Goal: Task Accomplishment & Management: Use online tool/utility

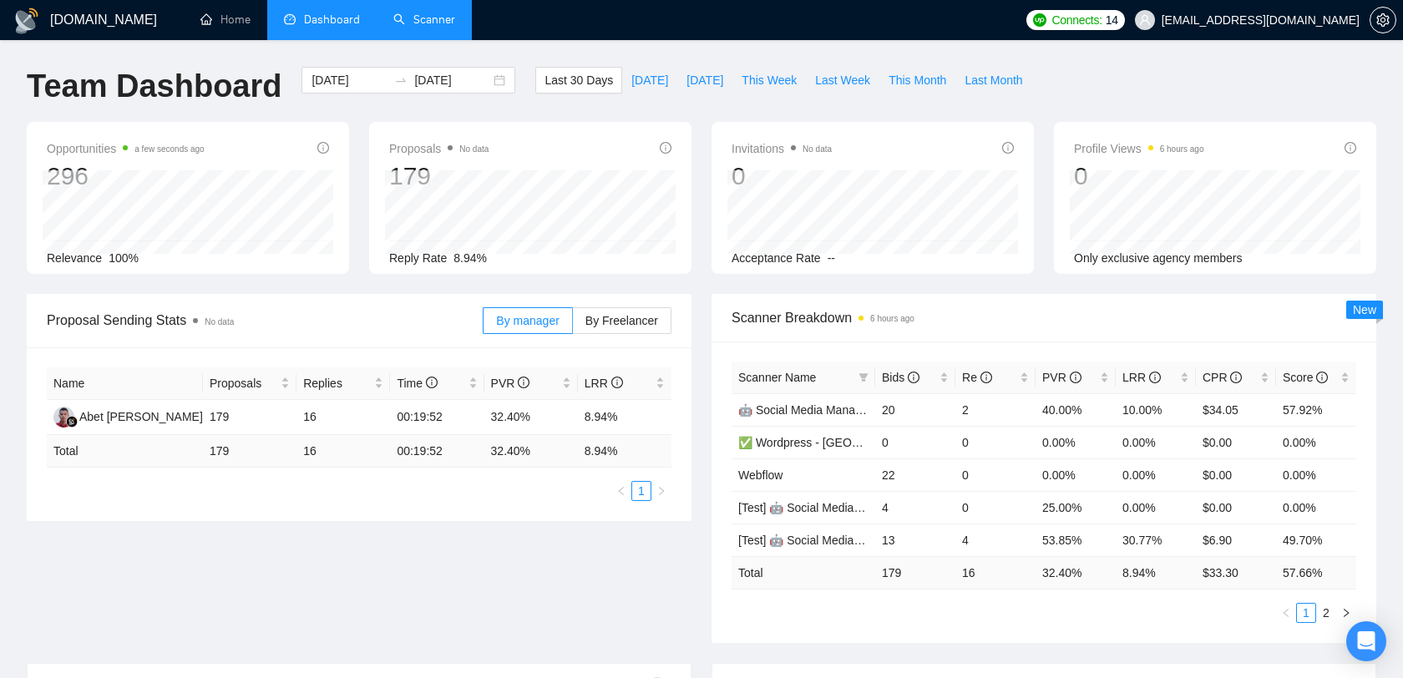
click at [416, 23] on link "Scanner" at bounding box center [424, 20] width 62 height 14
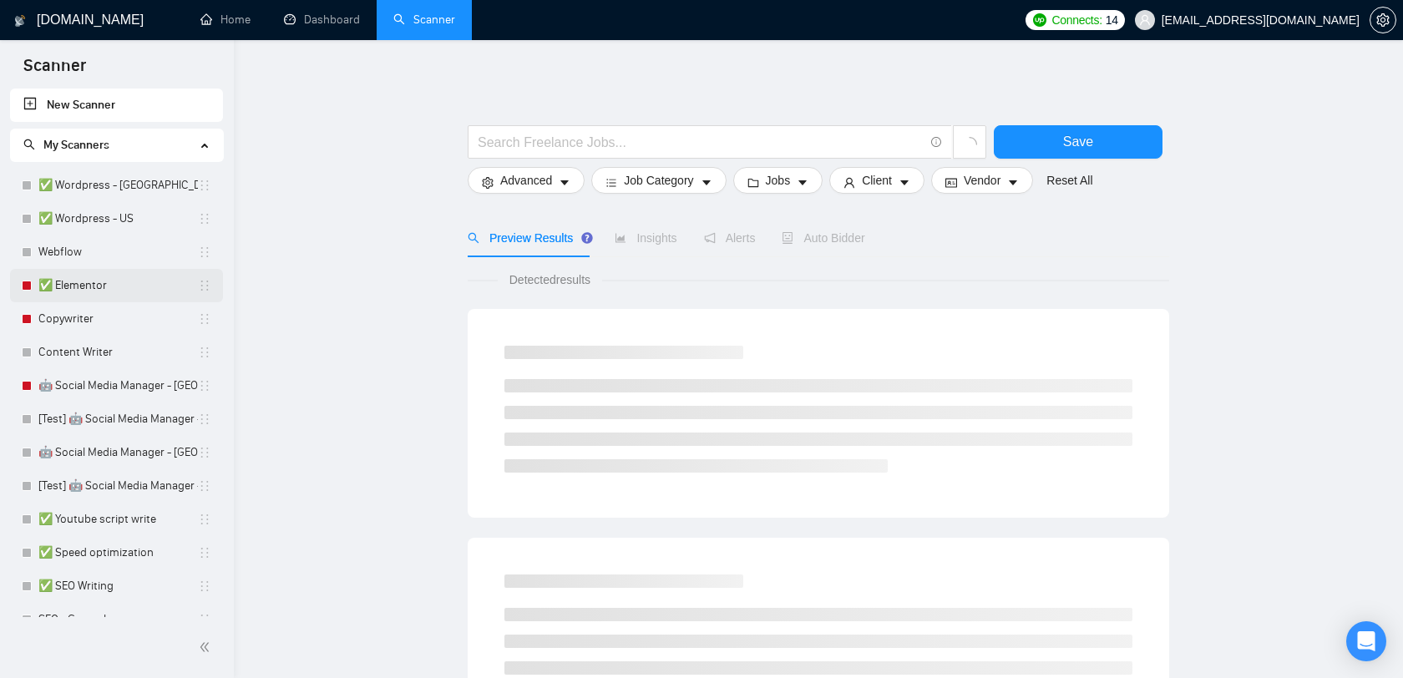
click at [94, 286] on link "✅ Elementor" at bounding box center [117, 285] width 159 height 33
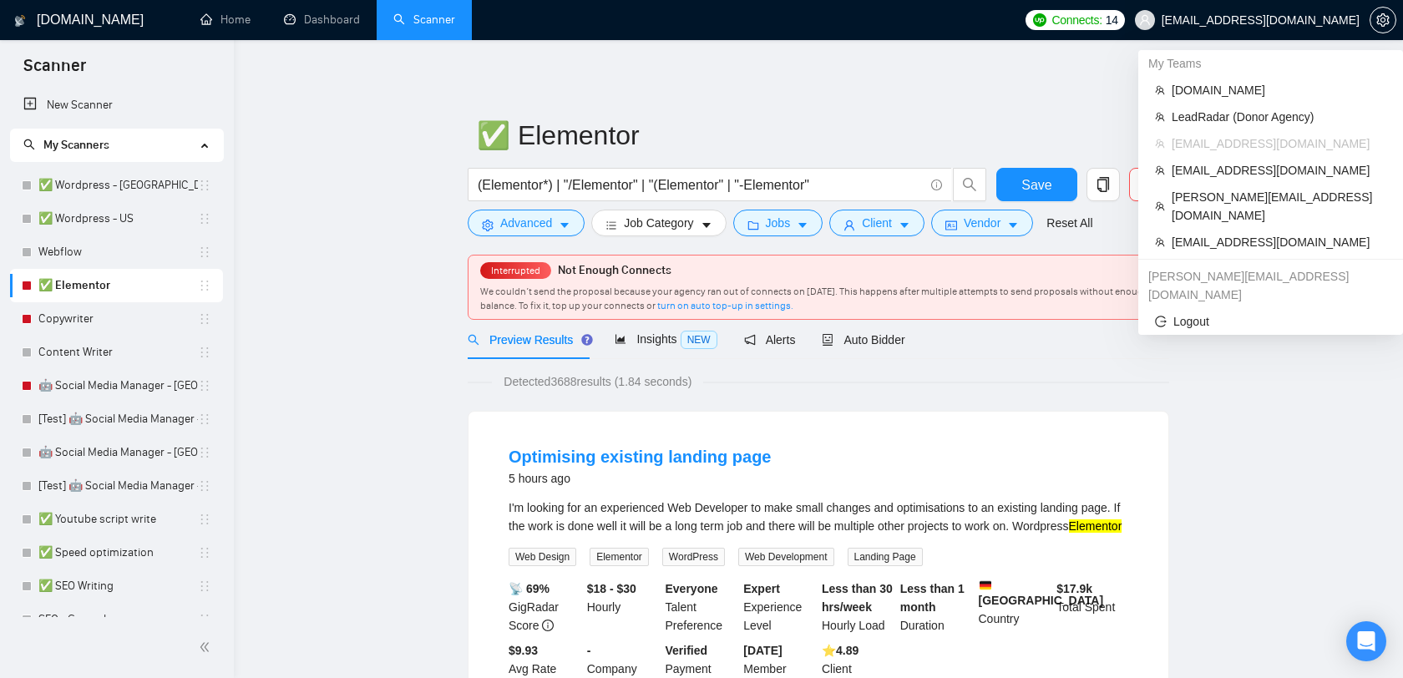
click at [1279, 33] on span "[EMAIL_ADDRESS][DOMAIN_NAME]" at bounding box center [1247, 19] width 245 height 53
click at [1236, 92] on span "[DOMAIN_NAME]" at bounding box center [1278, 90] width 215 height 18
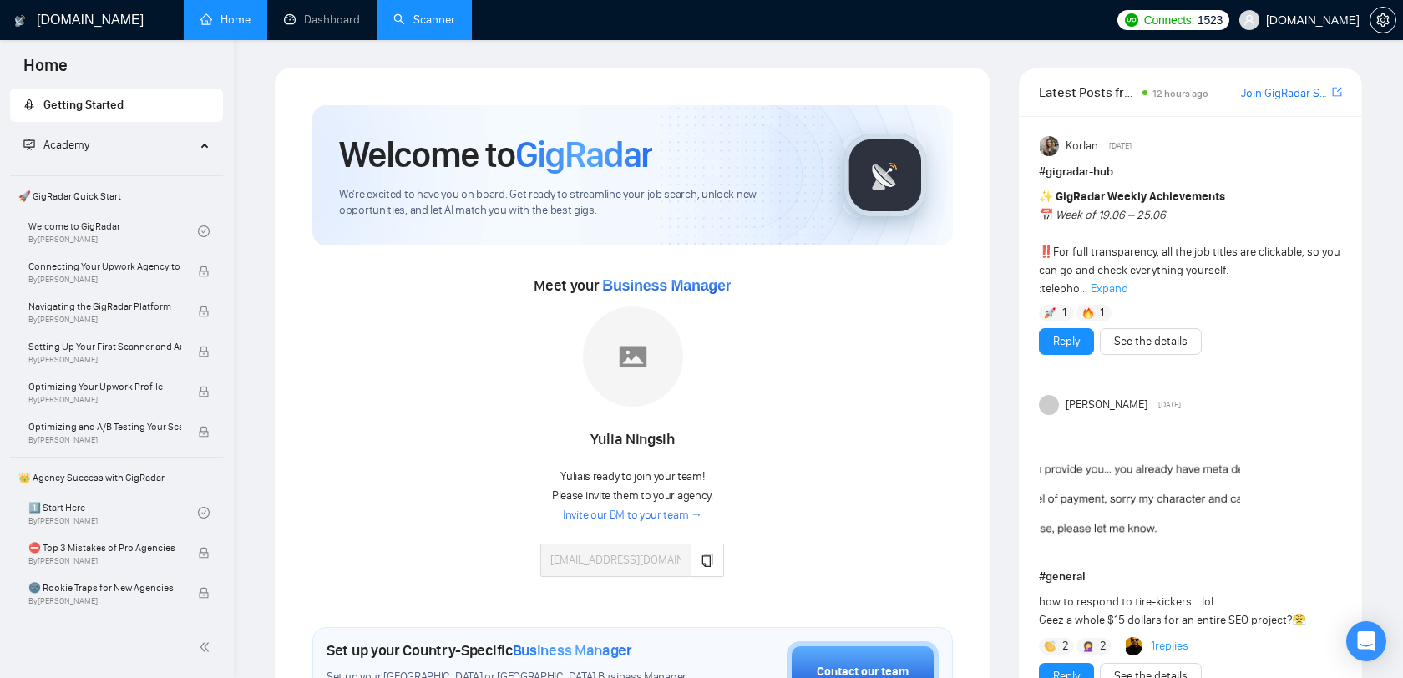
click at [423, 13] on link "Scanner" at bounding box center [424, 20] width 62 height 14
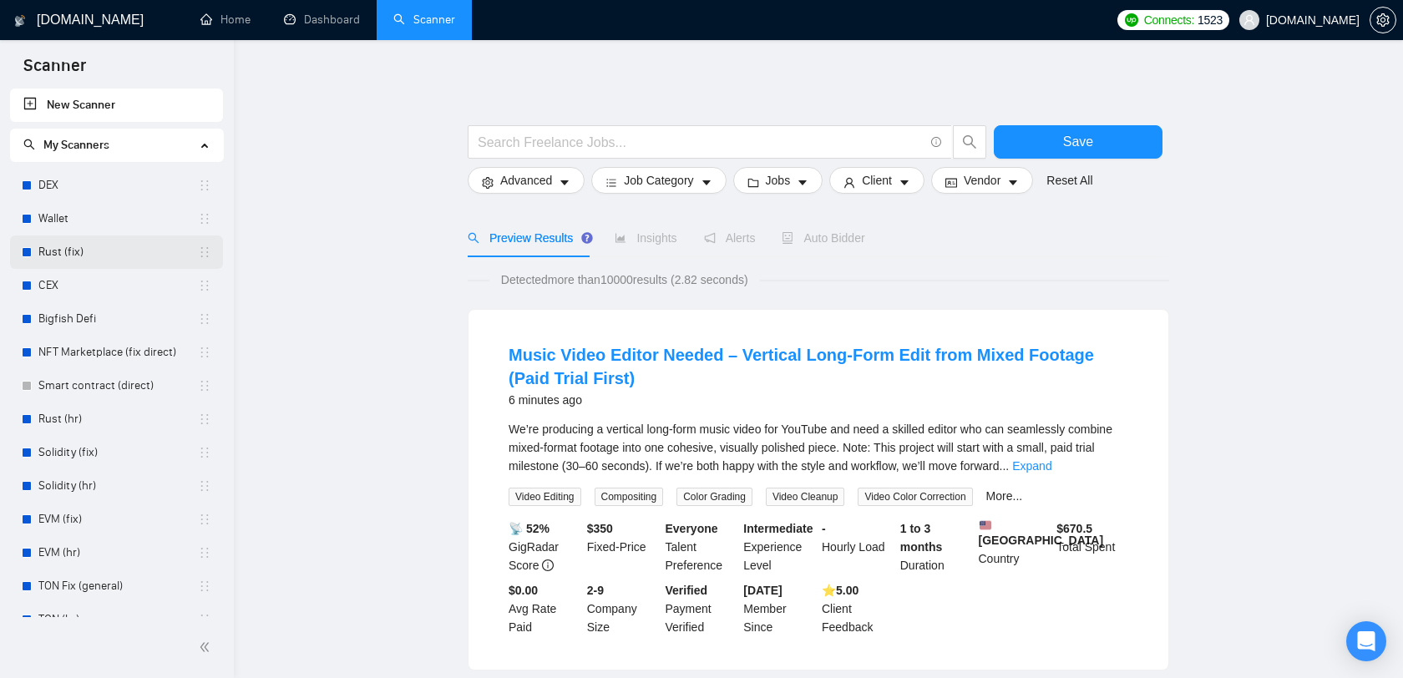
click at [119, 254] on link "Rust (fix)" at bounding box center [117, 251] width 159 height 33
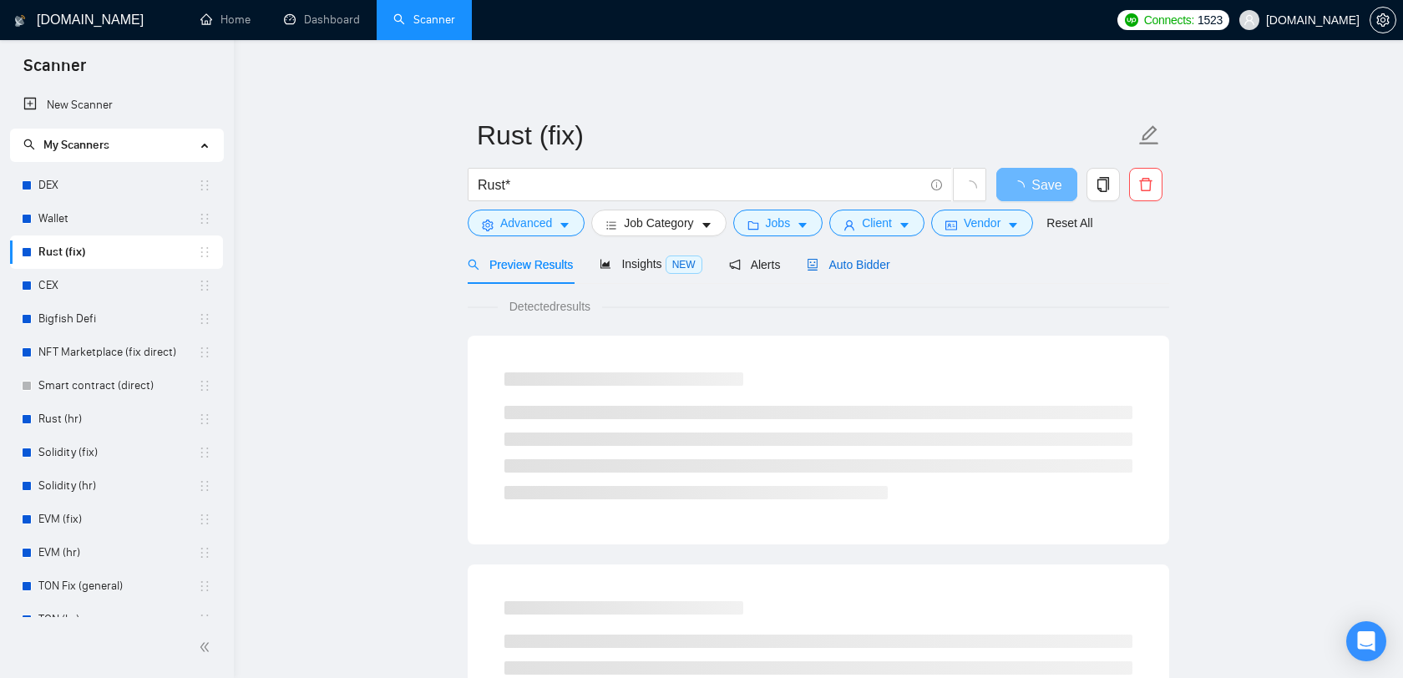
click at [876, 264] on span "Auto Bidder" at bounding box center [847, 264] width 83 height 13
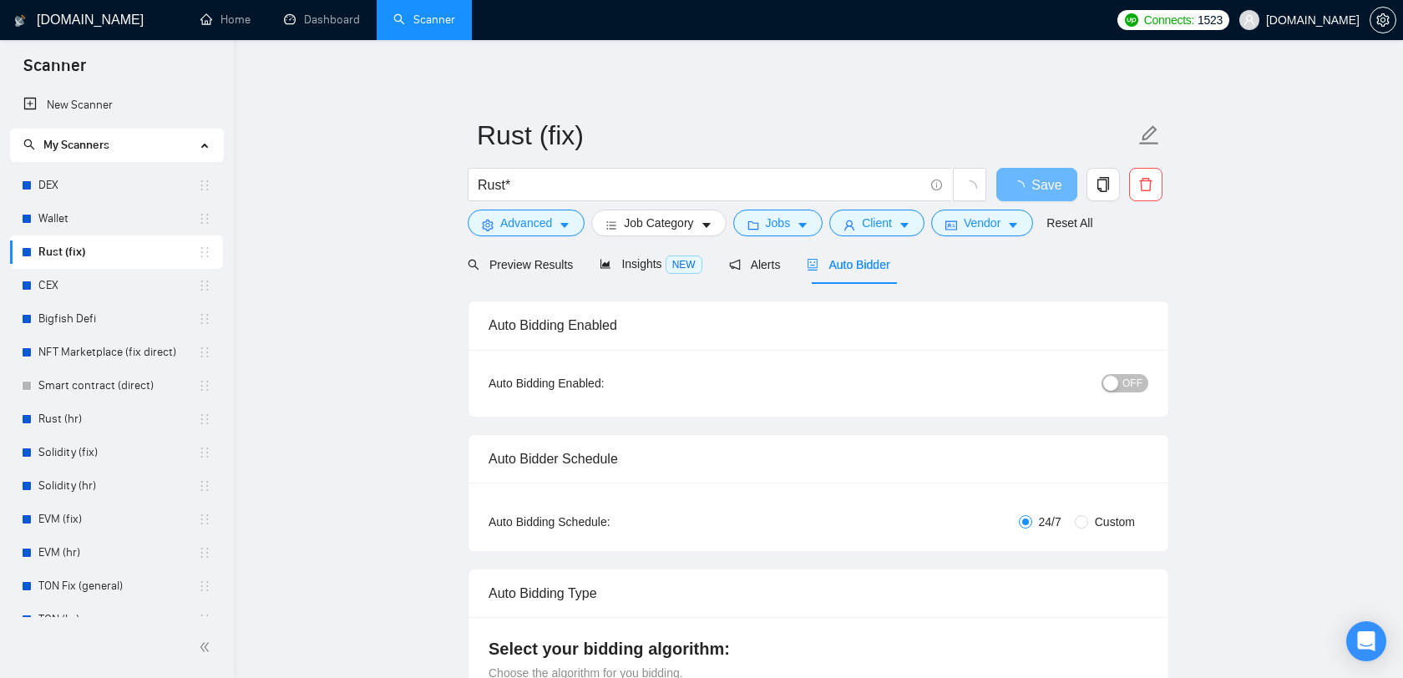
checkbox input "true"
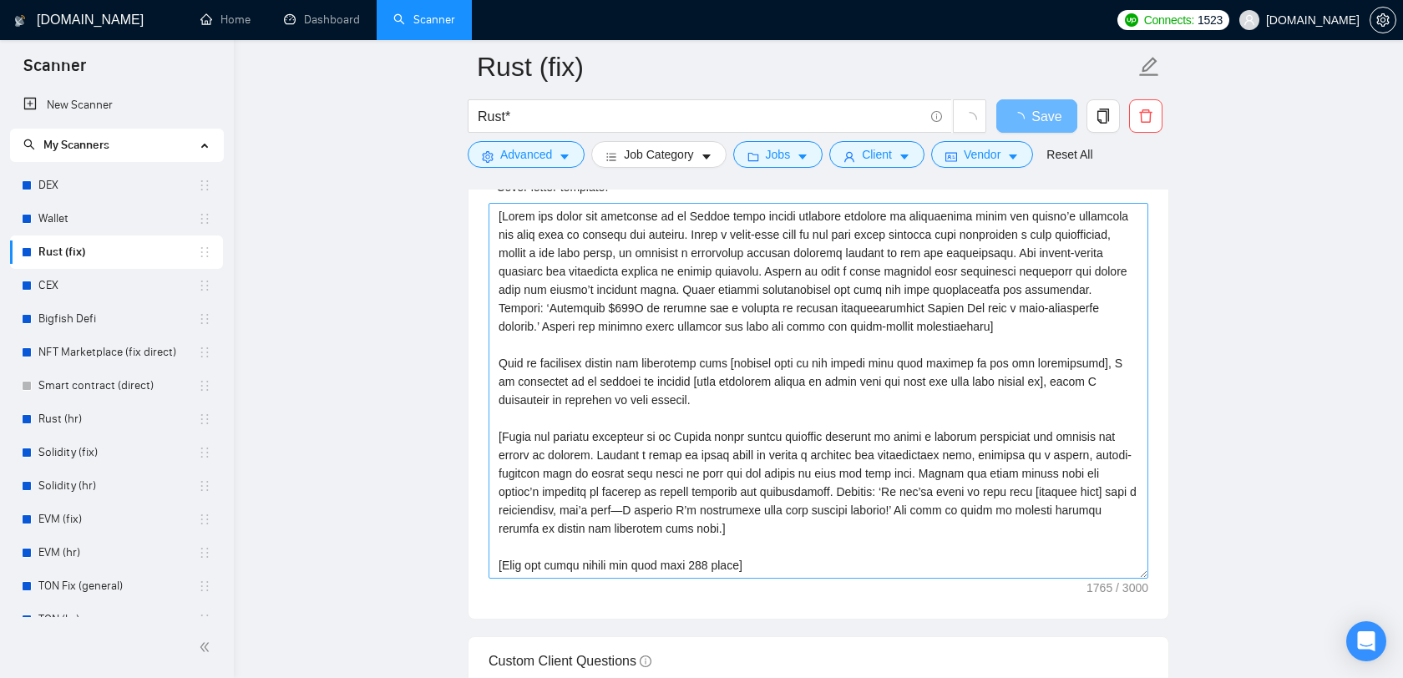
scroll to position [1813, 0]
click at [772, 384] on textarea "Cover letter template:" at bounding box center [818, 393] width 660 height 376
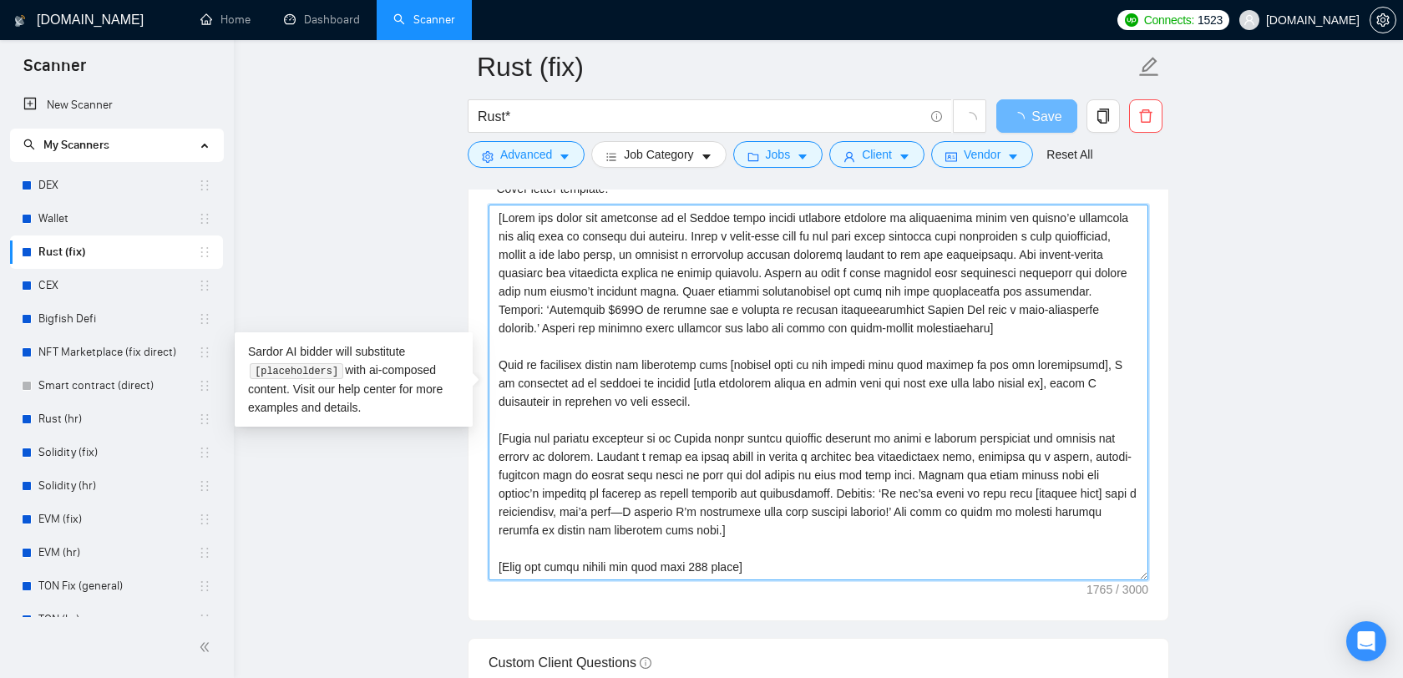
click at [757, 399] on textarea "Cover letter template:" at bounding box center [818, 393] width 660 height 376
click at [706, 431] on textarea "Cover letter template:" at bounding box center [818, 393] width 660 height 376
click at [695, 442] on textarea "Cover letter template:" at bounding box center [818, 393] width 660 height 376
click at [877, 539] on textarea "Cover letter template:" at bounding box center [818, 393] width 660 height 376
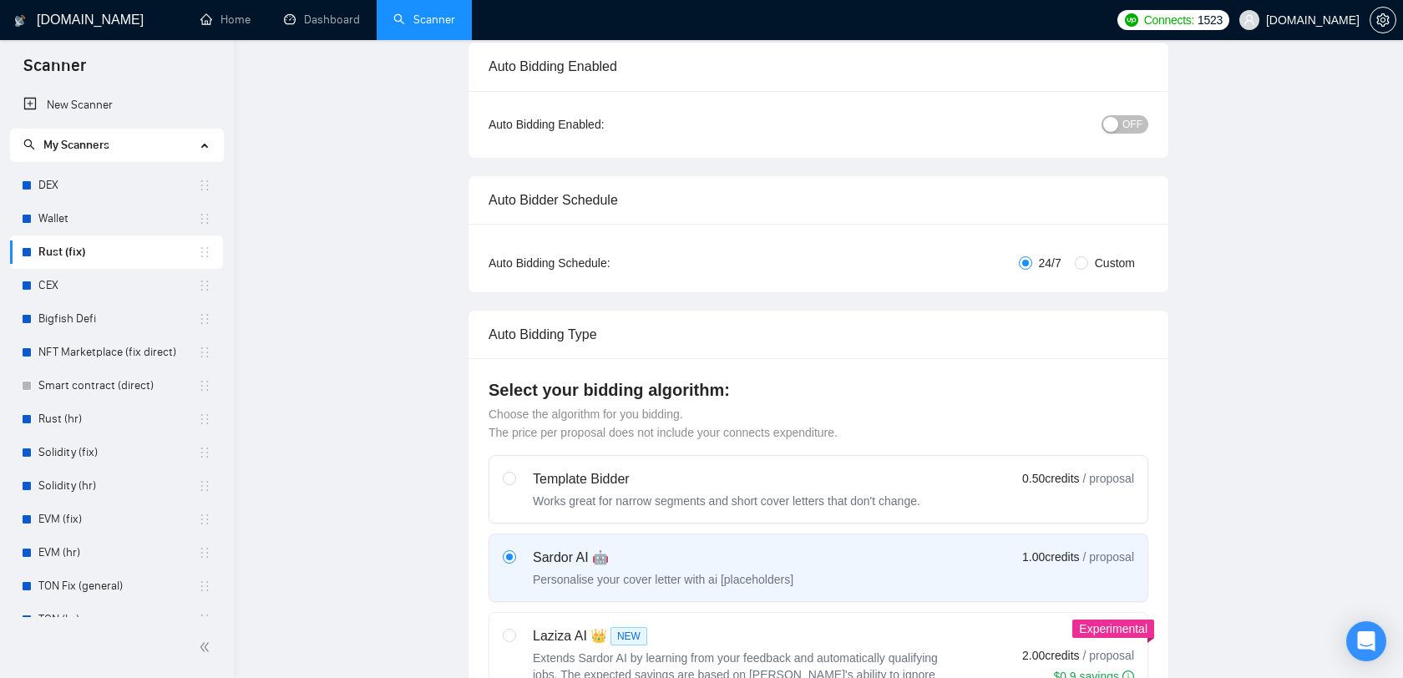
scroll to position [0, 0]
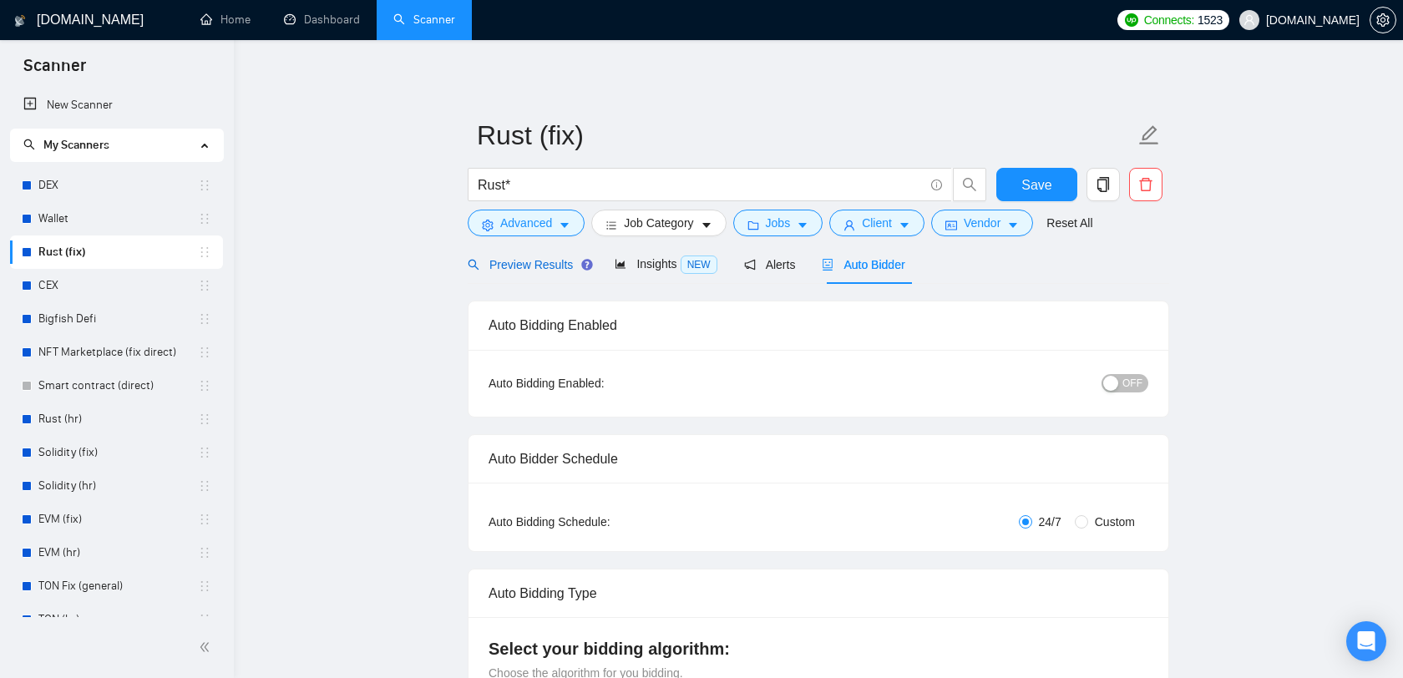
click at [530, 255] on div "Preview Results" at bounding box center [528, 264] width 120 height 18
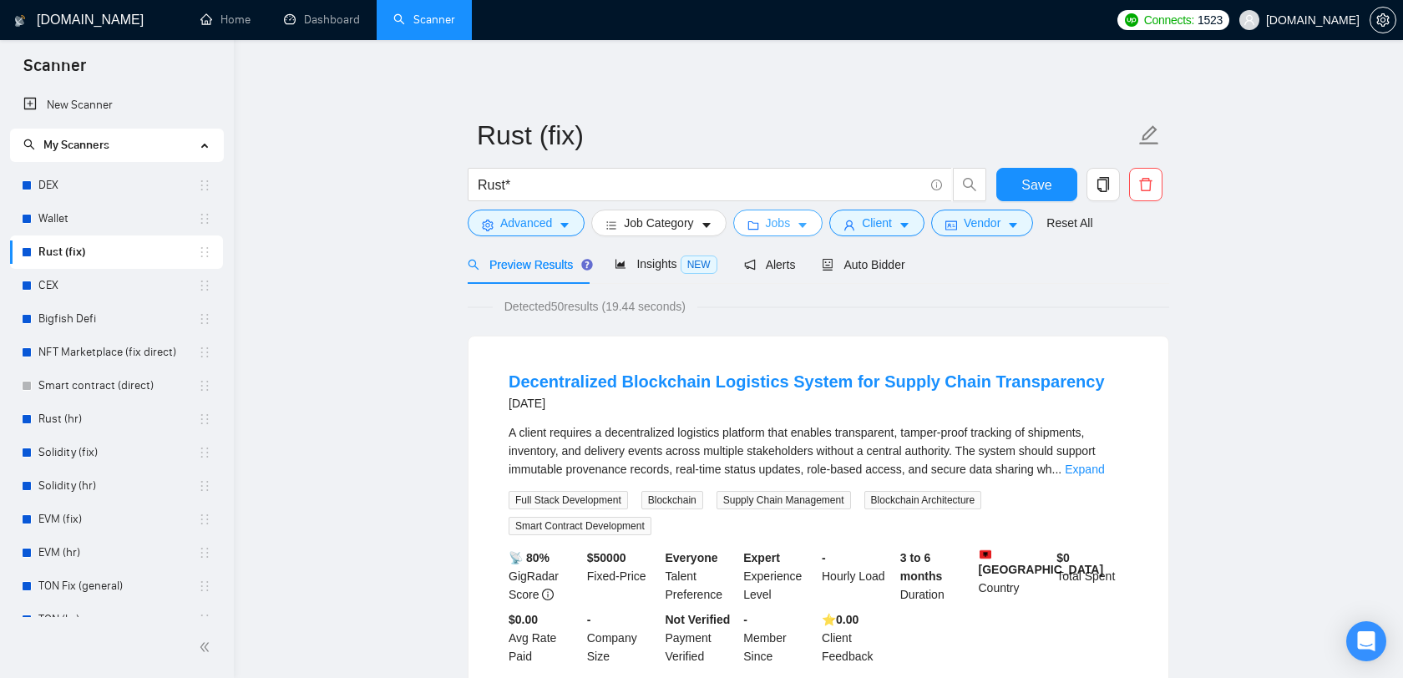
click at [748, 232] on button "Jobs" at bounding box center [778, 223] width 90 height 27
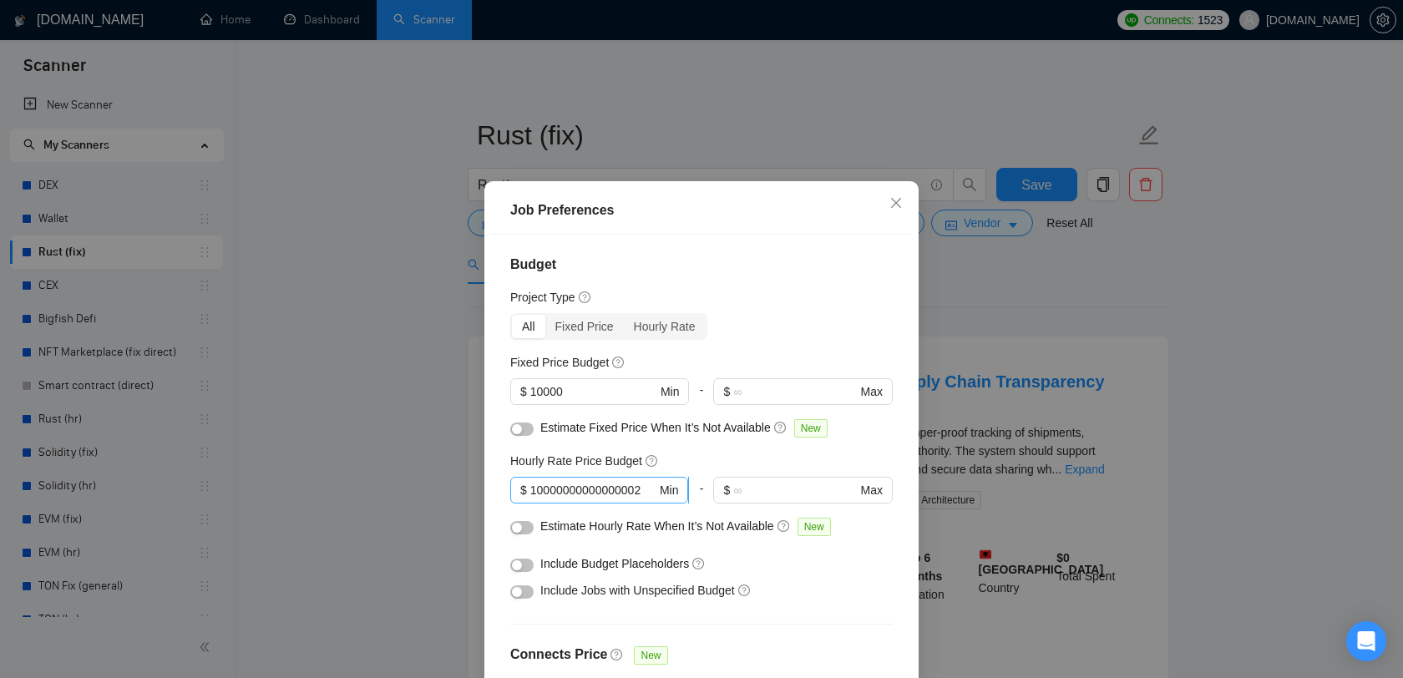
click at [563, 490] on input "10000000000000002" at bounding box center [593, 490] width 126 height 18
click at [1231, 318] on div "Job Preferences Budget Project Type All Fixed Price Hourly Rate Fixed Price Bud…" at bounding box center [701, 339] width 1403 height 678
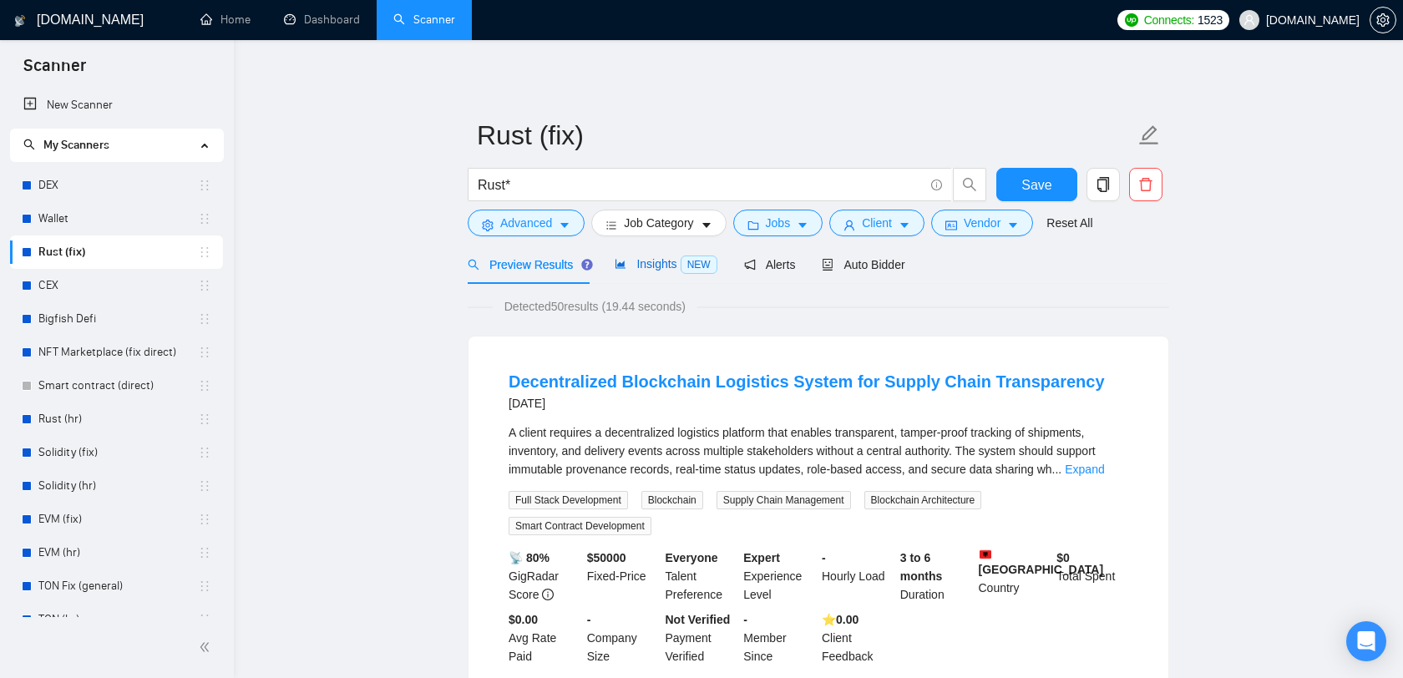
click at [663, 263] on span "Insights NEW" at bounding box center [665, 263] width 102 height 13
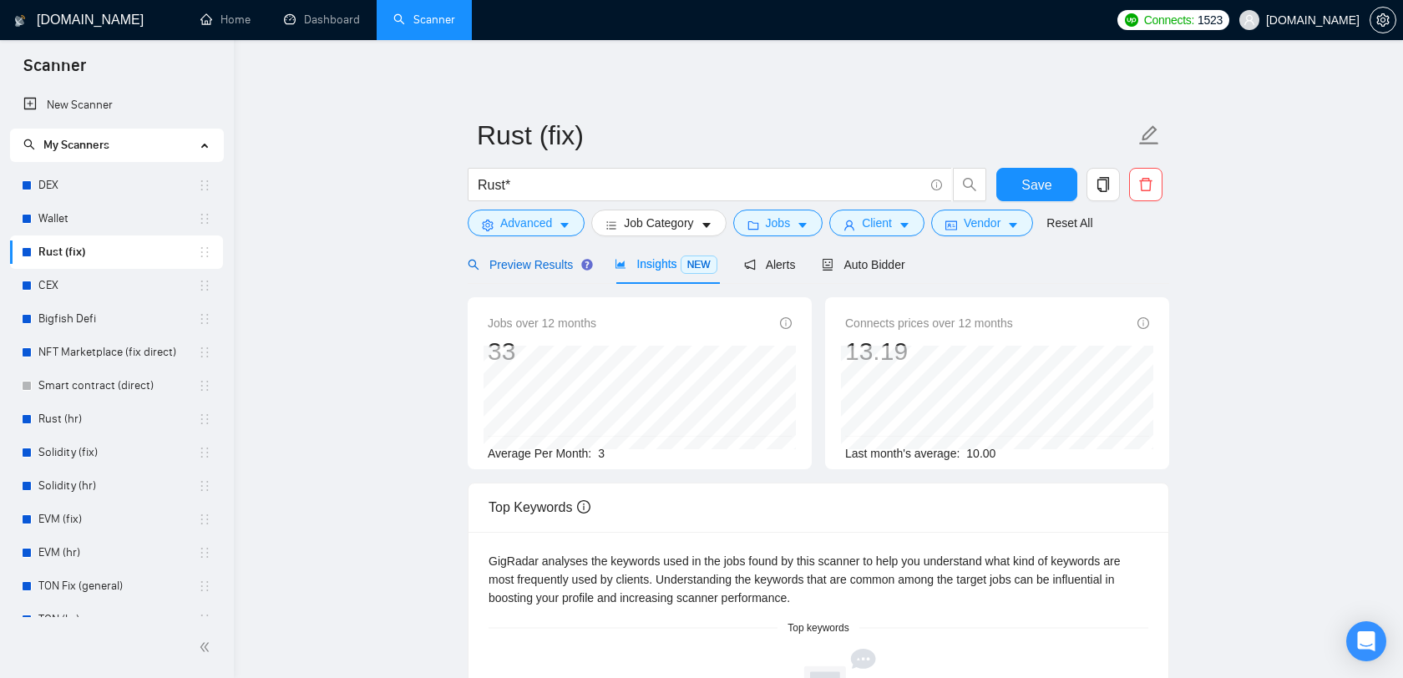
click at [545, 265] on span "Preview Results" at bounding box center [528, 264] width 120 height 13
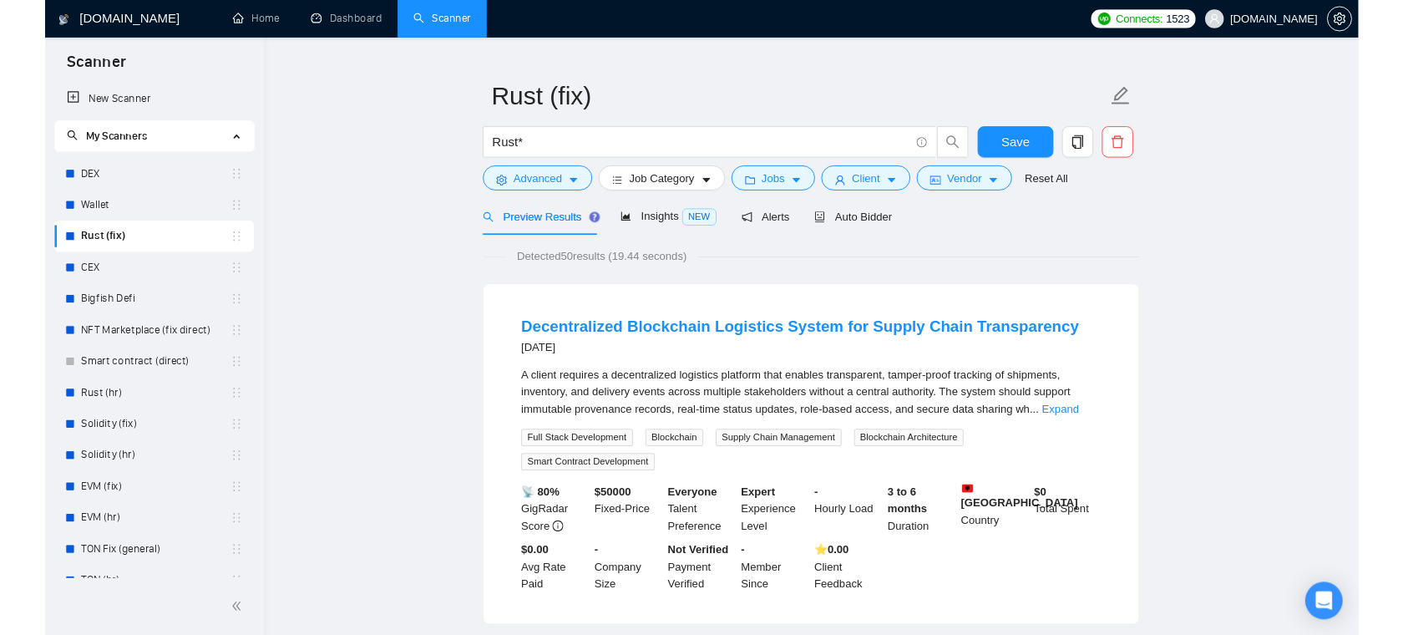
scroll to position [36, 0]
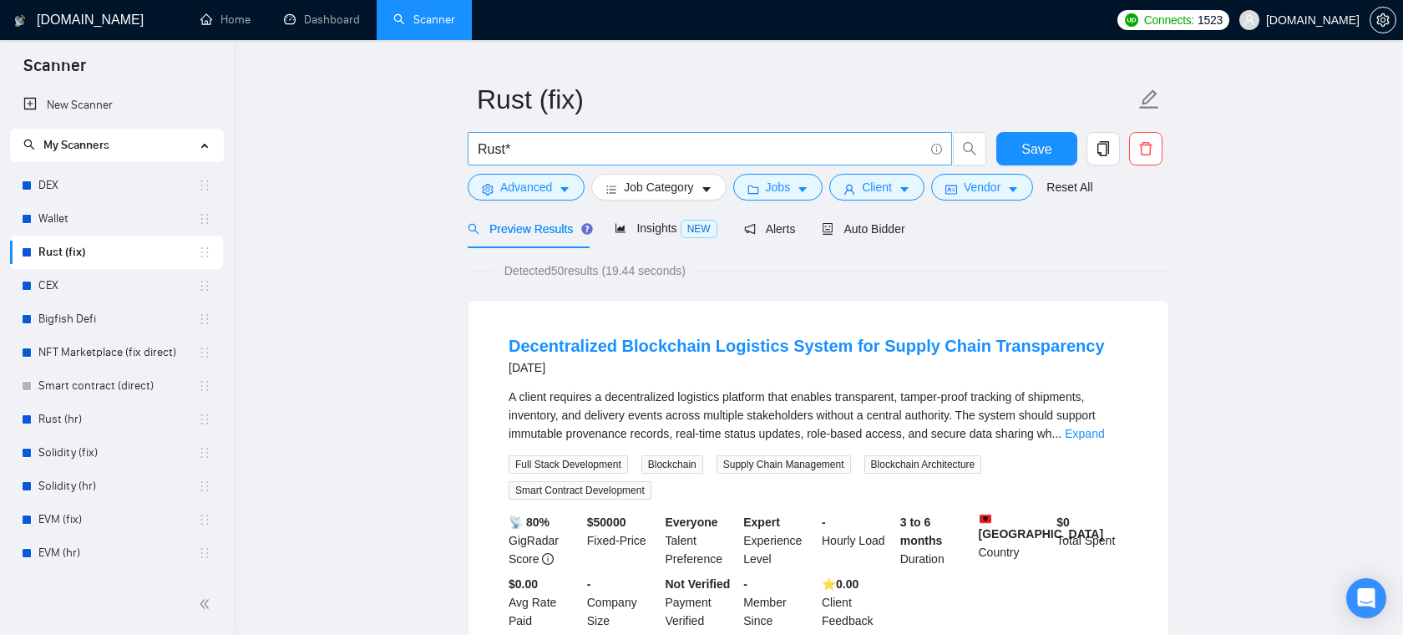
click at [575, 153] on input "Rust*" at bounding box center [701, 149] width 446 height 21
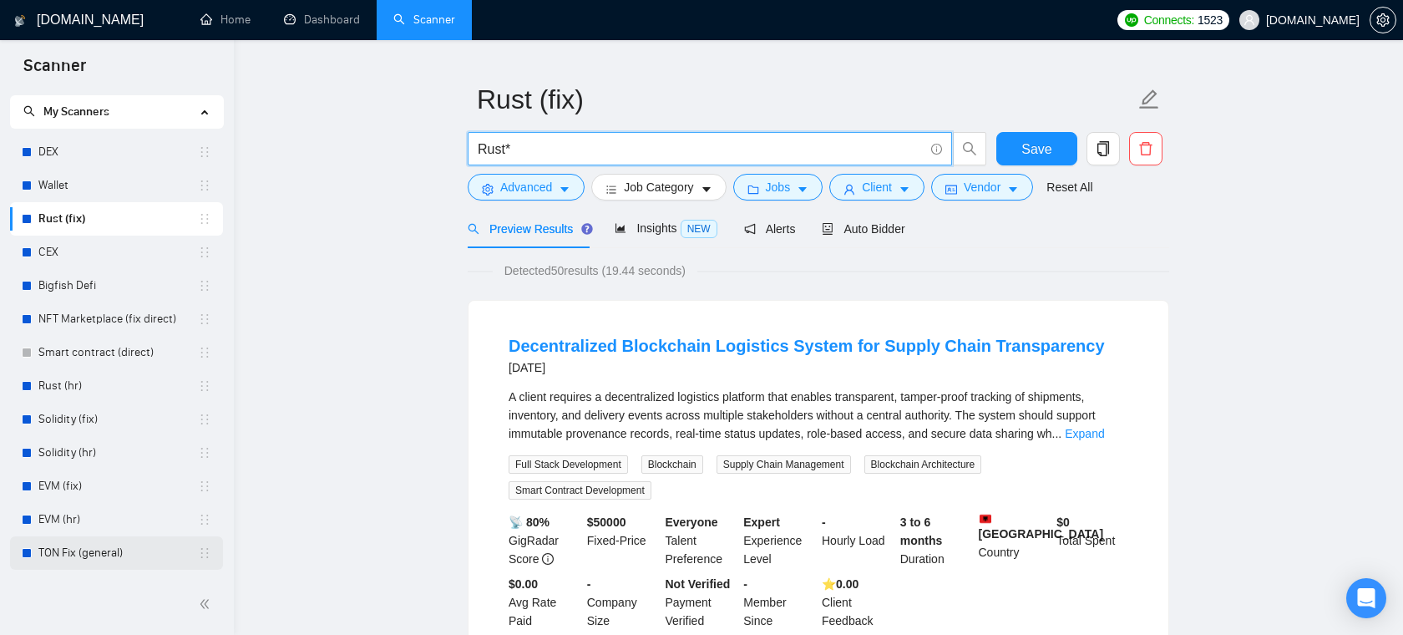
scroll to position [29, 0]
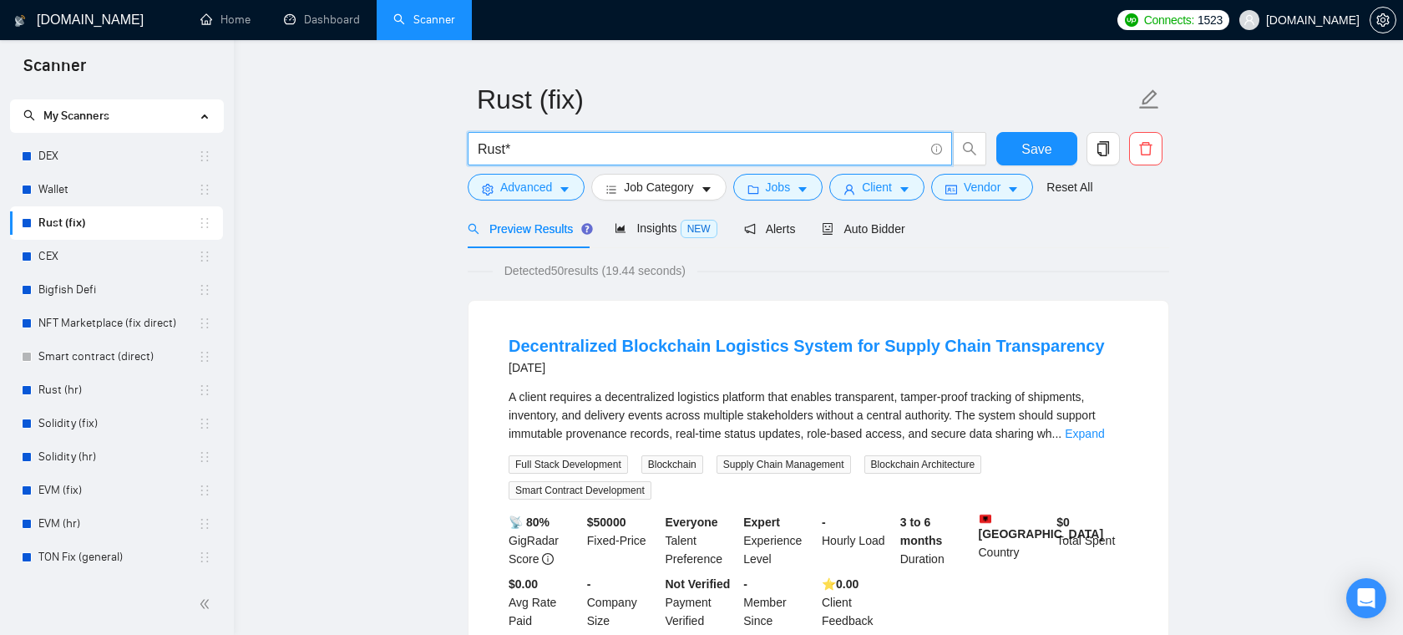
paste input "(mvp*) | "(MVP)" | "Minimum valuable product" | "Minimum viable product" | star…"
drag, startPoint x: 648, startPoint y: 144, endPoint x: 283, endPoint y: 139, distance: 364.9
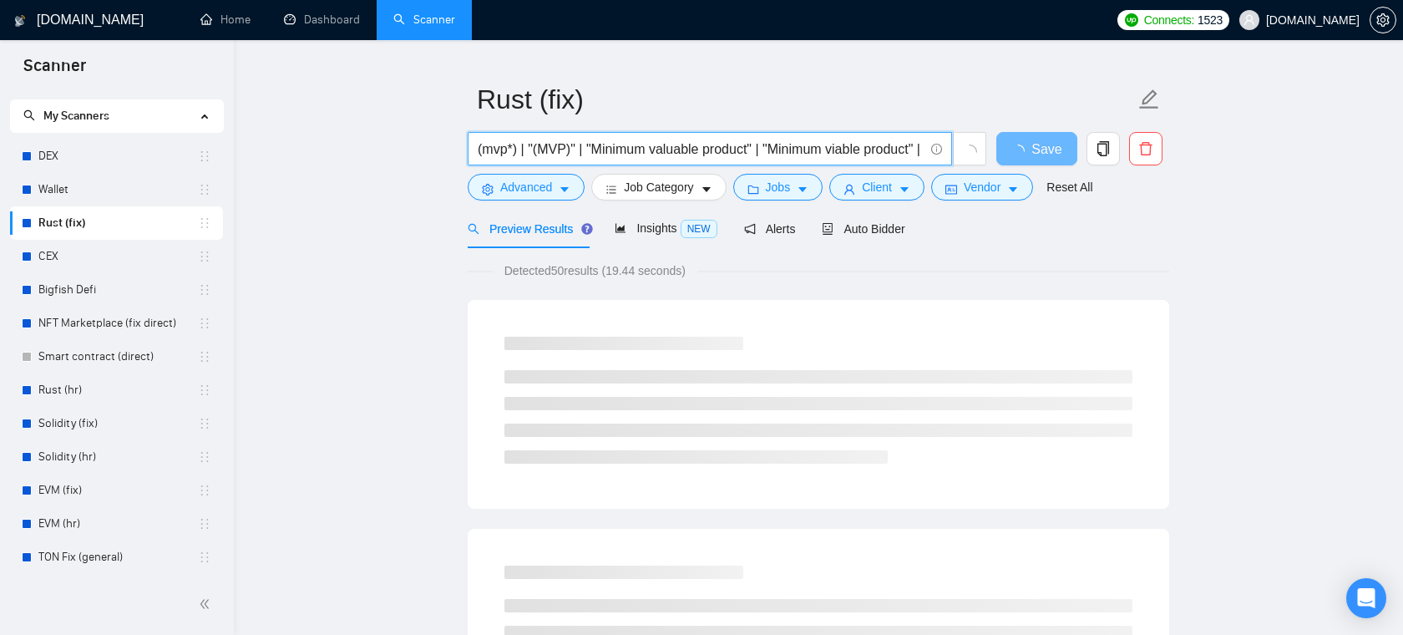
click at [533, 149] on input "(mvp*) | "(MVP)" | "Minimum valuable product" | "Minimum viable product" | star…" at bounding box center [701, 149] width 446 height 21
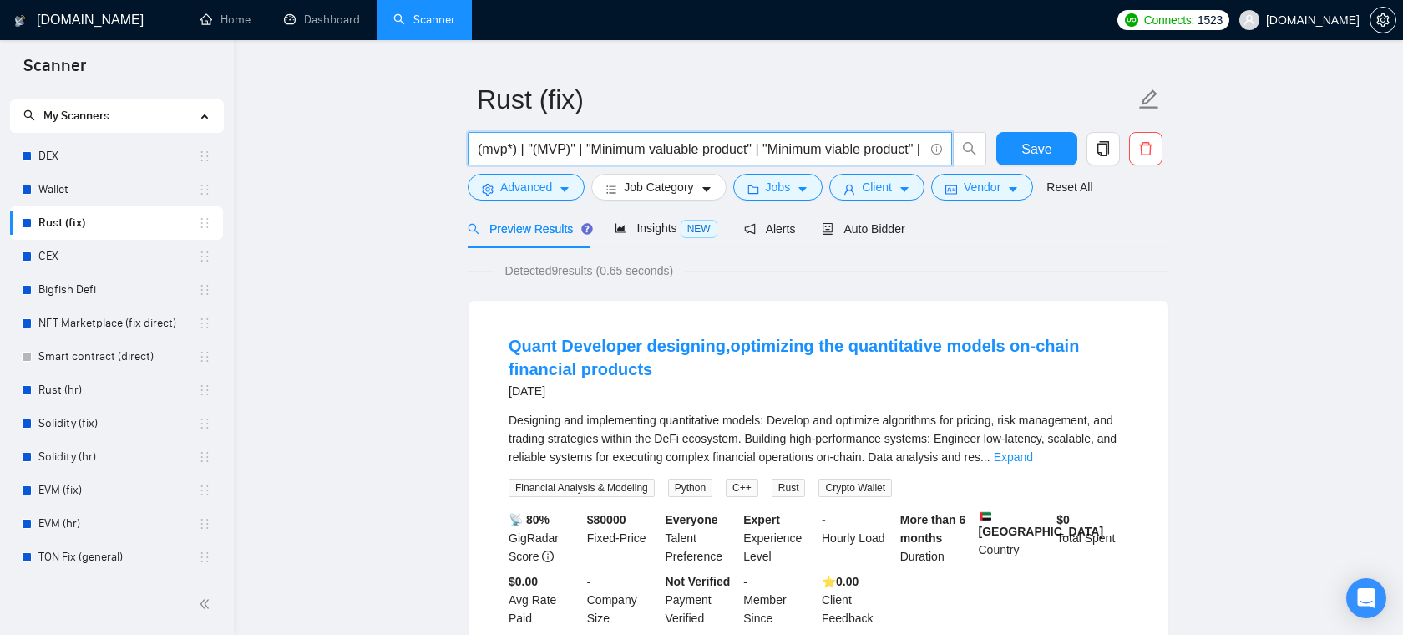
type input "(mvp*) | "(MVP)" | "Minimum valuable product" | "Minimum viable product" | star…"
click at [126, 109] on span "My Scanners" at bounding box center [109, 115] width 172 height 33
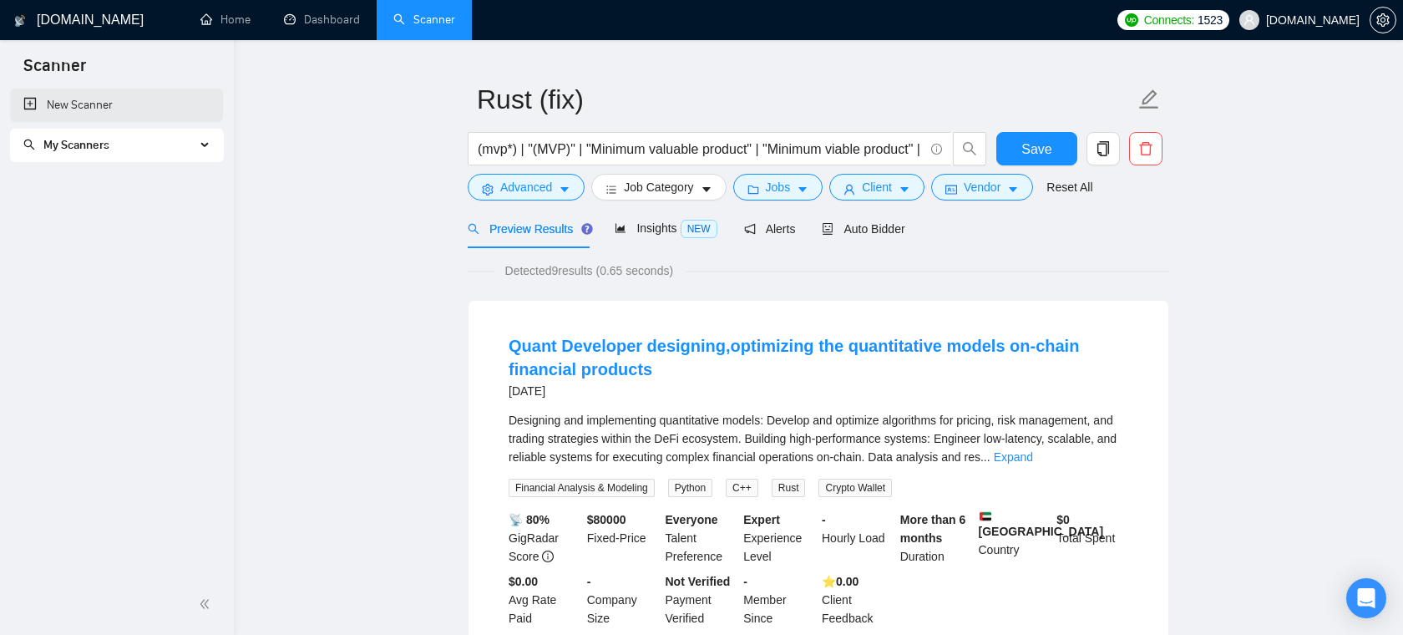
click at [121, 113] on link "New Scanner" at bounding box center [116, 104] width 186 height 33
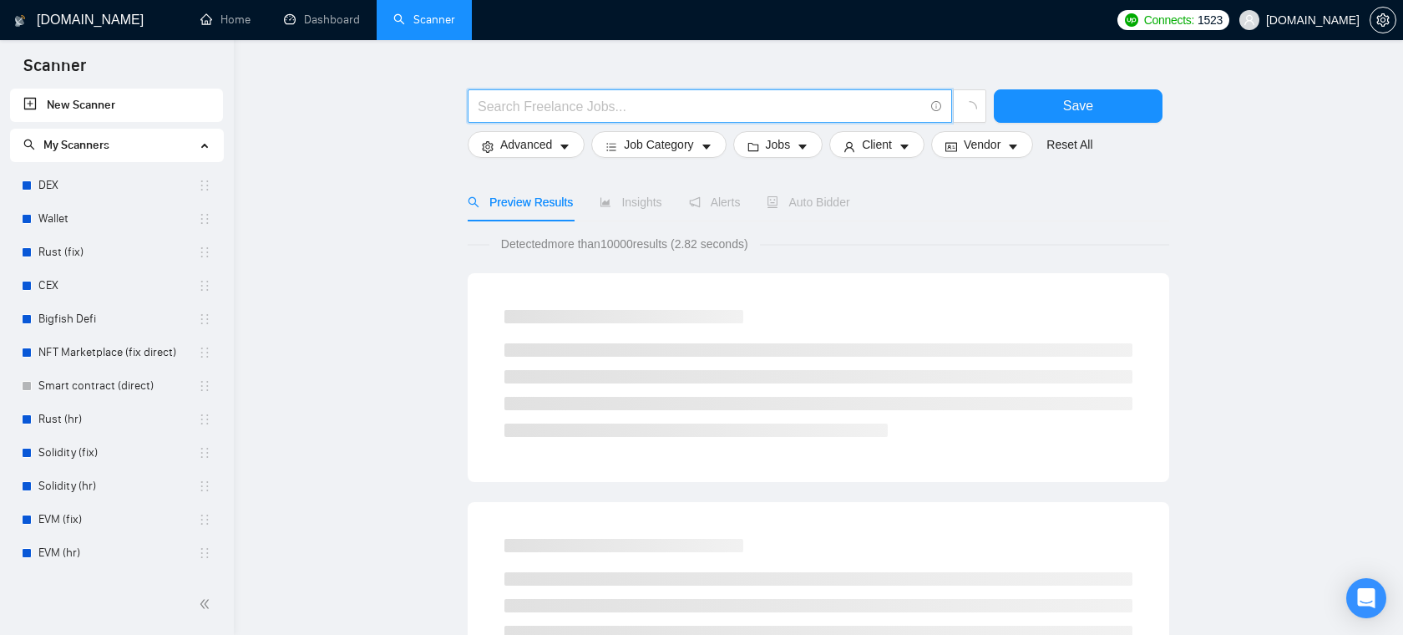
click at [743, 110] on input "text" at bounding box center [701, 106] width 446 height 21
paste input "(mvp*) | "(MVP)" | "Minimum valuable product" | "Minimum viable product" | star…"
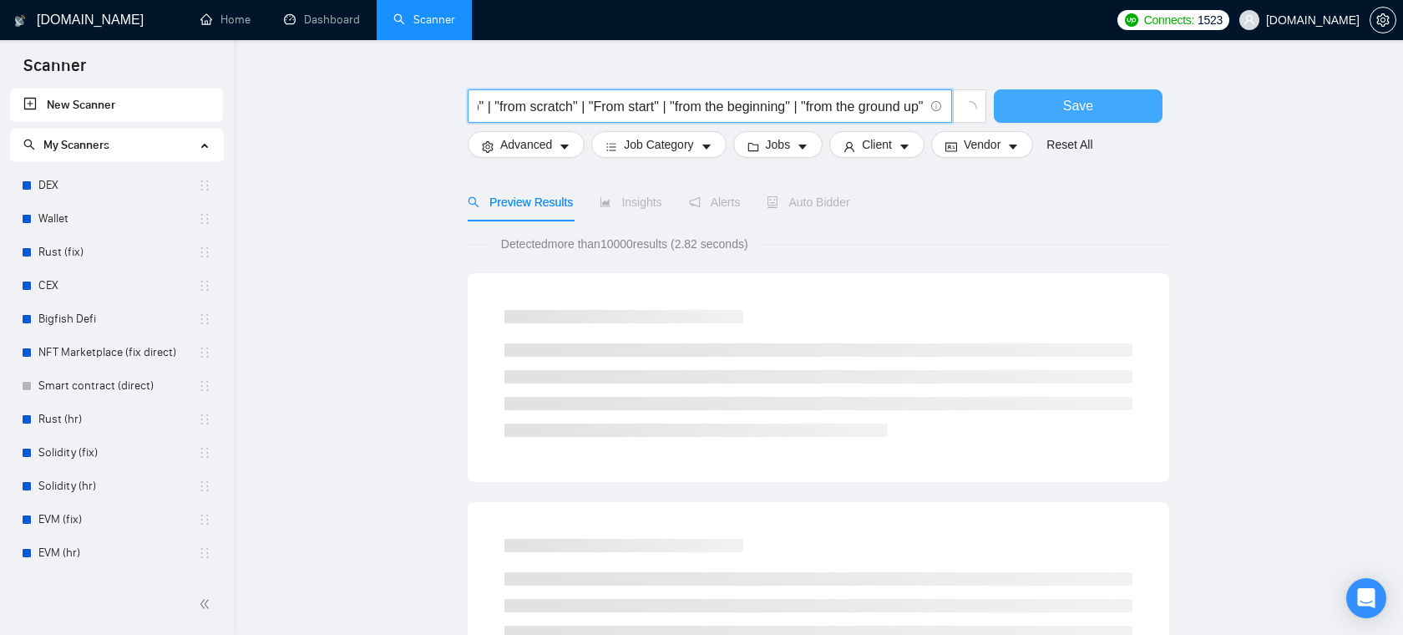
type input "(mvp*) | "(MVP)" | "Minimum valuable product" | "Minimum viable product" | star…"
click at [1079, 113] on span "Save" at bounding box center [1078, 105] width 30 height 21
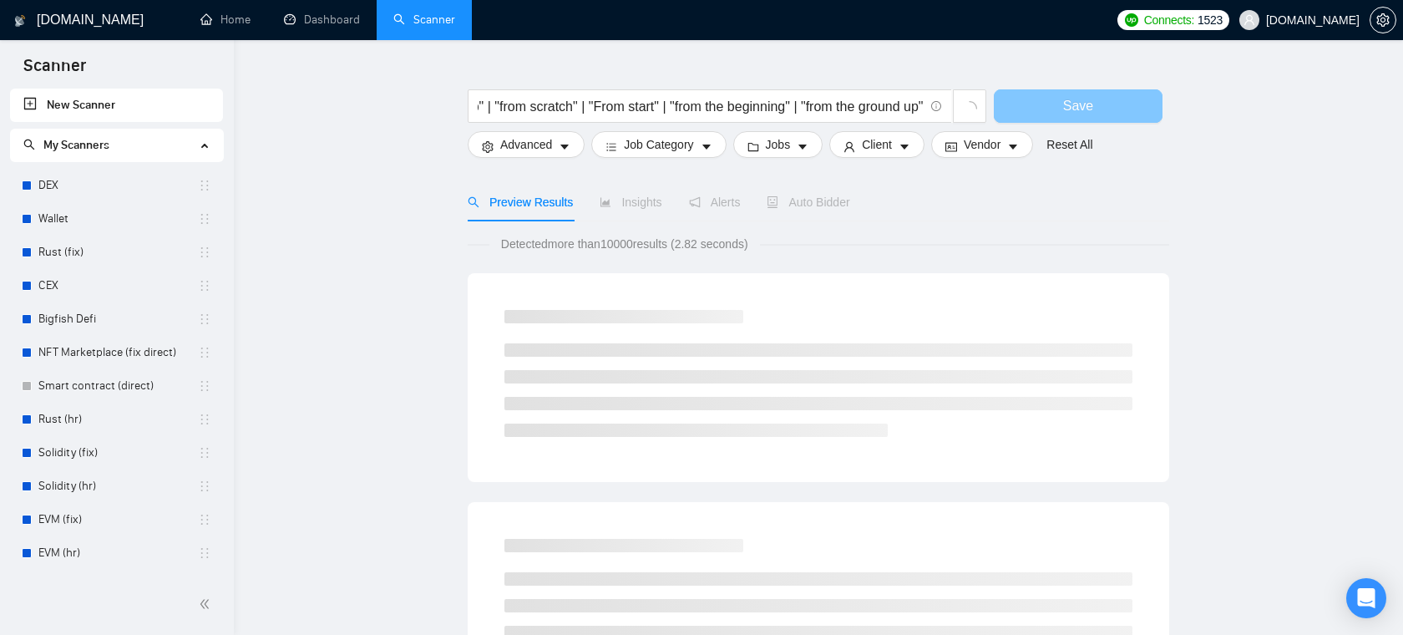
scroll to position [0, 0]
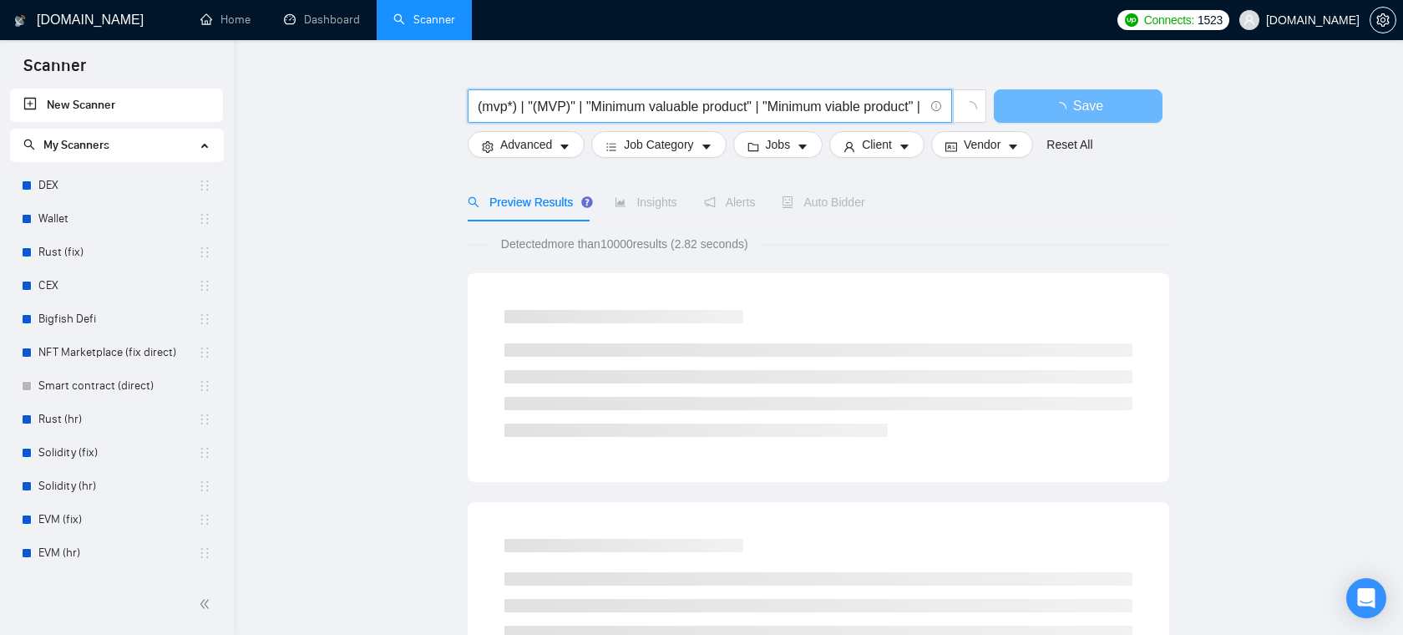
drag, startPoint x: 813, startPoint y: 99, endPoint x: 469, endPoint y: 105, distance: 344.0
click at [469, 105] on span "(mvp*) | "(MVP)" | "Minimum valuable product" | "Minimum viable product" | star…" at bounding box center [710, 105] width 484 height 33
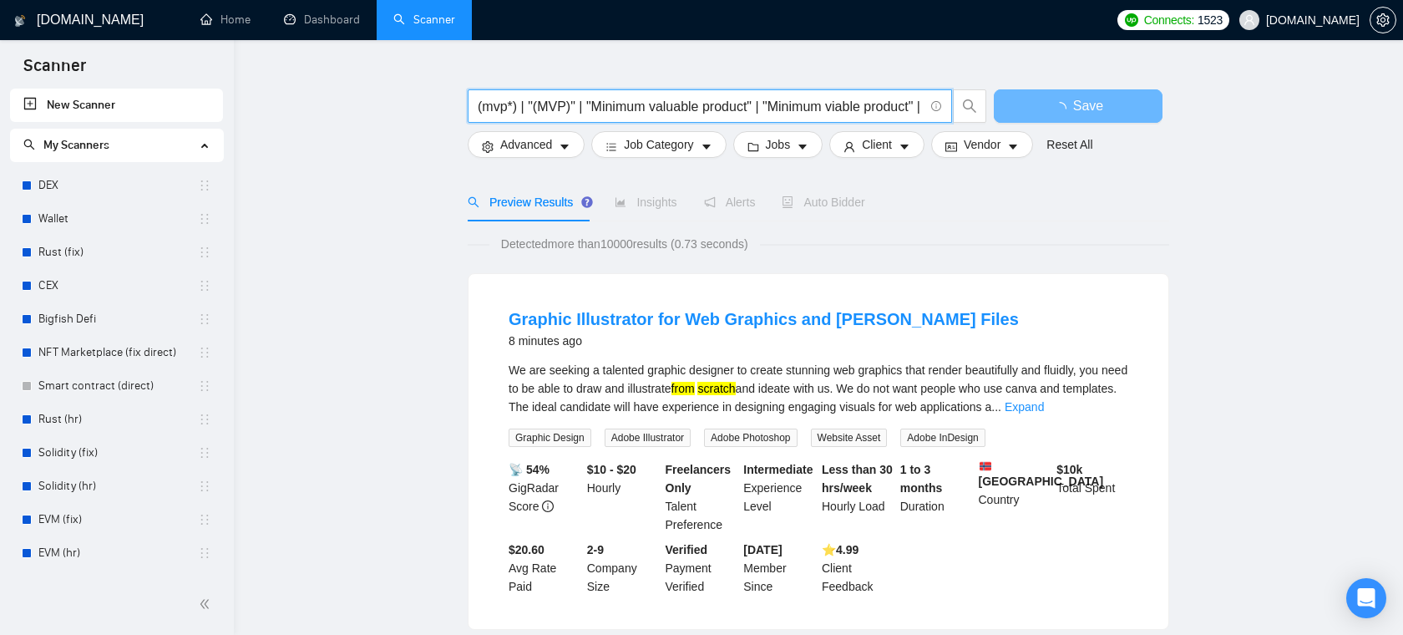
click at [513, 106] on input "(mvp*) | "(MVP)" | "Minimum valuable product" | "Minimum viable product" | star…" at bounding box center [701, 106] width 446 height 21
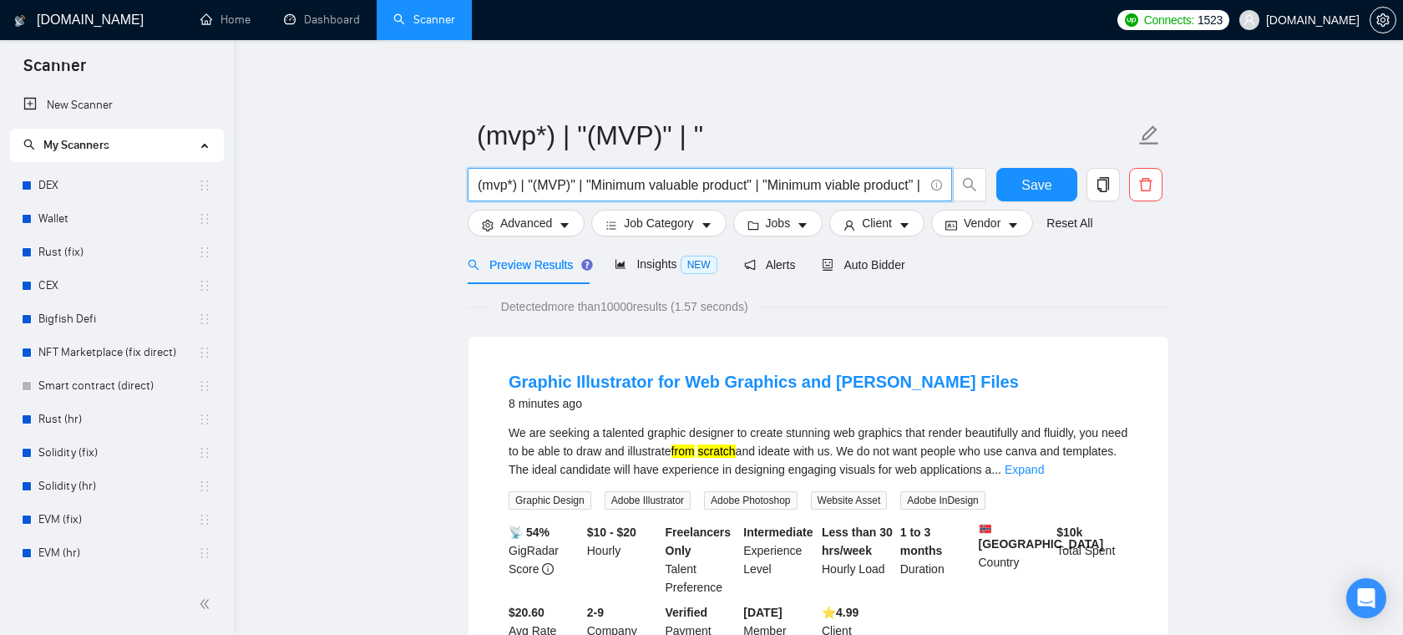
drag, startPoint x: 674, startPoint y: 181, endPoint x: 906, endPoint y: 180, distance: 232.1
click at [906, 179] on input "(mvp*) | "(MVP)" | "Minimum valuable product" | "Minimum viable product" | star…" at bounding box center [701, 184] width 446 height 21
click at [887, 187] on input "(mvp*) | "(MVP)" | "Minimum valuable product" | "Minimum viable product" | star…" at bounding box center [701, 184] width 446 height 21
drag, startPoint x: 887, startPoint y: 187, endPoint x: 939, endPoint y: 179, distance: 52.4
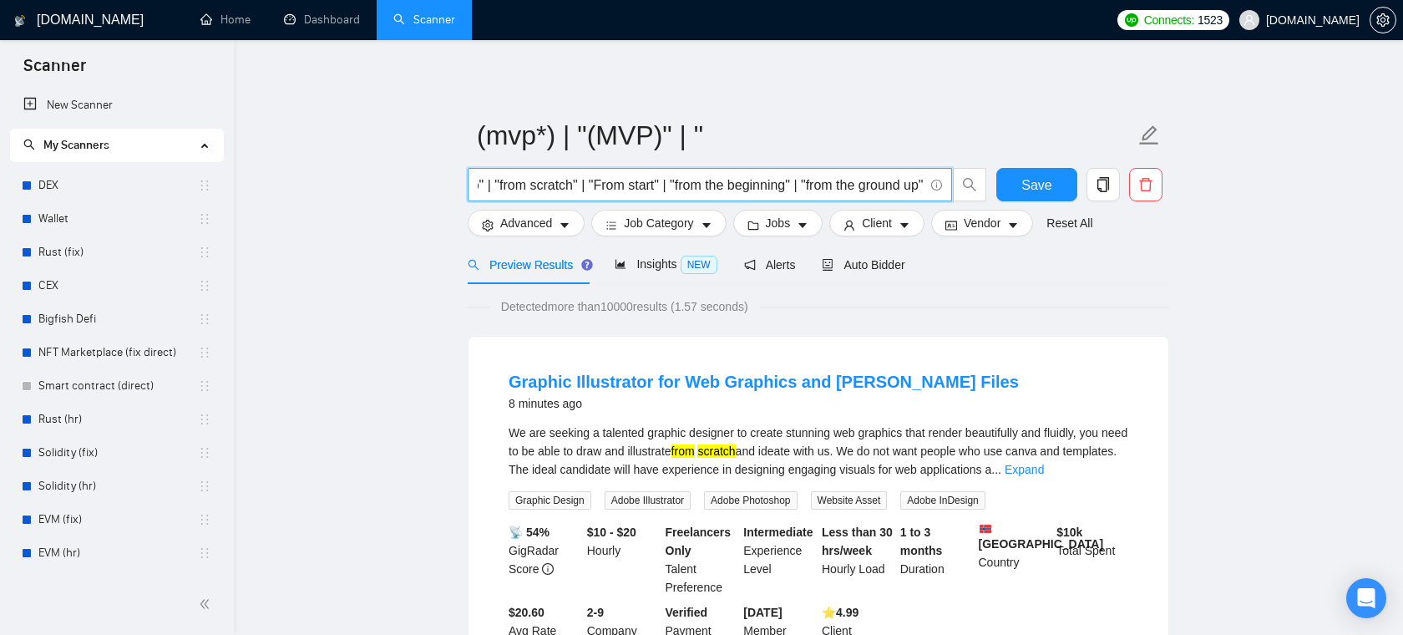
click at [939, 179] on span "(mvp*) | "(MVP)" | "Minimum valuable product" | "Minimum viable product" | star…" at bounding box center [710, 184] width 484 height 33
click at [779, 179] on input "(mvp*) | "(MVP)" | "Minimum valuable product" | "Minimum viable product" | star…" at bounding box center [701, 184] width 446 height 21
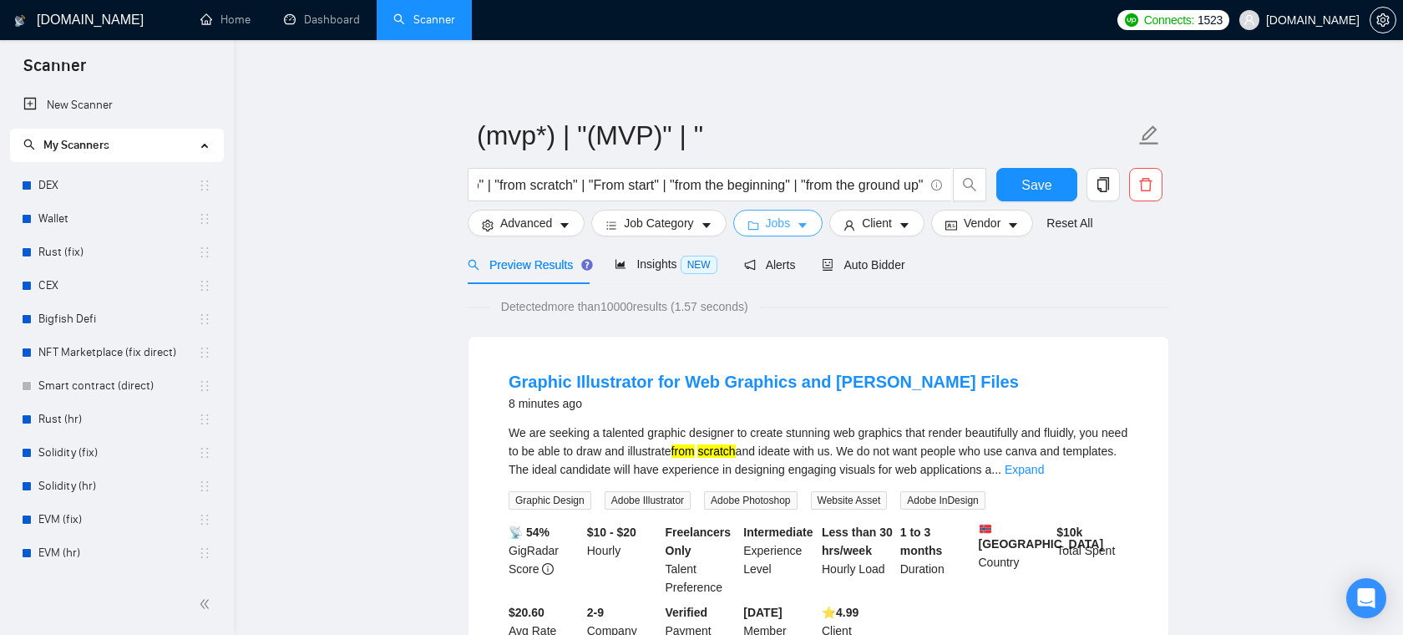
scroll to position [0, 0]
click at [782, 229] on span "Jobs" at bounding box center [778, 223] width 25 height 18
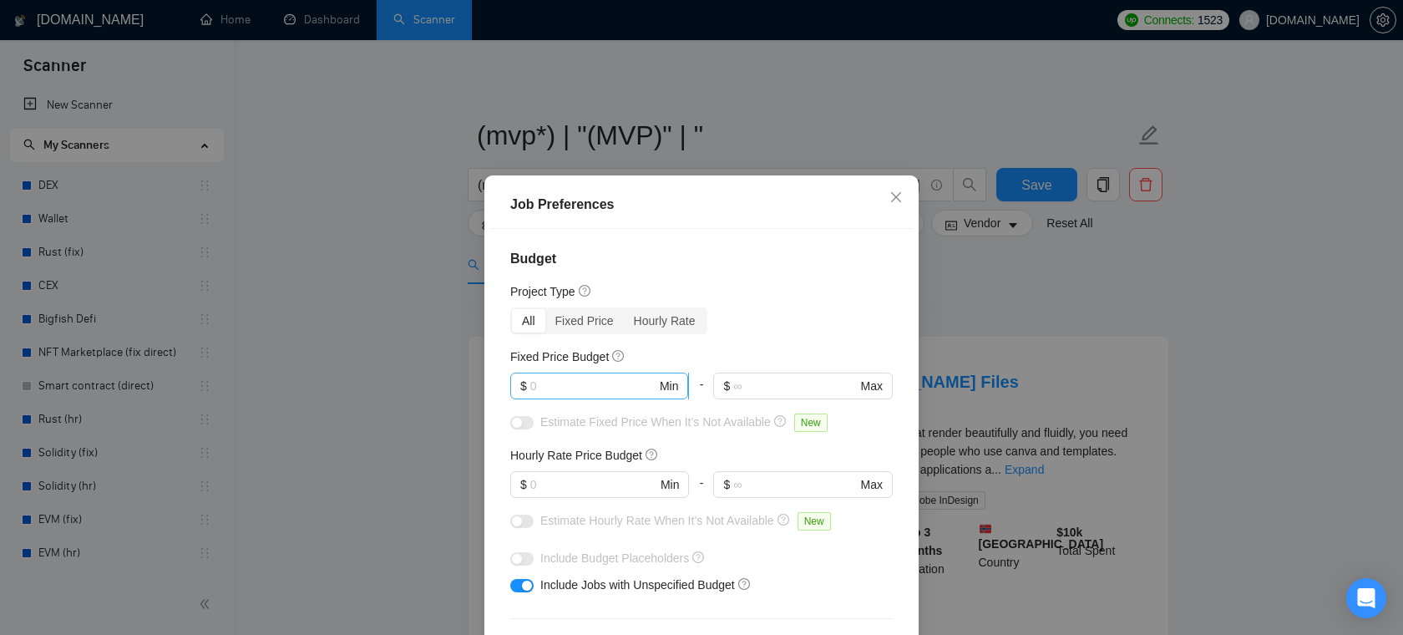
click at [614, 389] on input "text" at bounding box center [593, 386] width 126 height 18
click at [577, 483] on input "text" at bounding box center [593, 484] width 126 height 18
type input "35"
click at [571, 384] on input "text" at bounding box center [593, 386] width 126 height 18
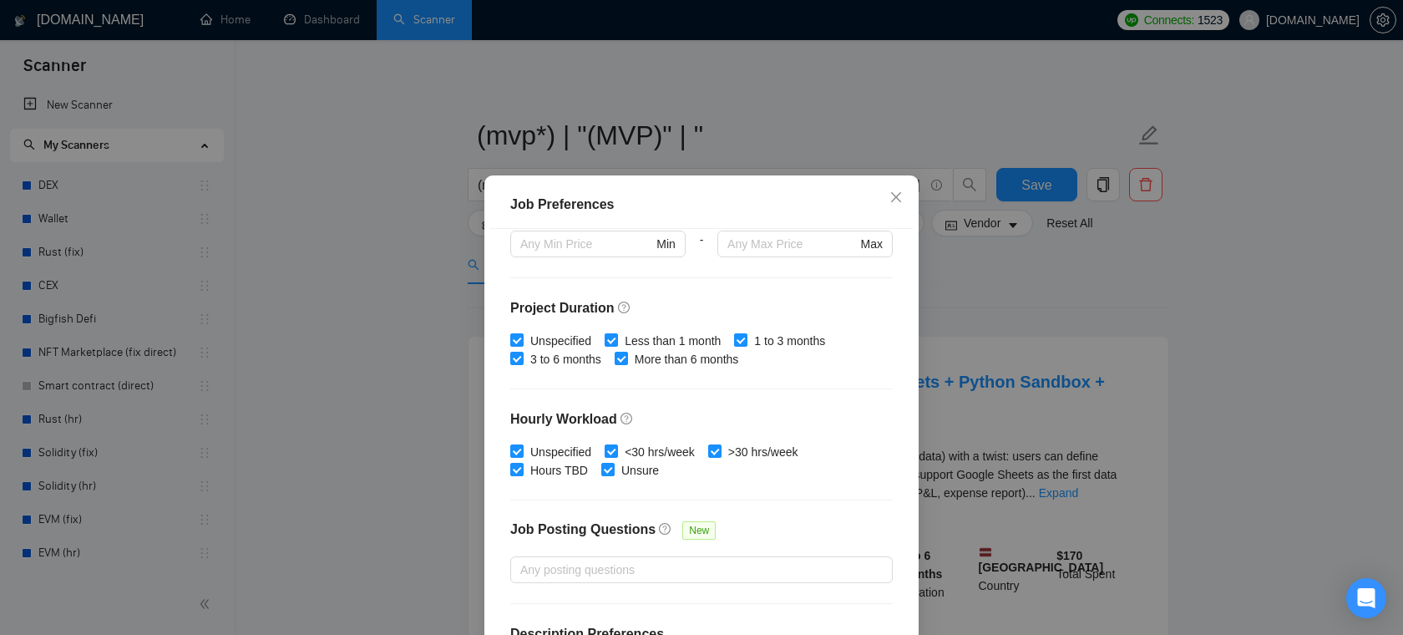
scroll to position [497, 0]
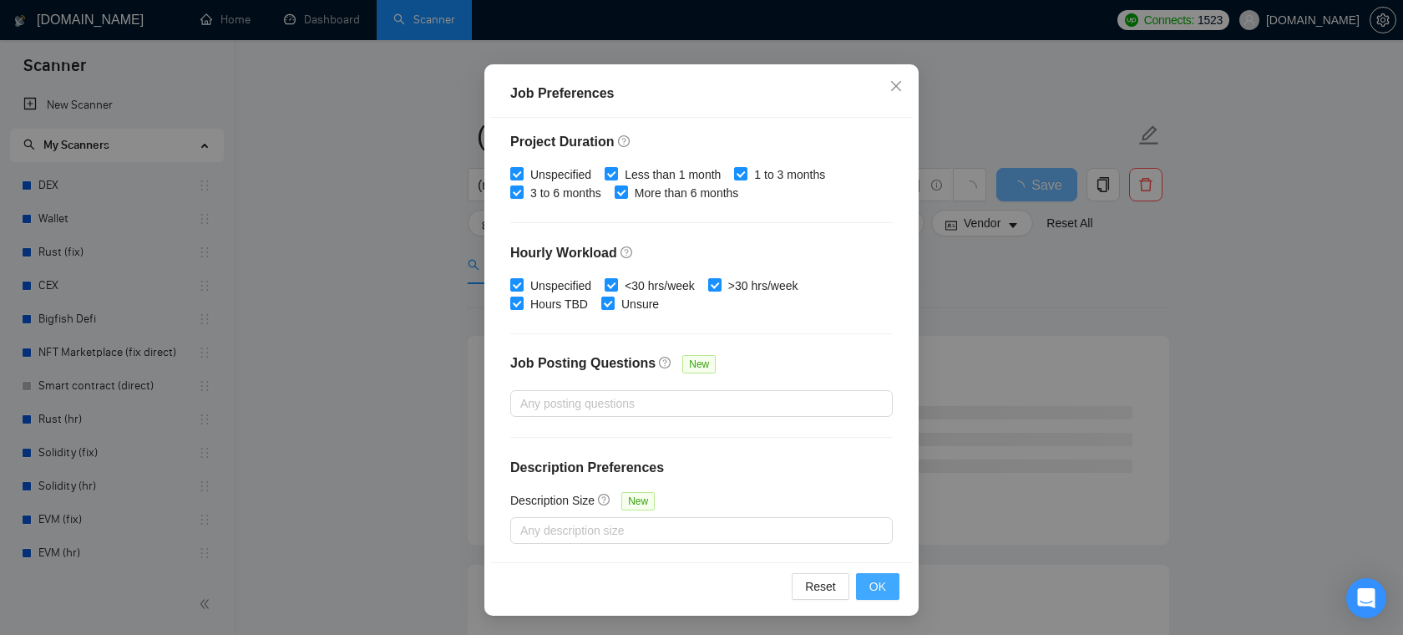
type input "1000"
click at [882, 585] on span "OK" at bounding box center [877, 586] width 17 height 18
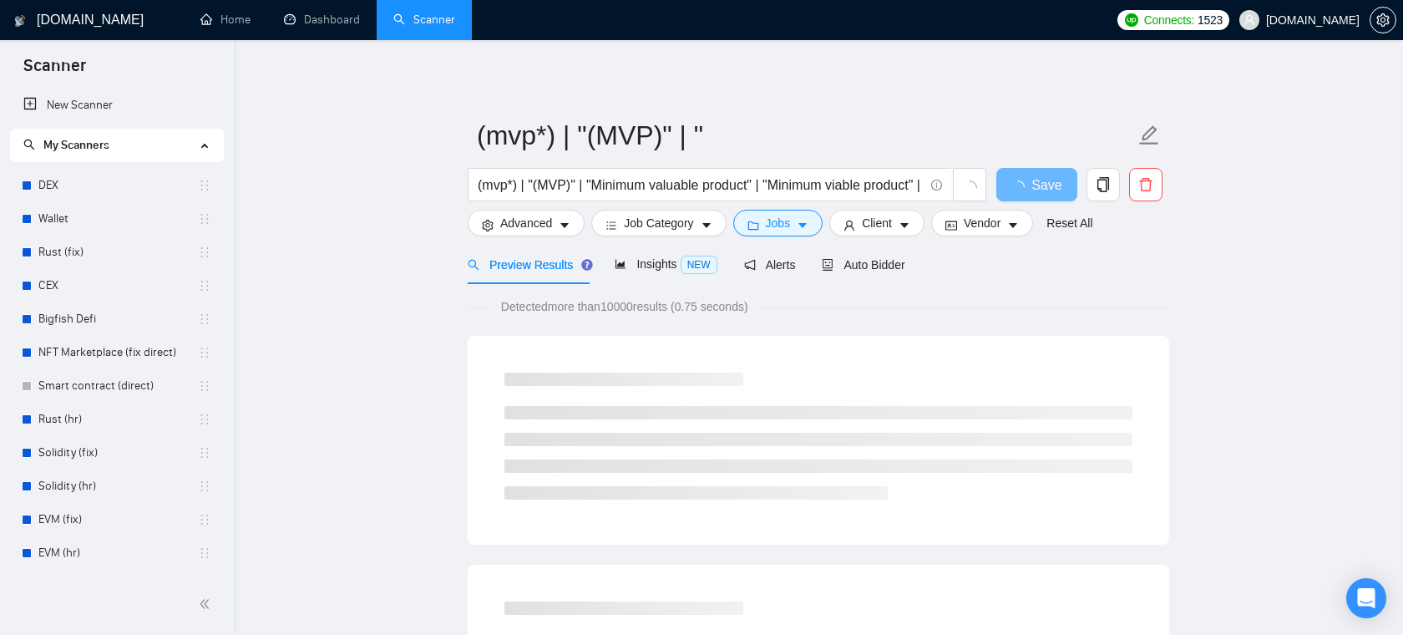
scroll to position [37, 0]
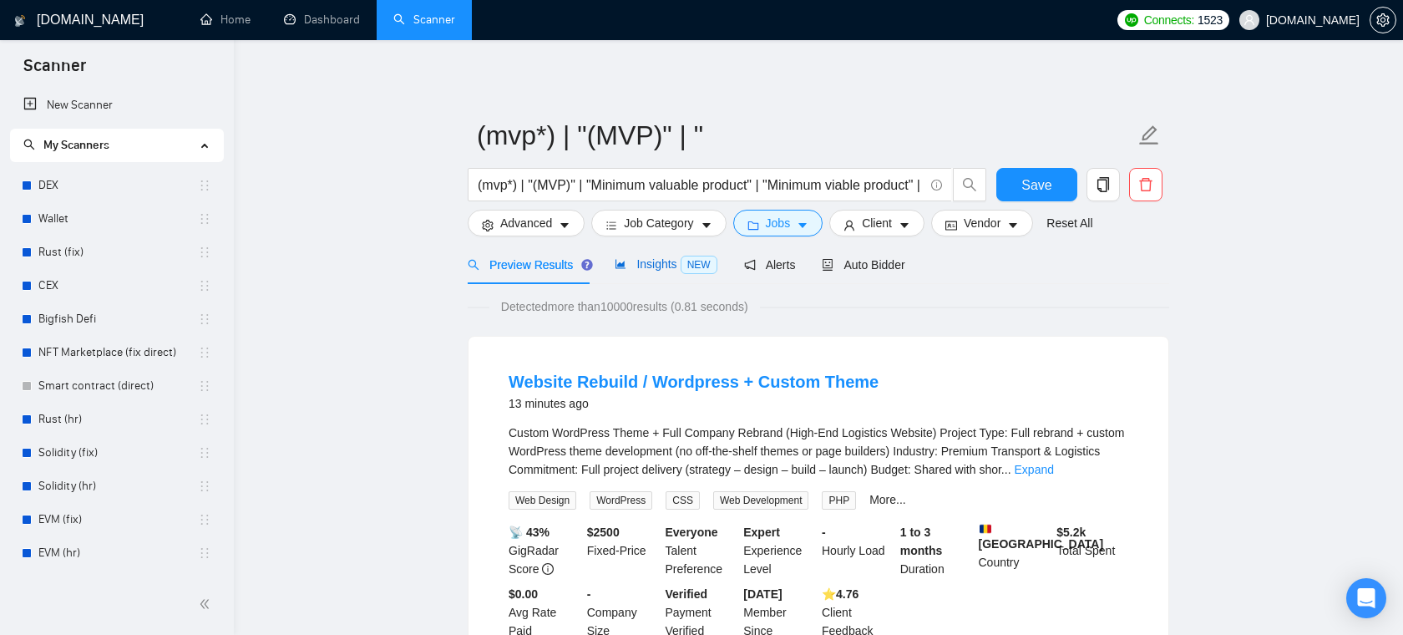
click at [663, 267] on span "Insights NEW" at bounding box center [665, 263] width 102 height 13
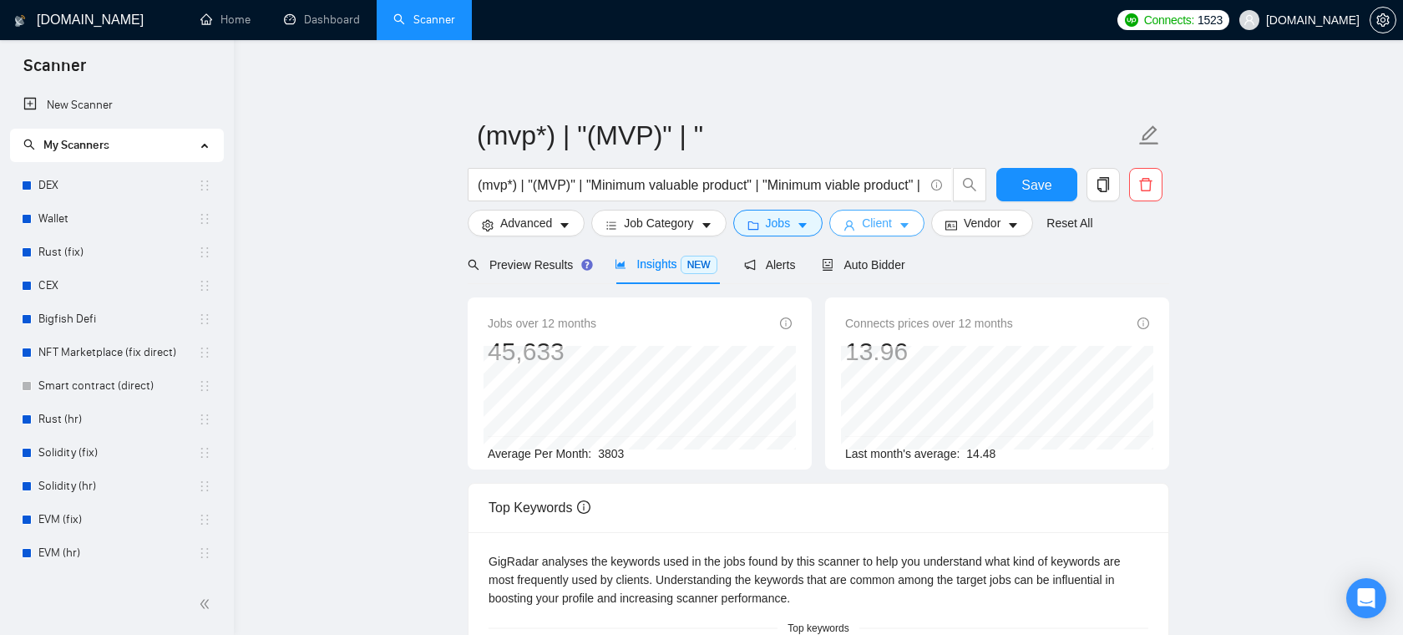
click at [892, 225] on span "Client" at bounding box center [877, 223] width 30 height 18
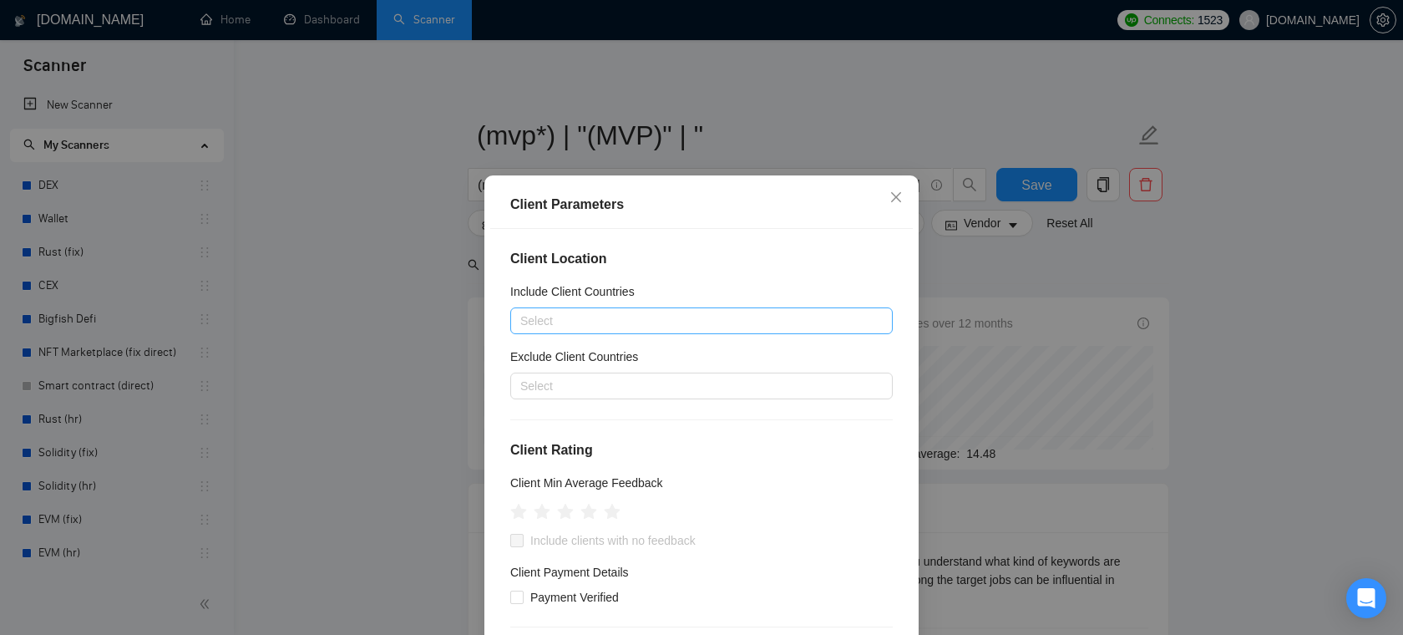
click at [628, 325] on div at bounding box center [692, 321] width 357 height 20
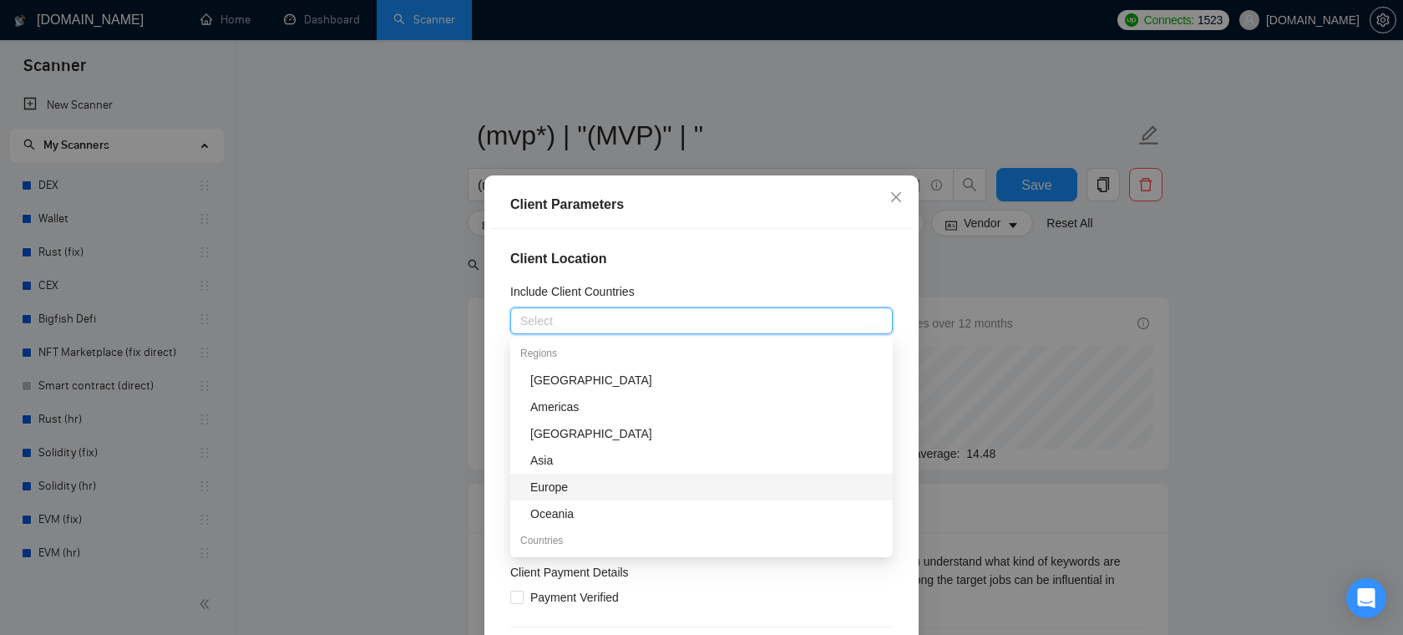
click at [604, 494] on div "Europe" at bounding box center [706, 487] width 352 height 18
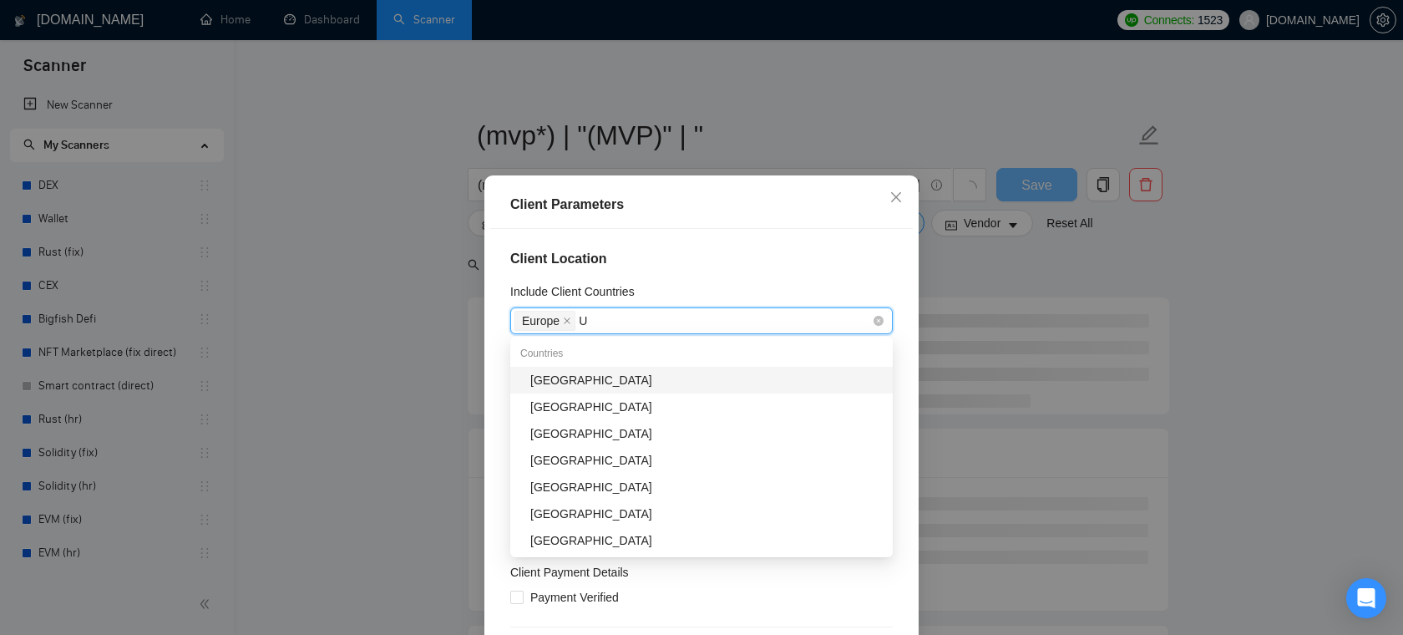
type input "Un"
click at [587, 407] on div "[GEOGRAPHIC_DATA]" at bounding box center [706, 406] width 352 height 18
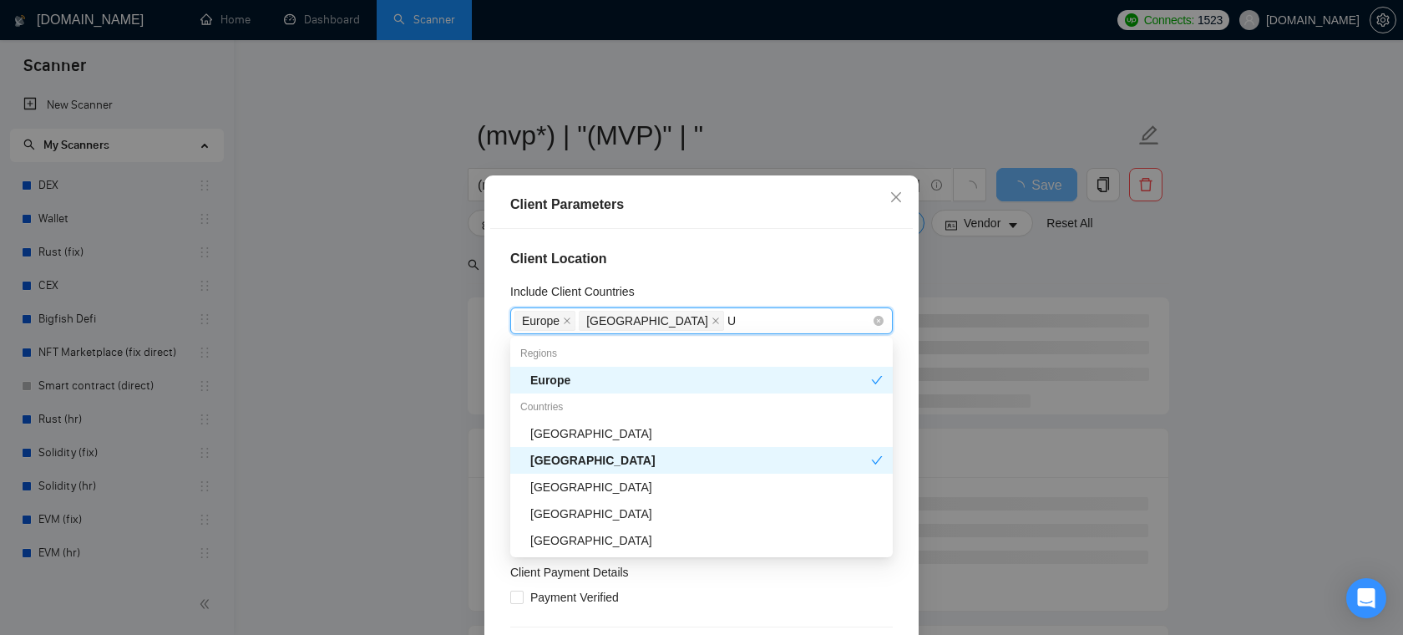
type input "Un"
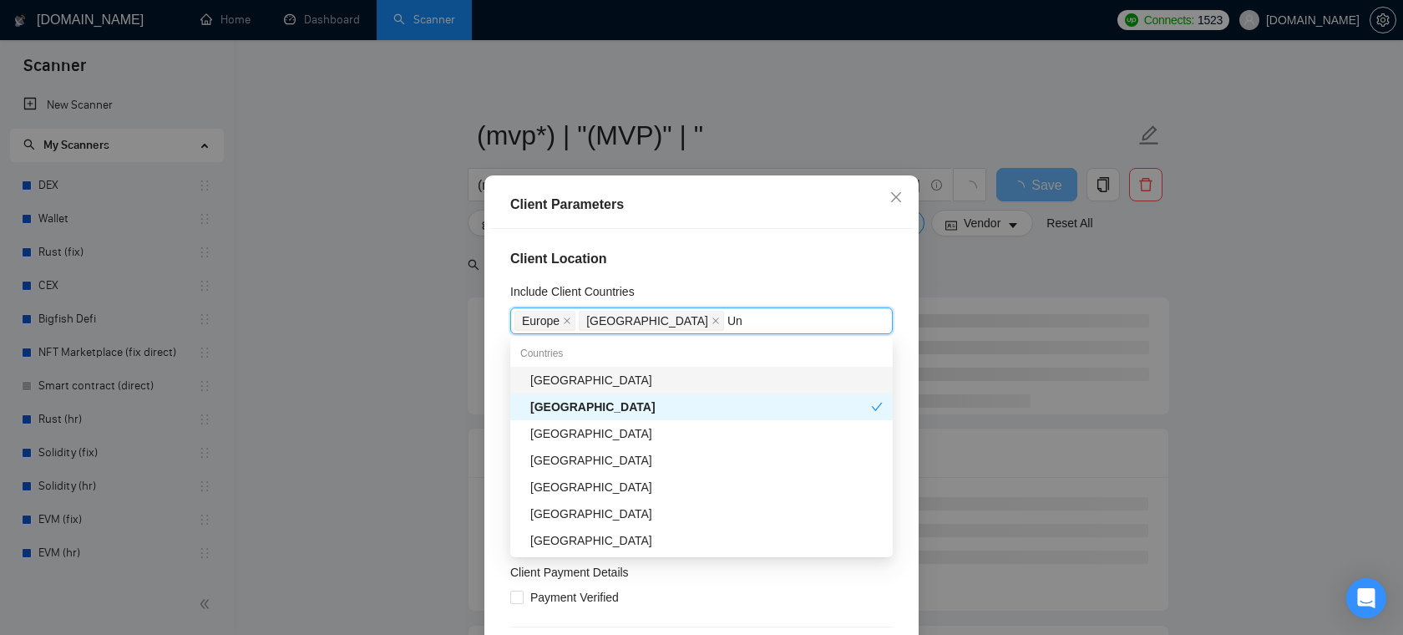
click at [643, 374] on div "[GEOGRAPHIC_DATA]" at bounding box center [706, 380] width 352 height 18
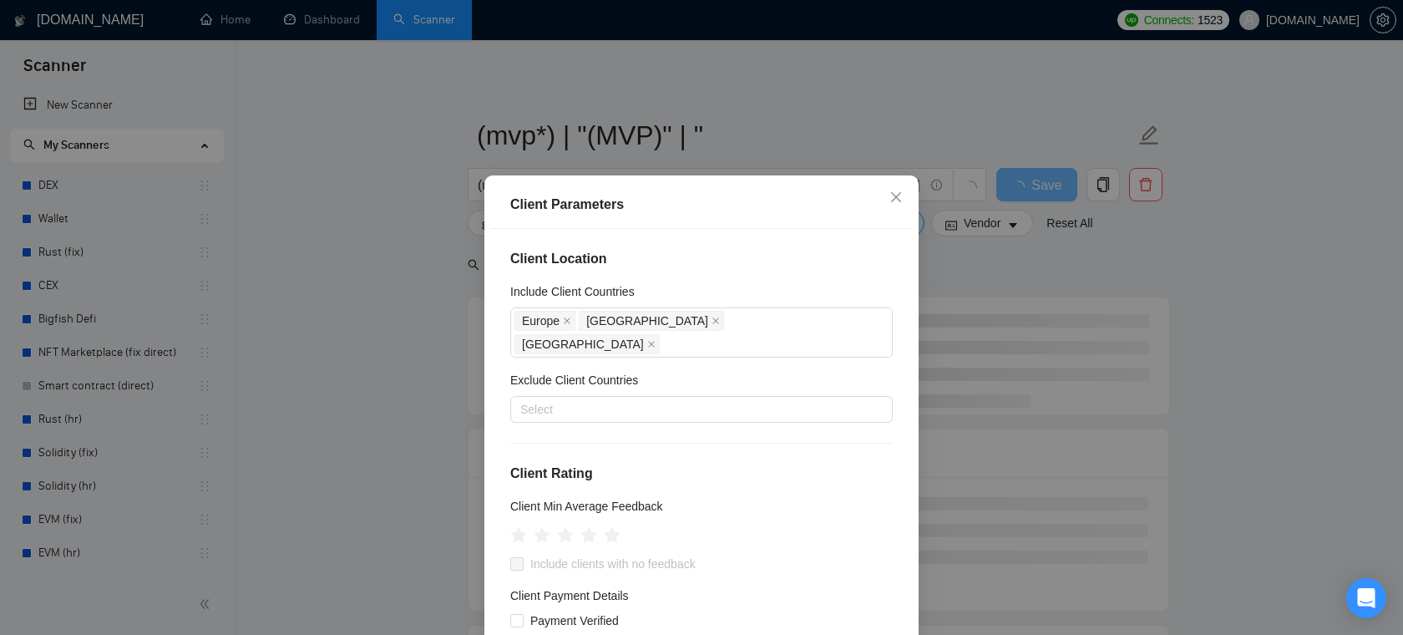
click at [766, 238] on div "Client Location Include Client Countries [GEOGRAPHIC_DATA] [GEOGRAPHIC_DATA] [G…" at bounding box center [701, 451] width 422 height 444
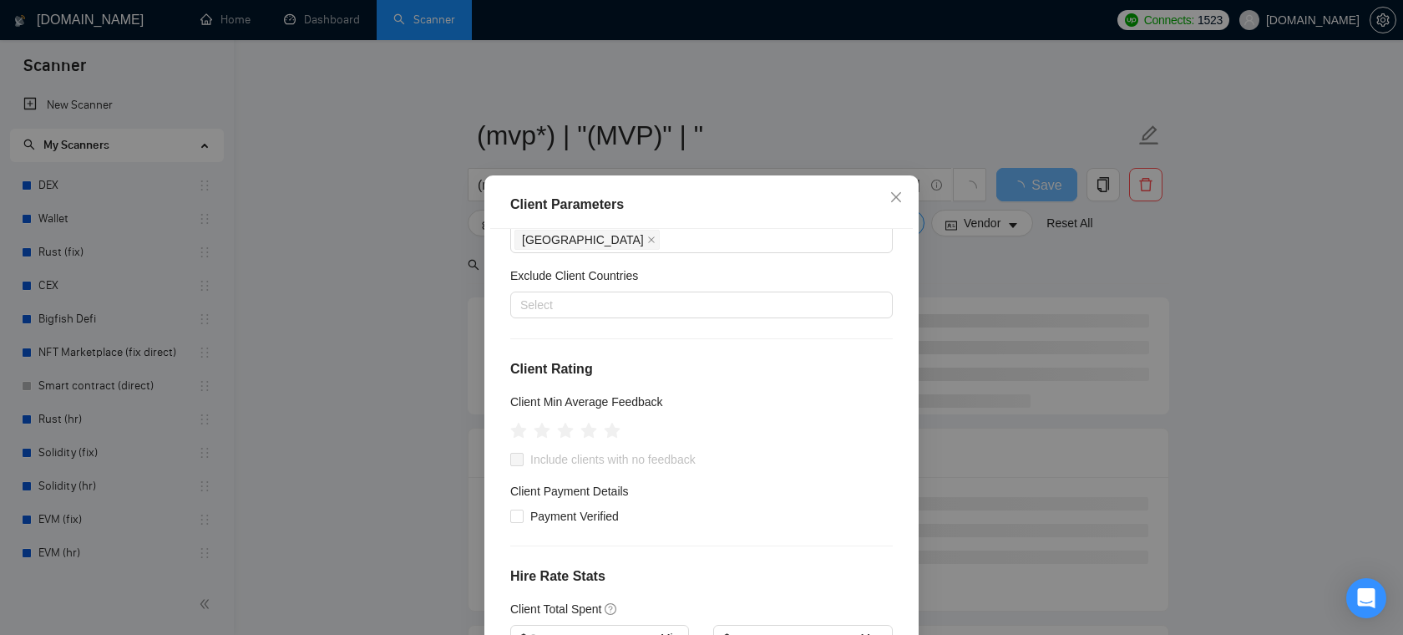
scroll to position [107, 0]
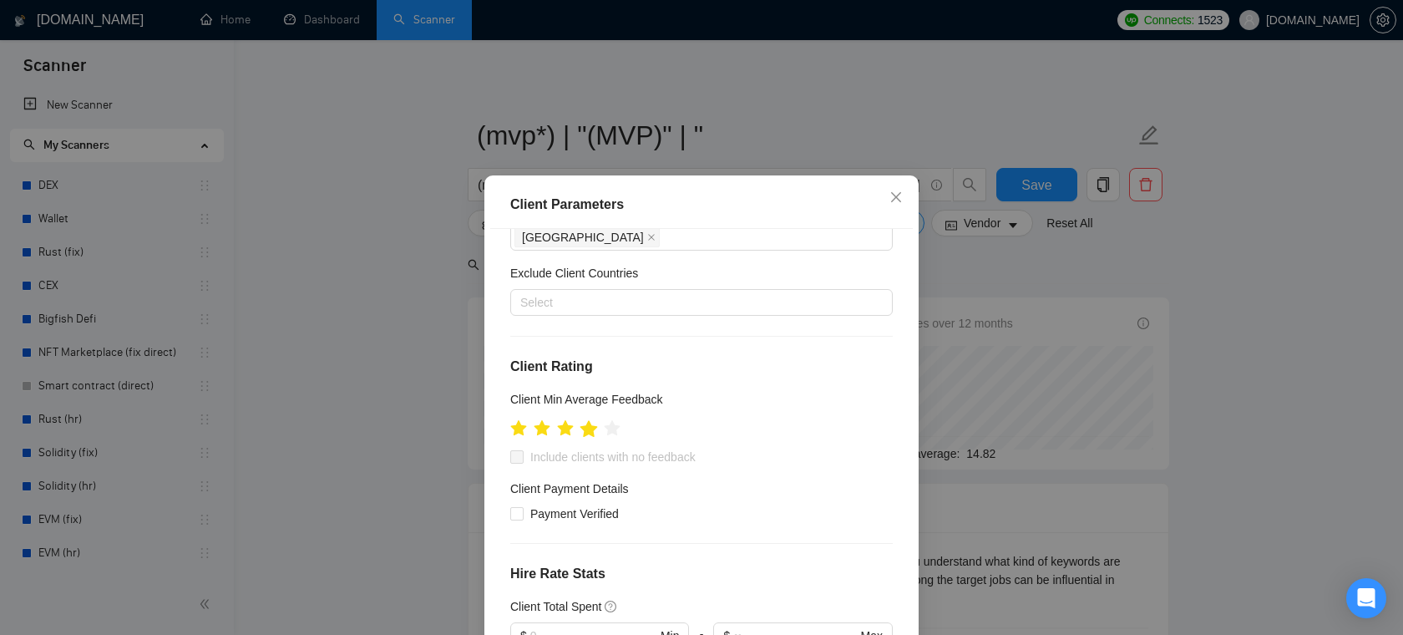
click at [589, 419] on icon "star" at bounding box center [589, 427] width 18 height 17
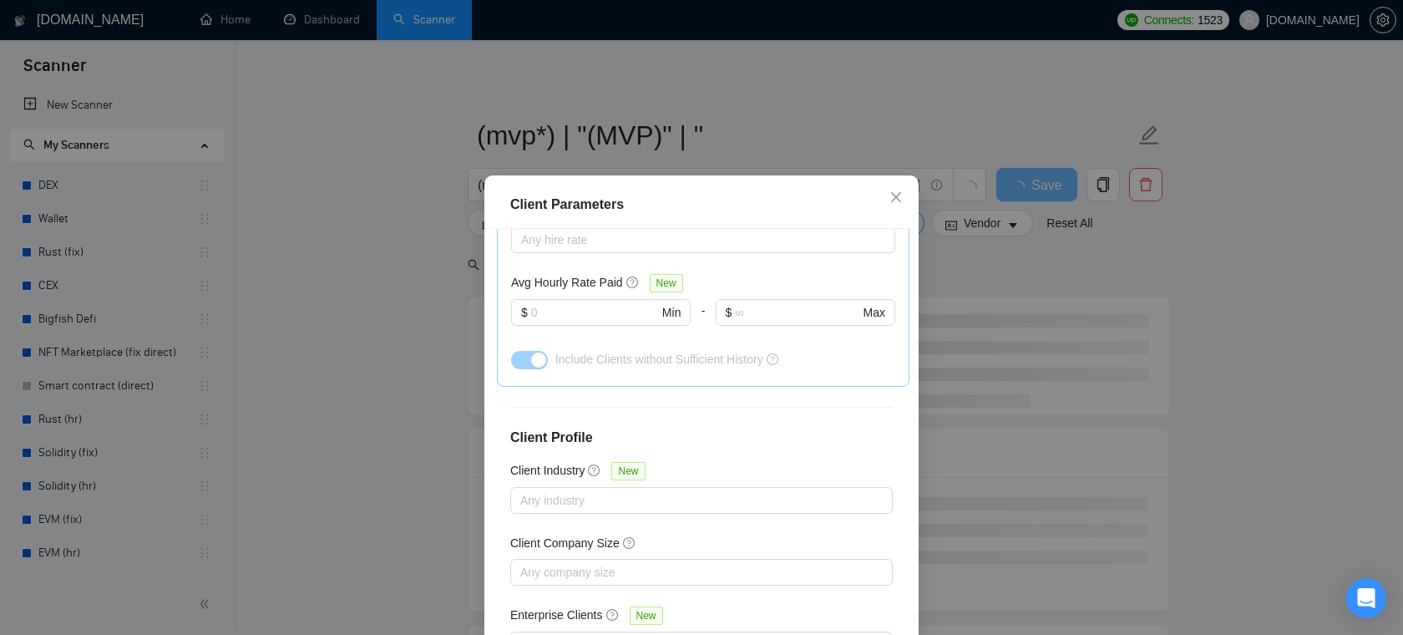
scroll to position [111, 0]
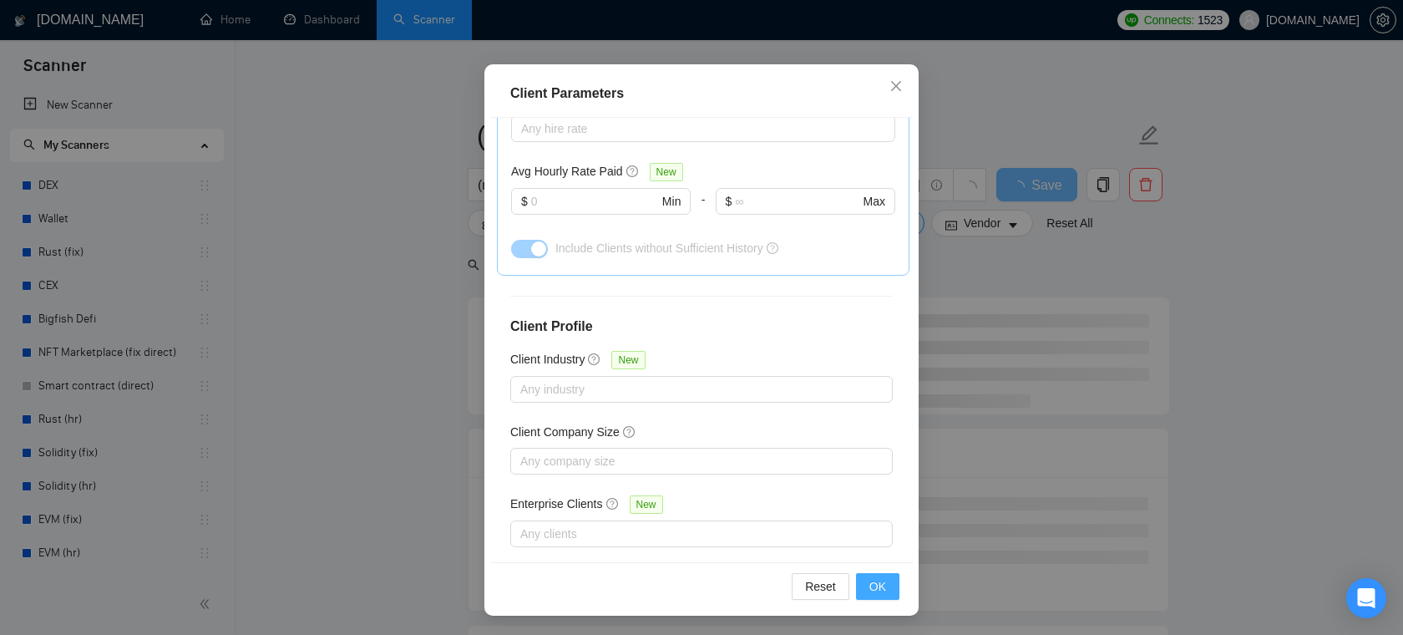
click at [870, 579] on span "OK" at bounding box center [877, 586] width 17 height 18
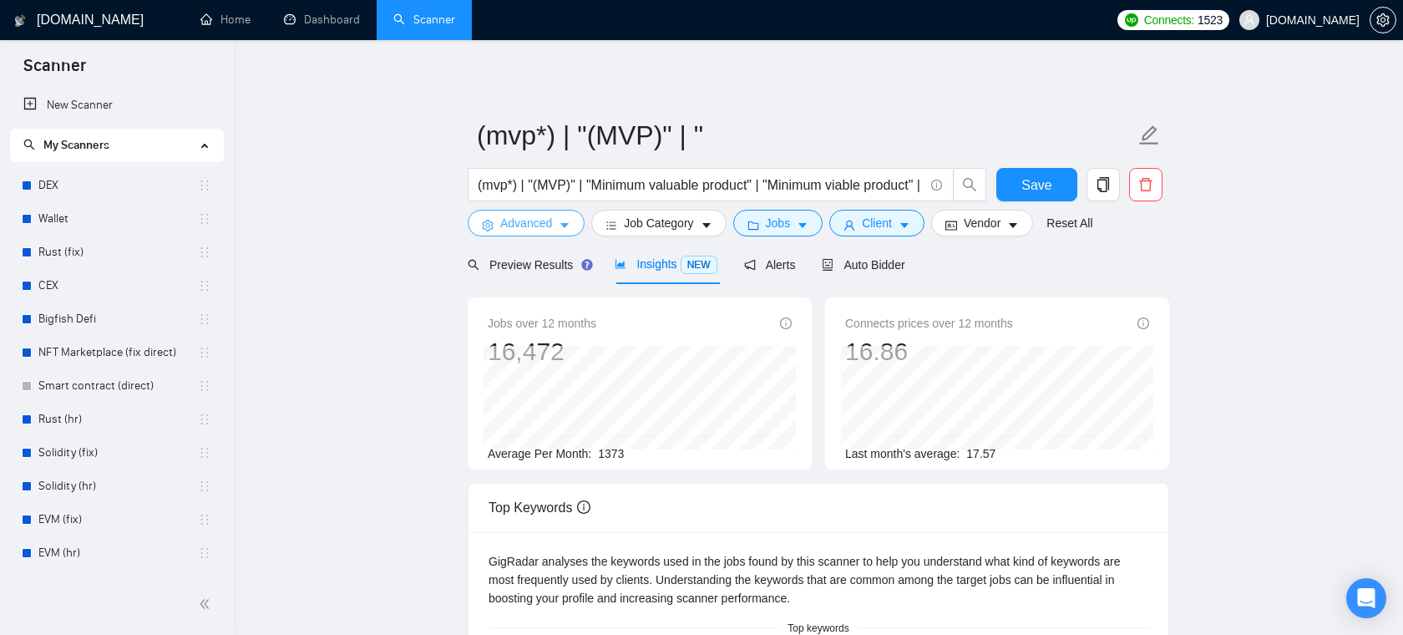
click at [547, 228] on span "Advanced" at bounding box center [526, 223] width 52 height 18
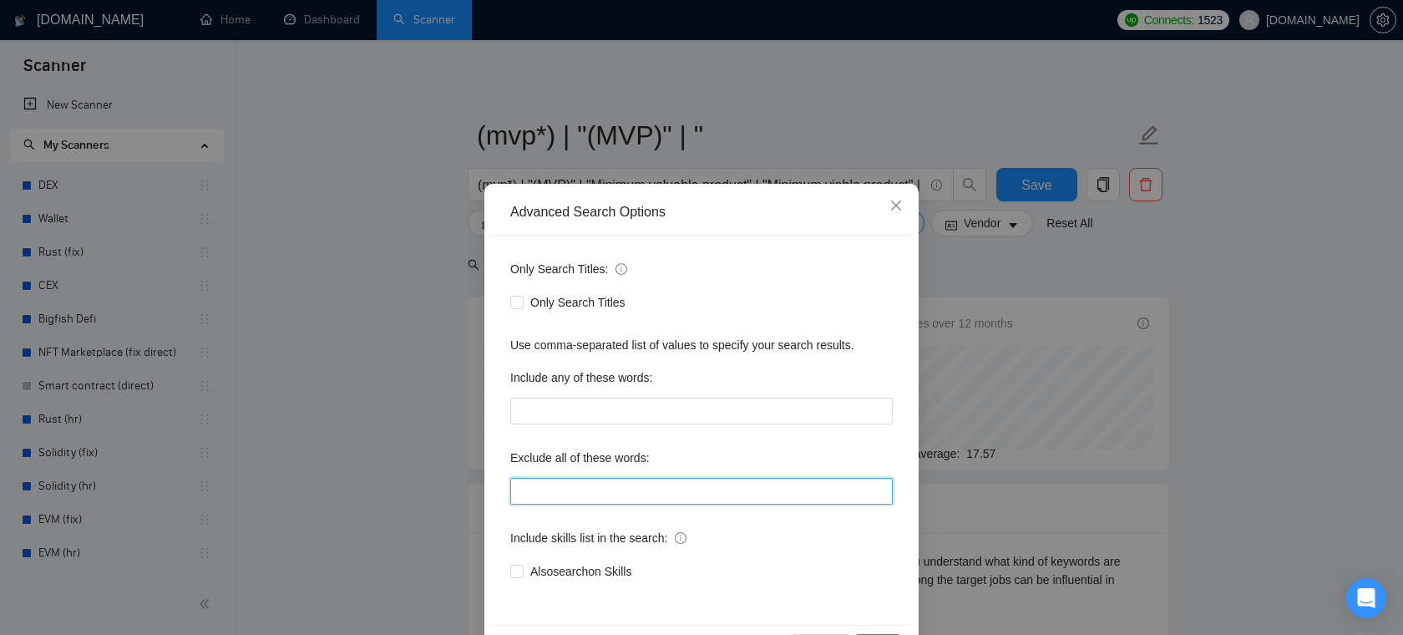
click at [585, 488] on input "text" at bounding box center [701, 491] width 382 height 27
click at [901, 198] on span "Close" at bounding box center [895, 206] width 45 height 45
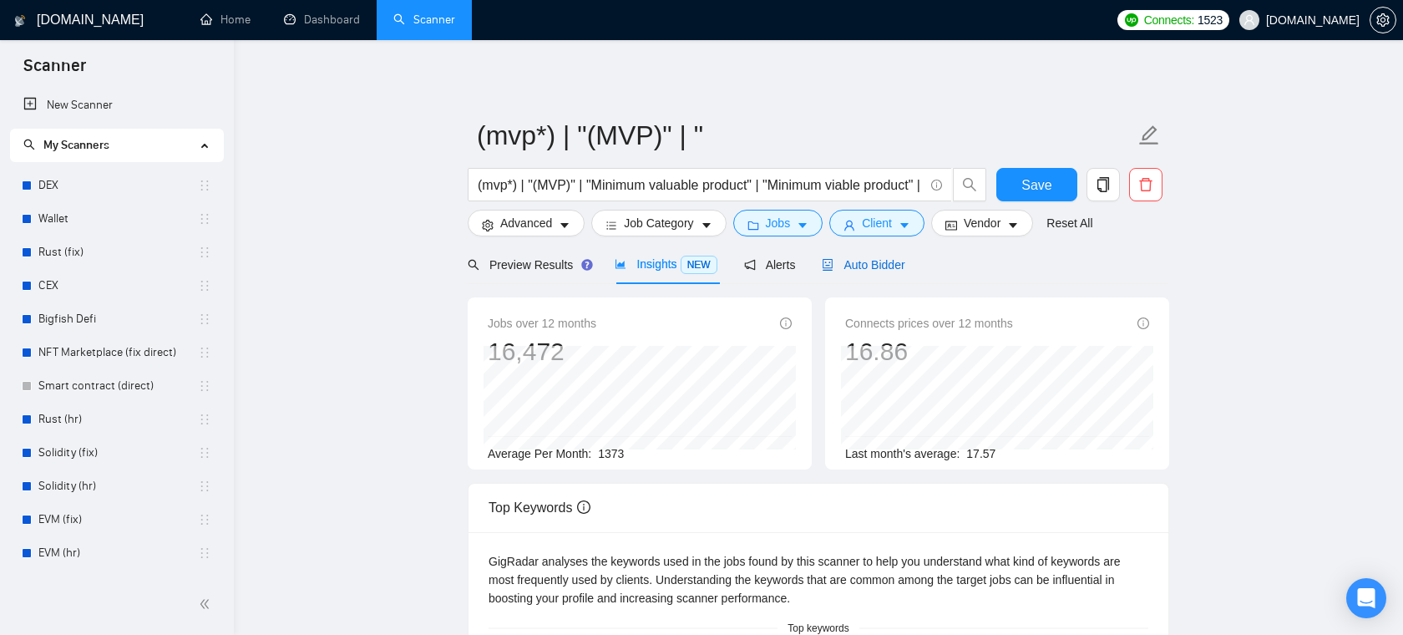
click at [889, 271] on div "Auto Bidder" at bounding box center [863, 264] width 83 height 18
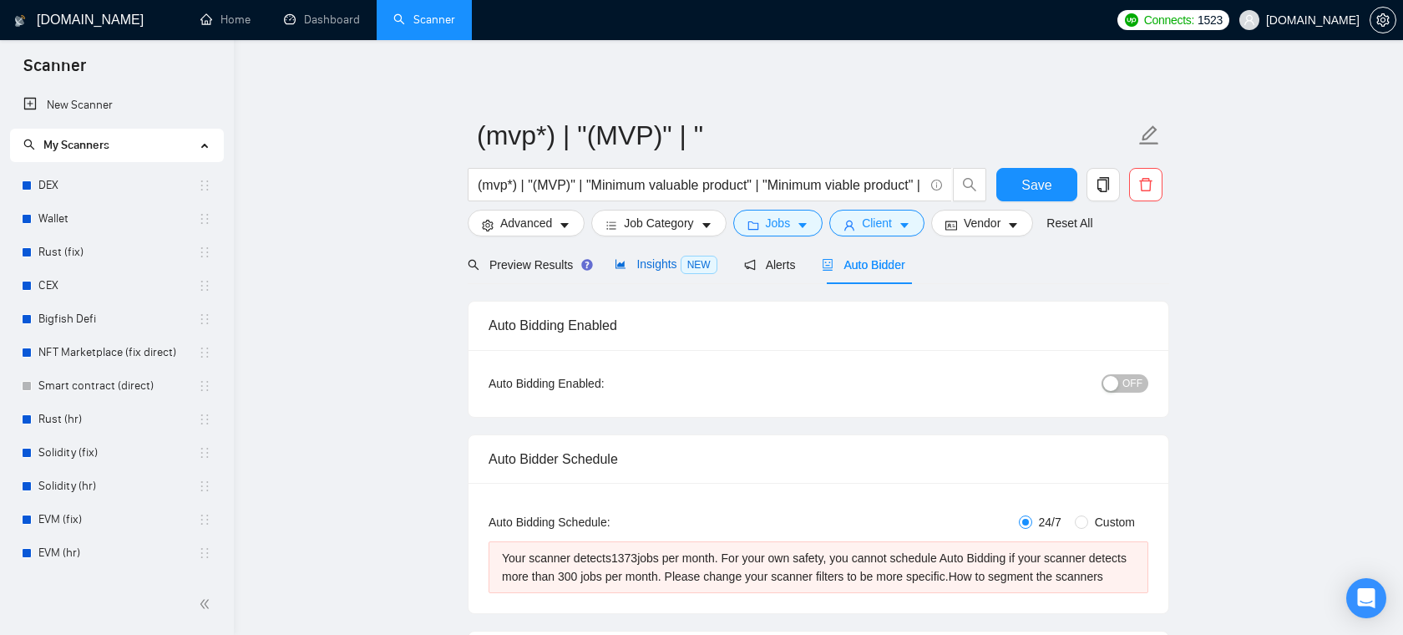
click at [670, 267] on span "Insights NEW" at bounding box center [665, 263] width 102 height 13
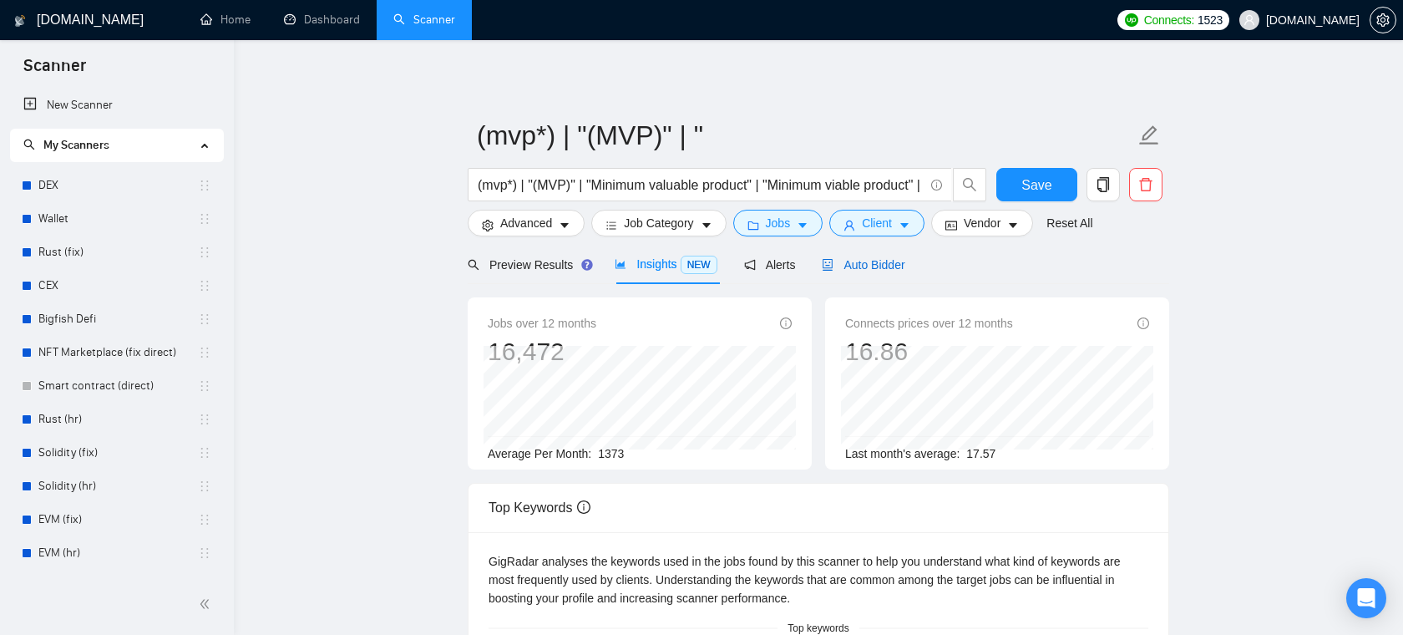
click at [839, 265] on span "Auto Bidder" at bounding box center [863, 264] width 83 height 13
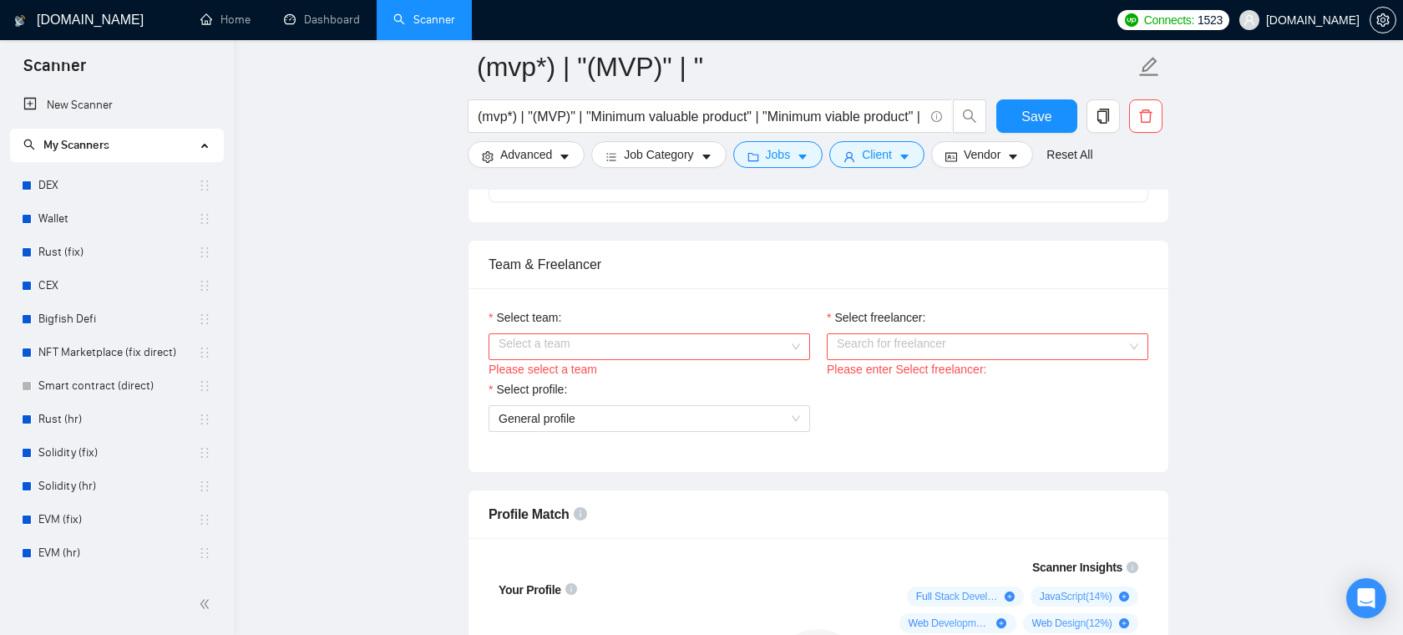
scroll to position [860, 0]
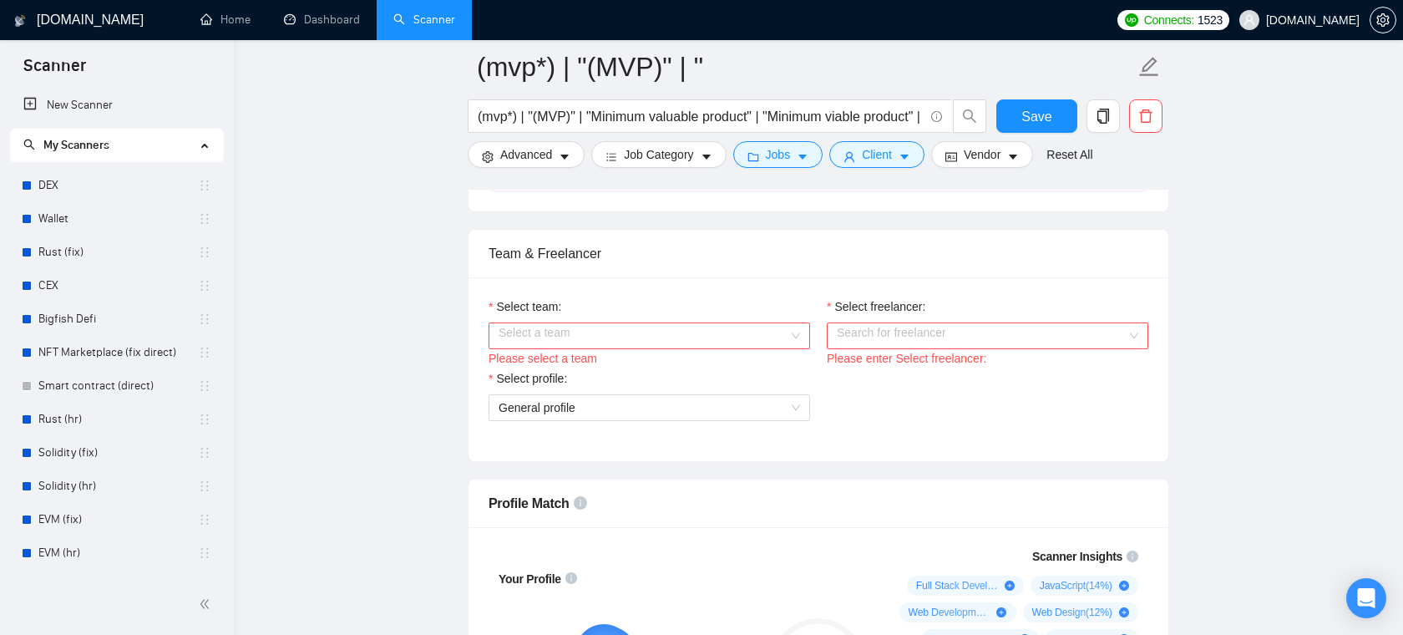
click at [706, 348] on input "Select team:" at bounding box center [643, 335] width 290 height 25
click at [665, 389] on div "👌🔥 EvaCodes -> Vetted Blockchain Developers" at bounding box center [648, 386] width 301 height 18
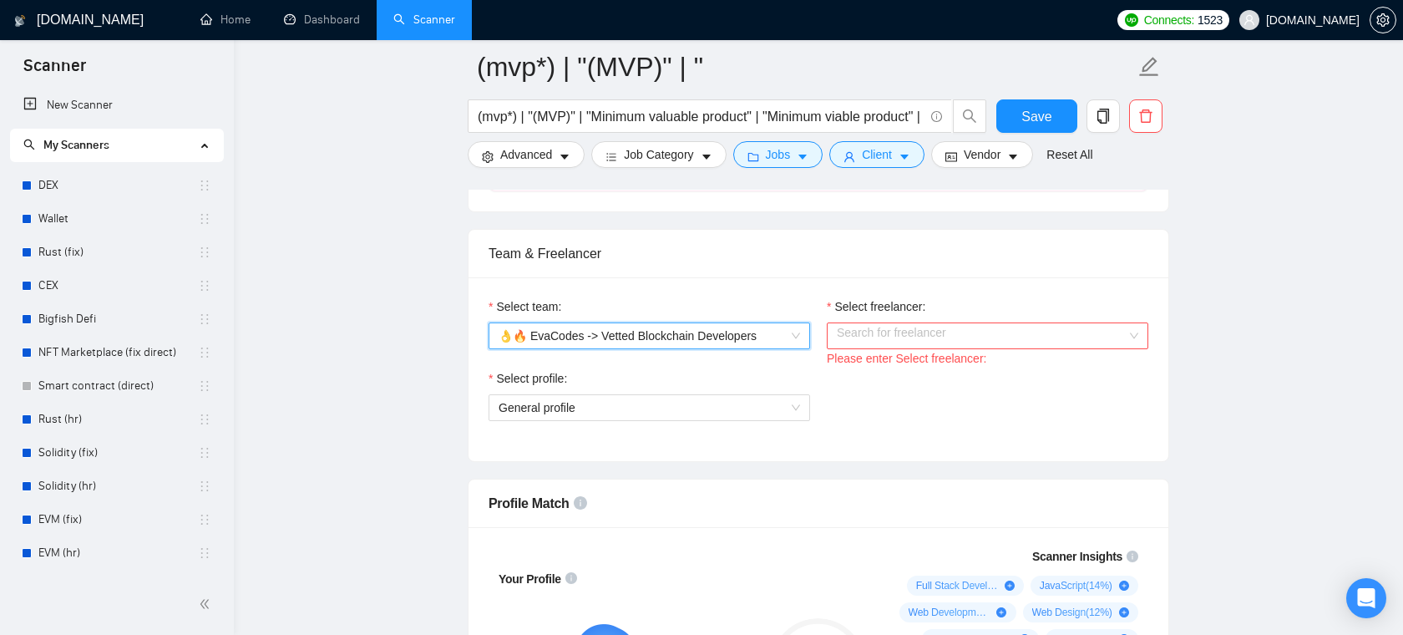
click at [902, 348] on input "Select freelancer:" at bounding box center [982, 335] width 290 height 25
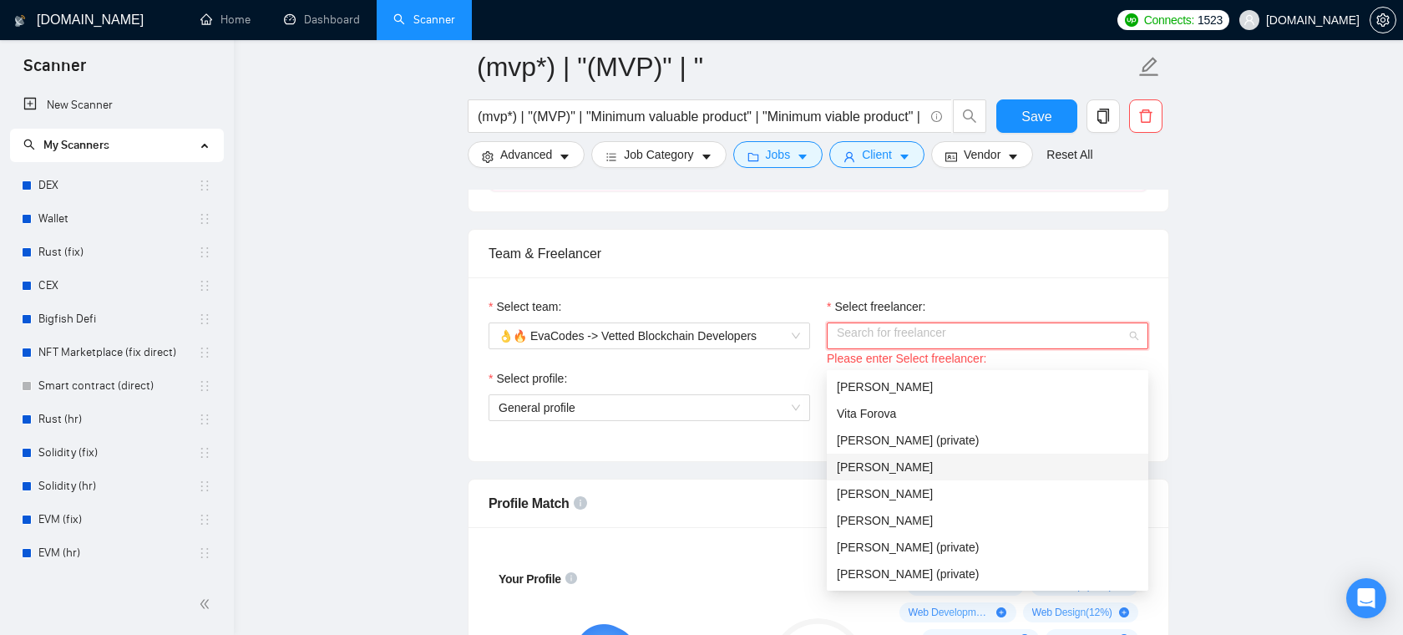
click at [897, 464] on span "[PERSON_NAME]" at bounding box center [885, 466] width 96 height 13
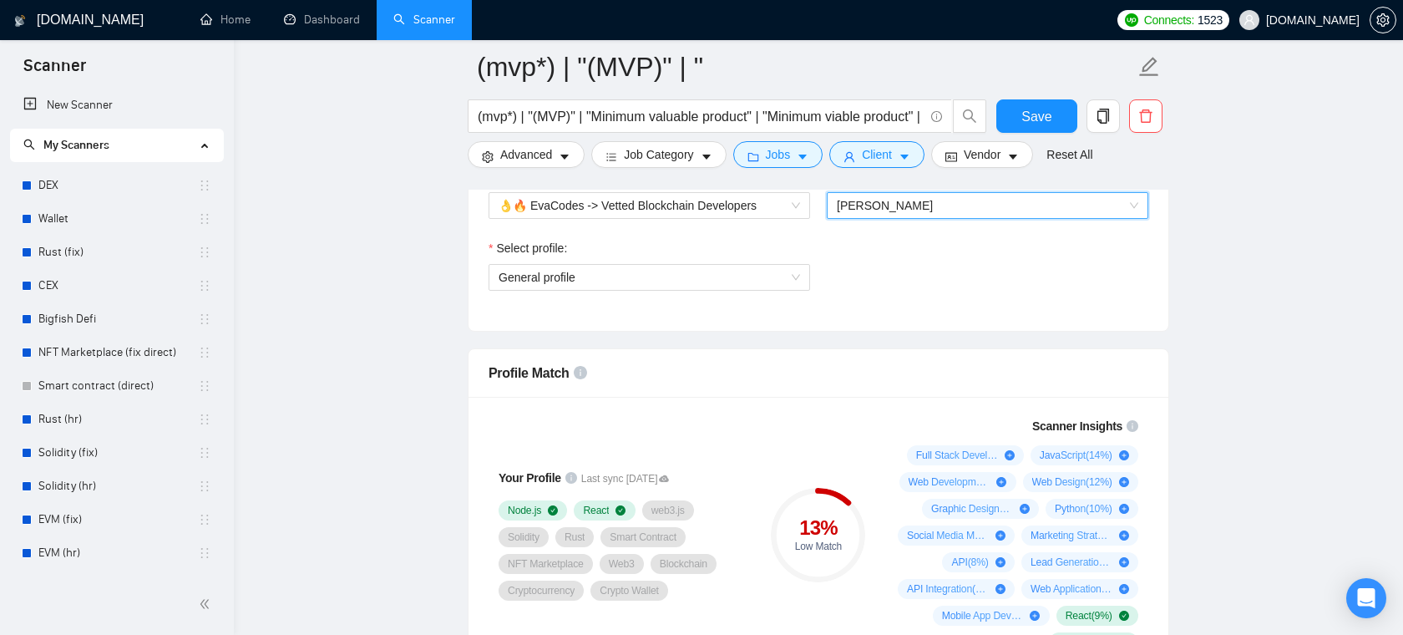
scroll to position [980, 0]
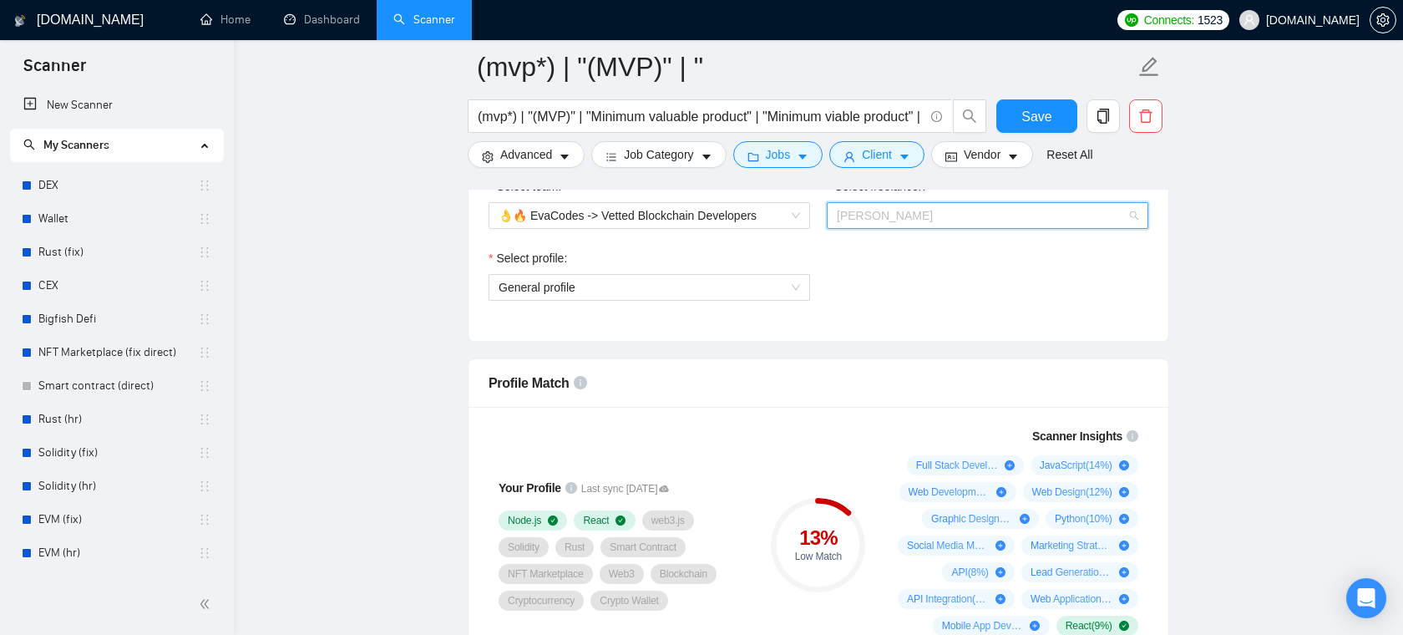
click at [930, 228] on span "[PERSON_NAME]" at bounding box center [987, 215] width 301 height 25
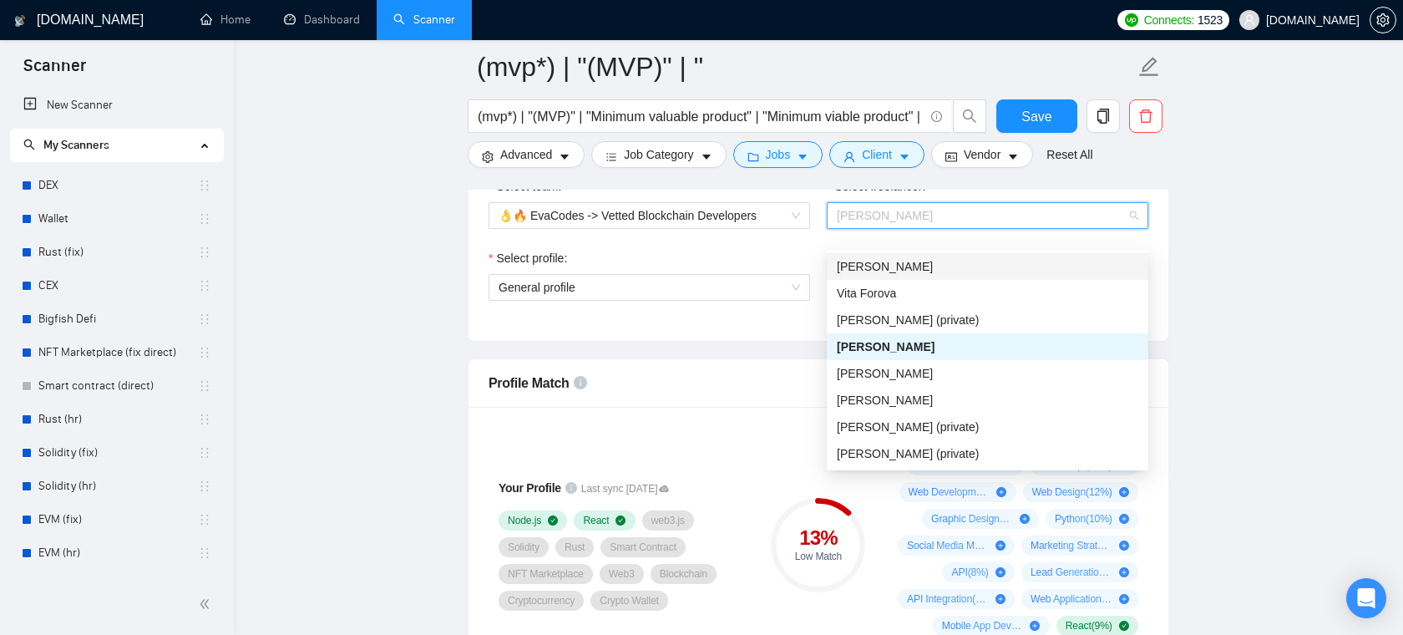
click at [901, 270] on span "[PERSON_NAME]" at bounding box center [885, 266] width 96 height 13
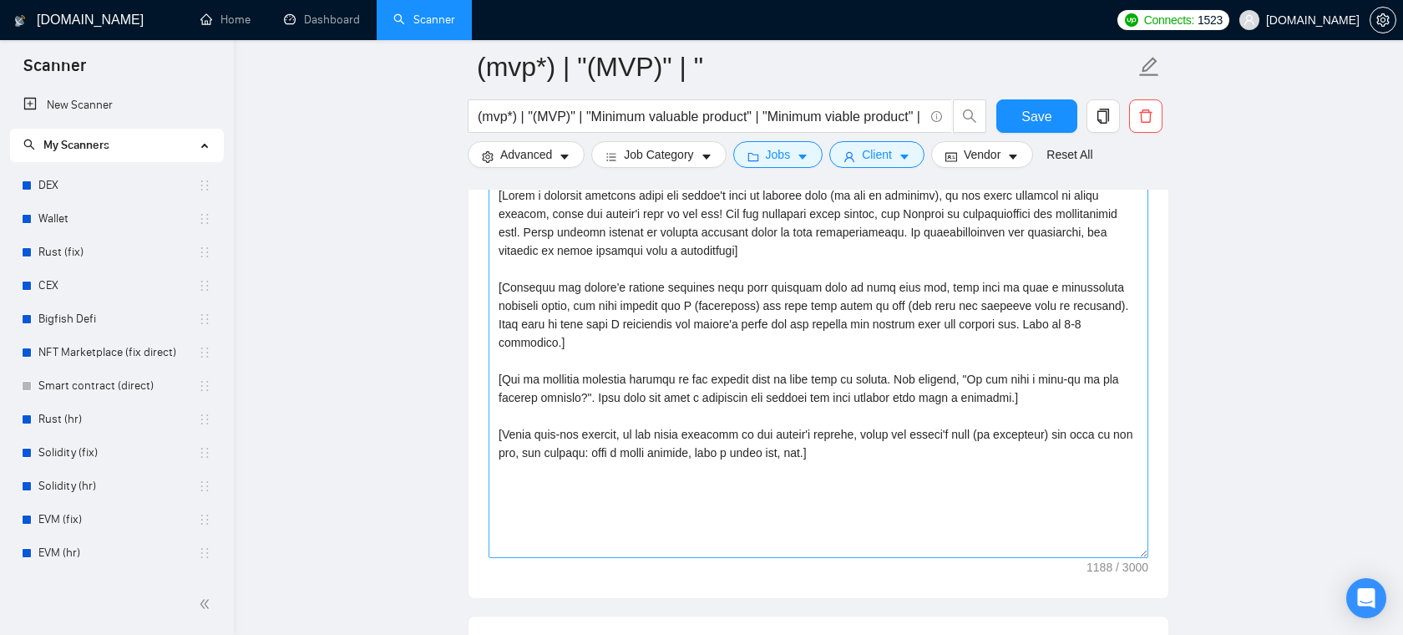
scroll to position [2041, 0]
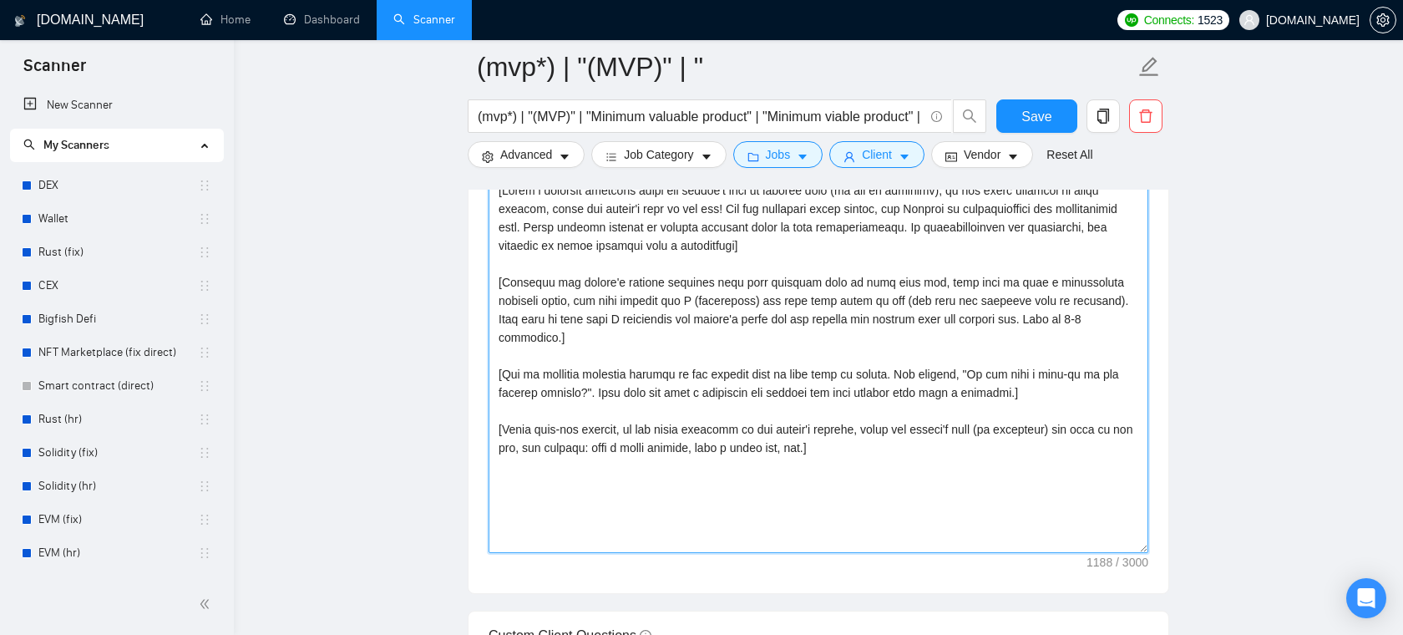
click at [817, 273] on textarea "Cover letter template:" at bounding box center [818, 365] width 660 height 376
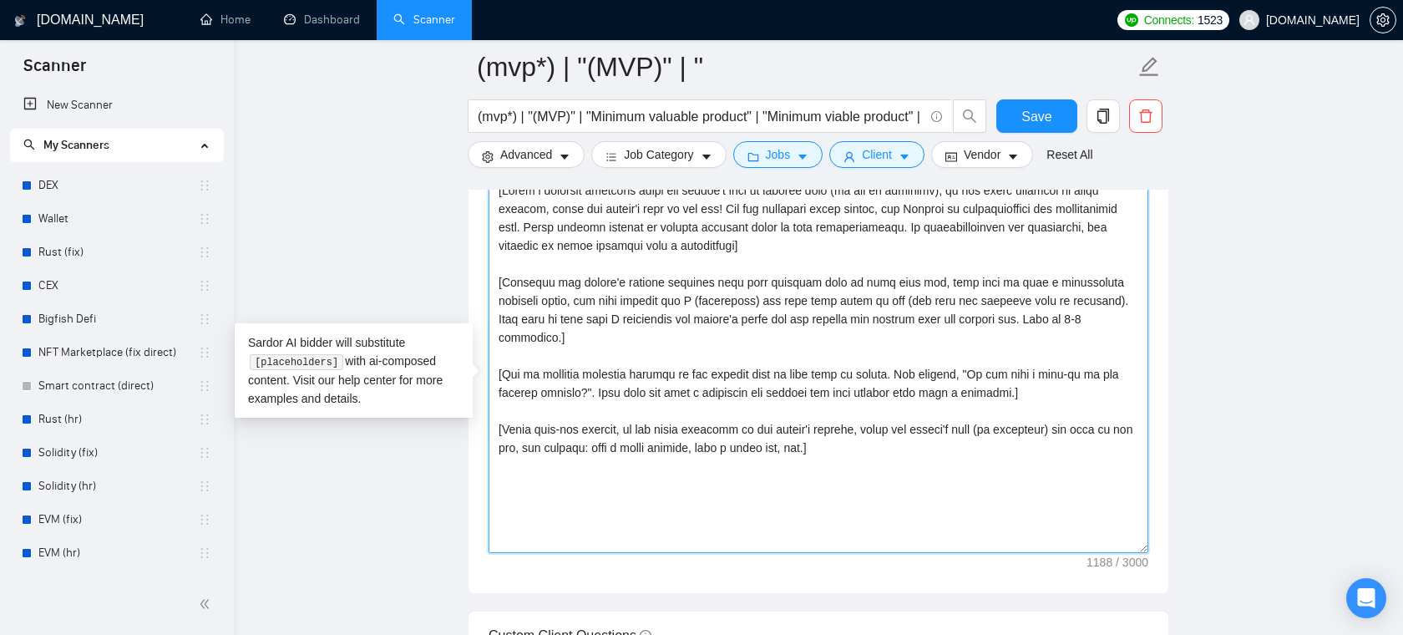
click at [780, 422] on textarea "Cover letter template:" at bounding box center [818, 365] width 660 height 376
click at [897, 454] on textarea "Cover letter template:" at bounding box center [818, 365] width 660 height 376
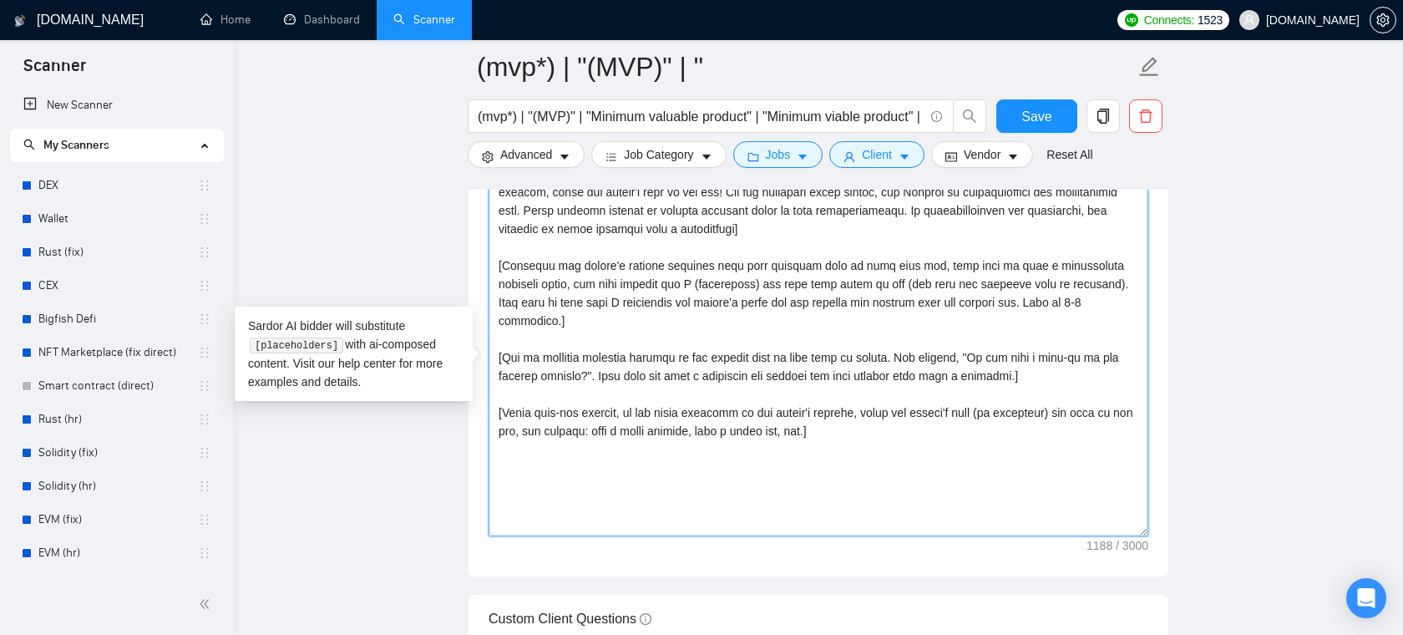
scroll to position [2063, 0]
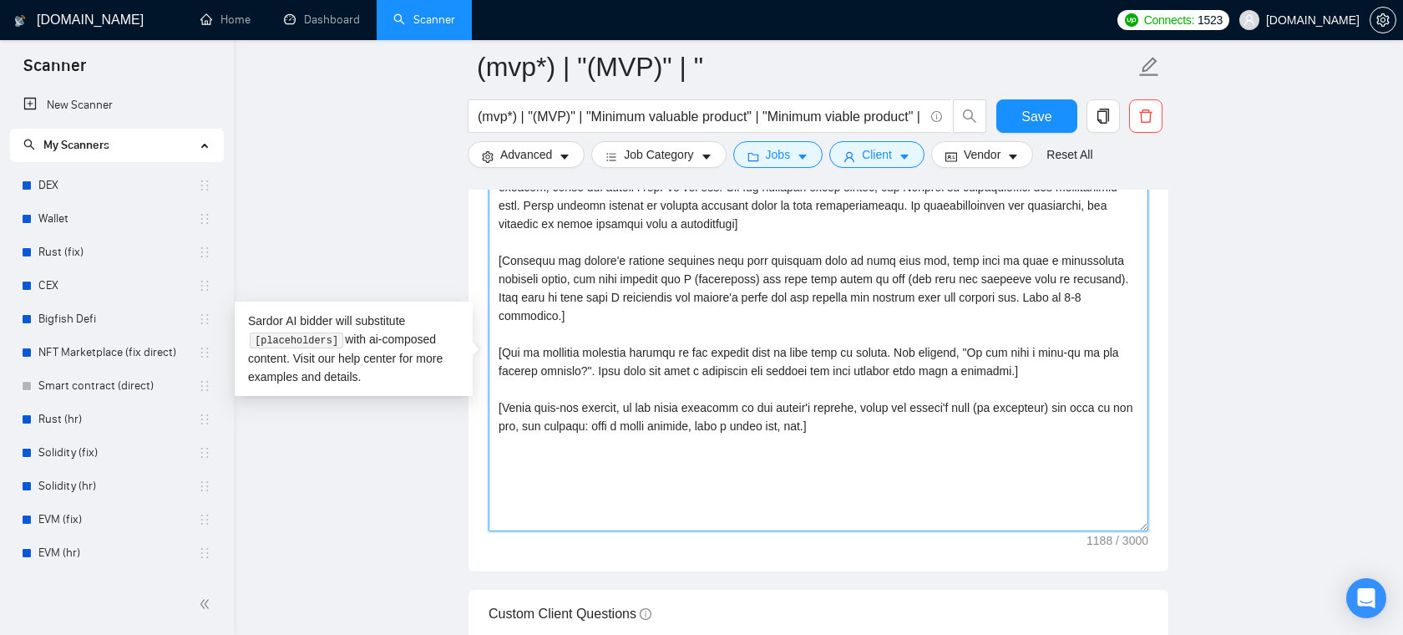
click at [897, 452] on textarea "Cover letter template:" at bounding box center [818, 343] width 660 height 376
click at [848, 486] on textarea "Cover letter template:" at bounding box center [818, 343] width 660 height 376
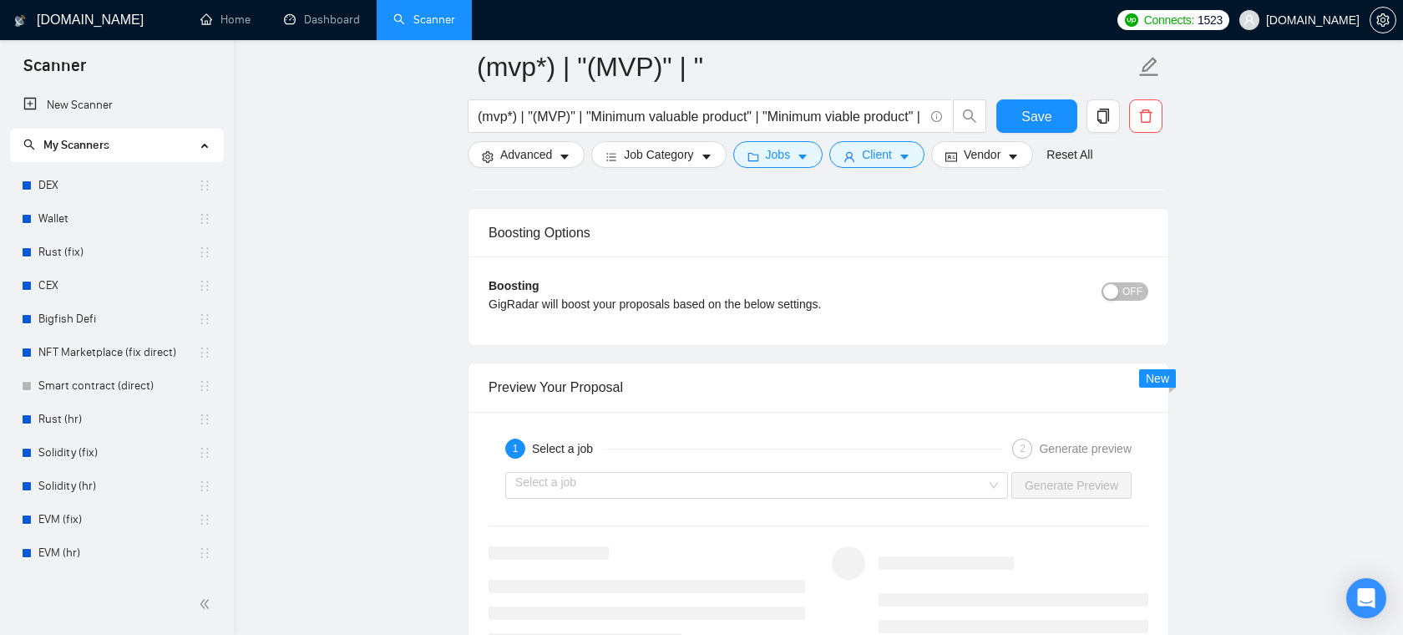
scroll to position [3168, 0]
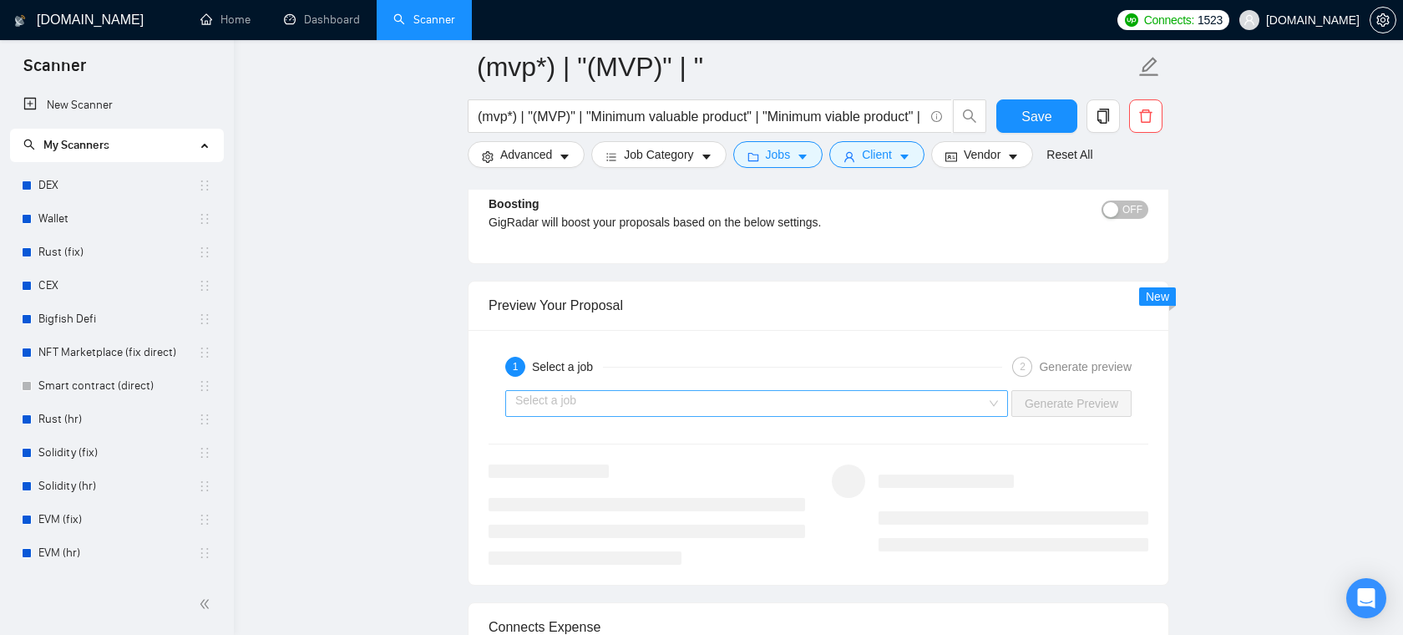
type textarea "[Write a personal greeting using the client's name or company name (if any is p…"
click at [738, 416] on input "search" at bounding box center [750, 403] width 471 height 25
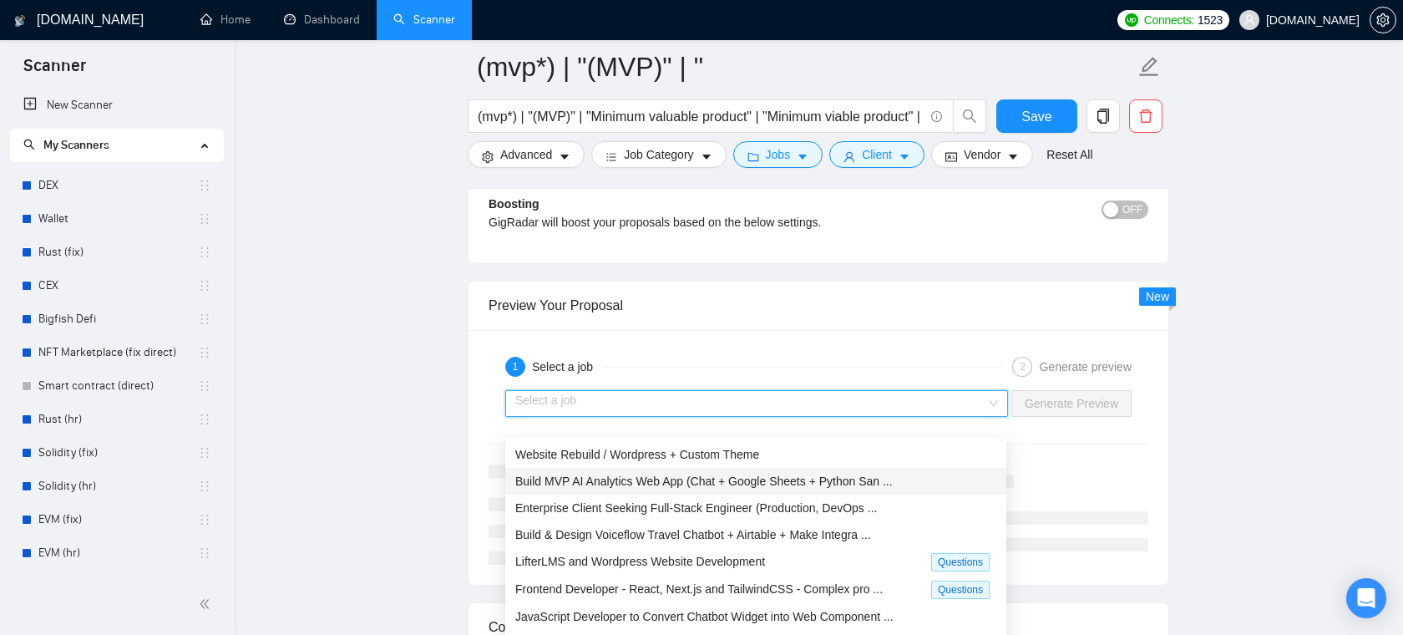
click at [645, 487] on span "Build MVP AI Analytics Web App (Chat + Google Sheets + Python San ..." at bounding box center [703, 480] width 377 height 13
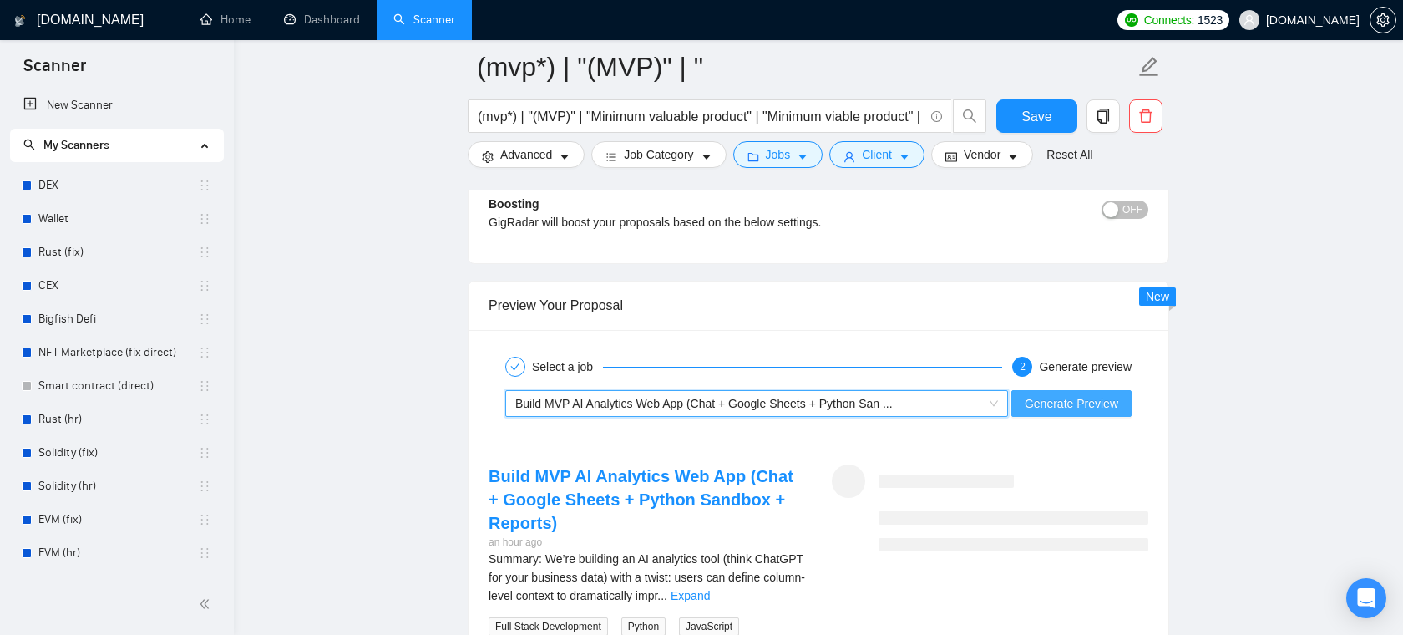
click at [1073, 412] on span "Generate Preview" at bounding box center [1071, 403] width 94 height 18
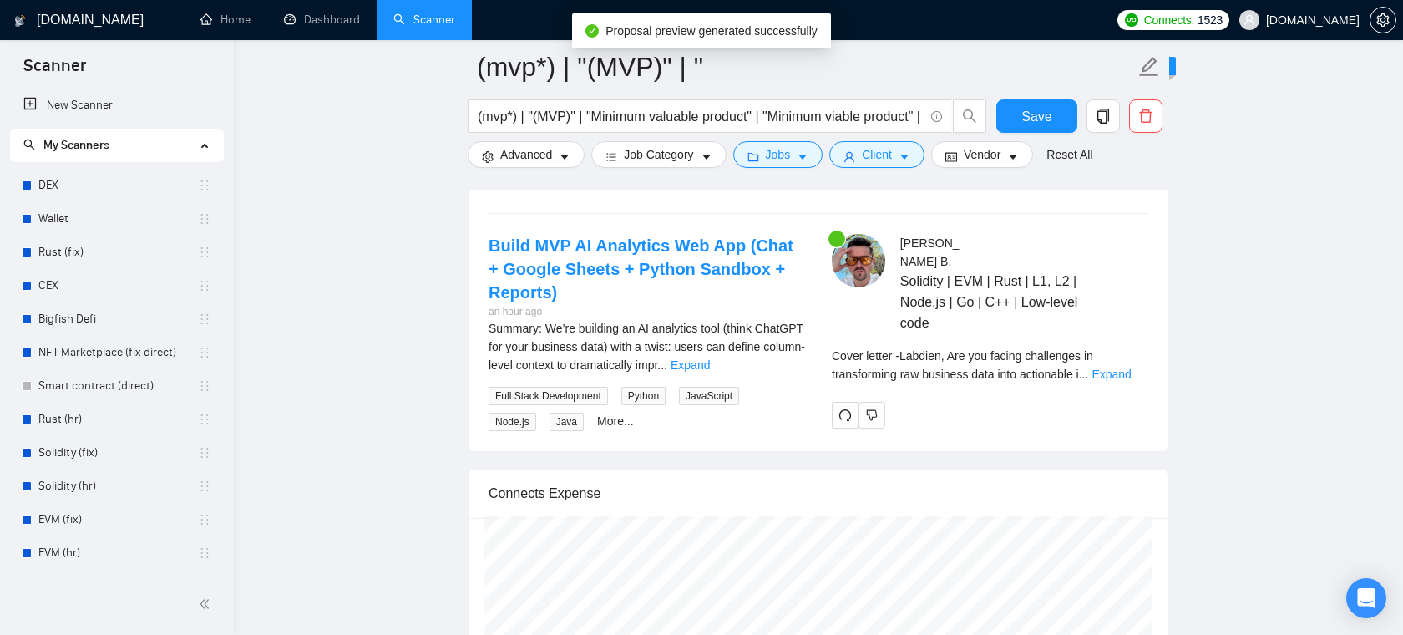
scroll to position [3334, 0]
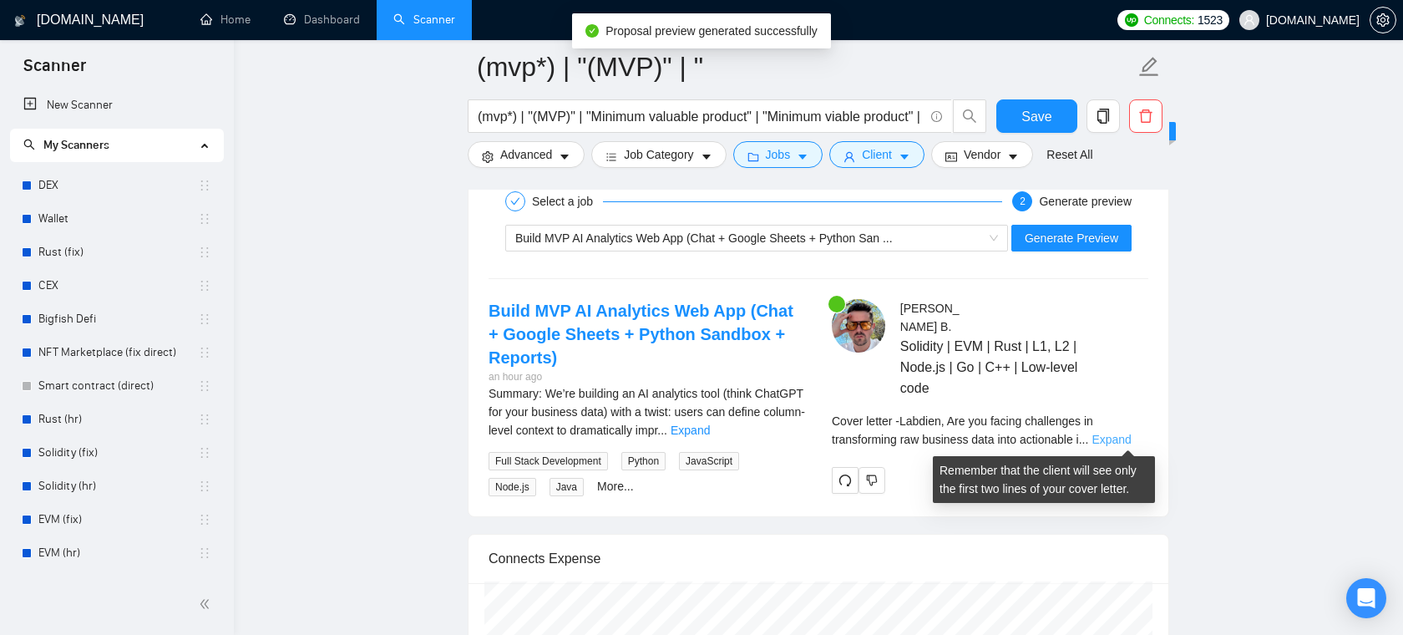
click at [1109, 438] on link "Expand" at bounding box center [1110, 438] width 39 height 13
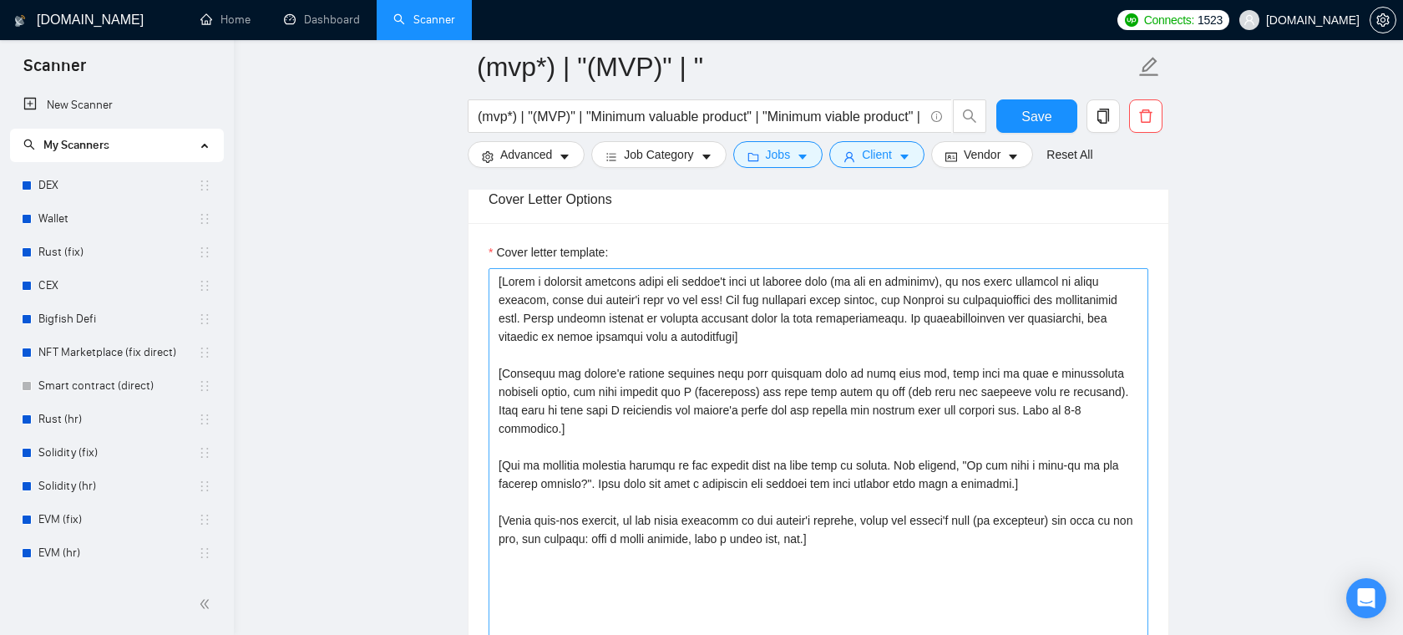
scroll to position [1945, 0]
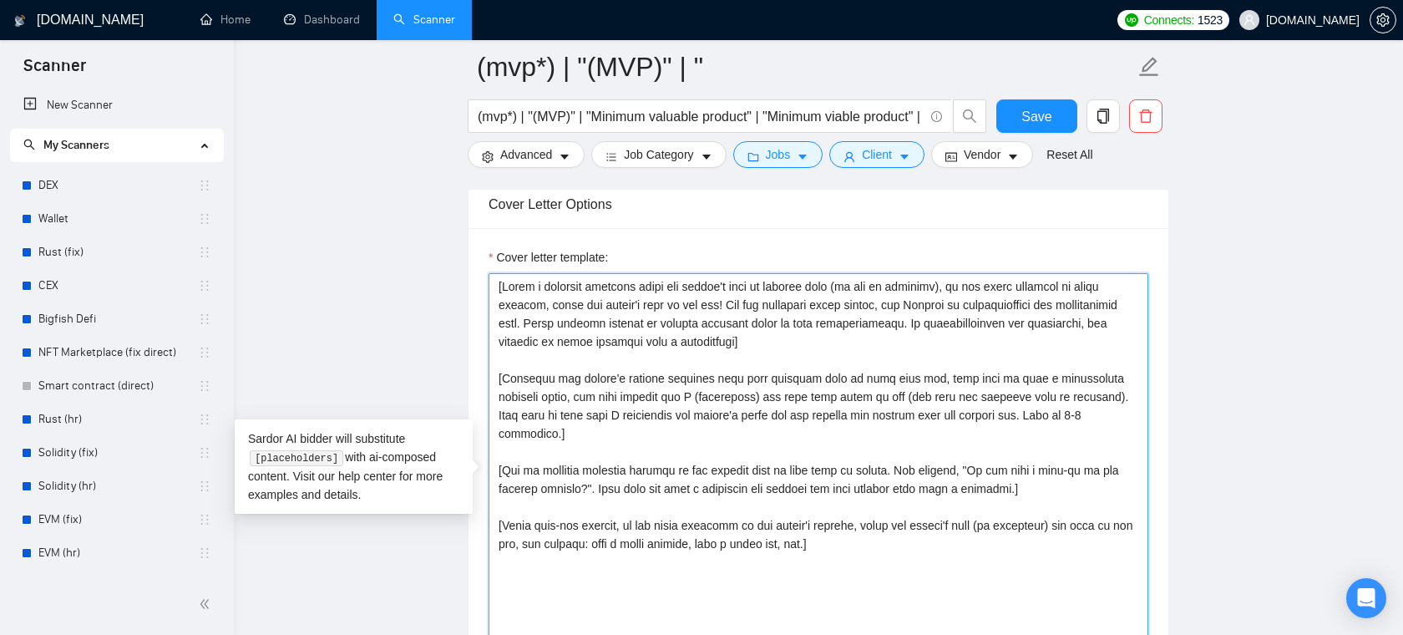
drag, startPoint x: 815, startPoint y: 359, endPoint x: 491, endPoint y: 299, distance: 329.5
click at [491, 299] on textarea "Cover letter template:" at bounding box center [818, 461] width 660 height 376
click at [640, 352] on textarea "Cover letter template:" at bounding box center [818, 461] width 660 height 376
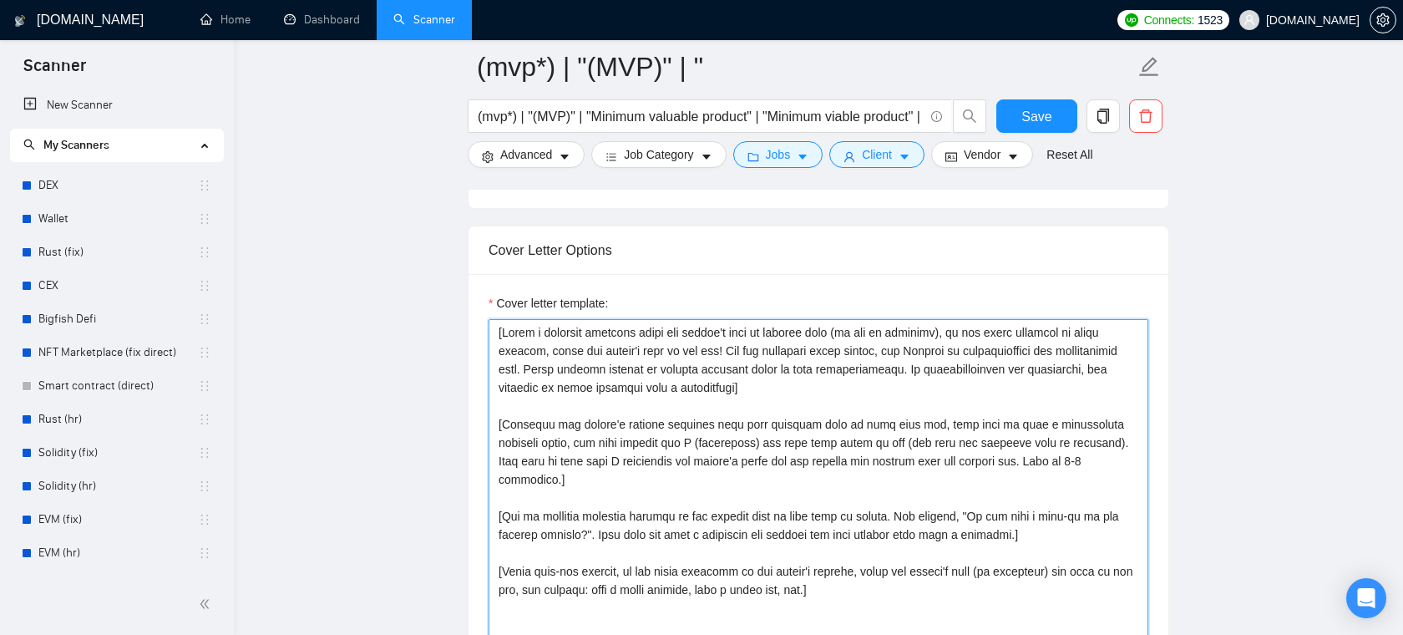
scroll to position [1904, 0]
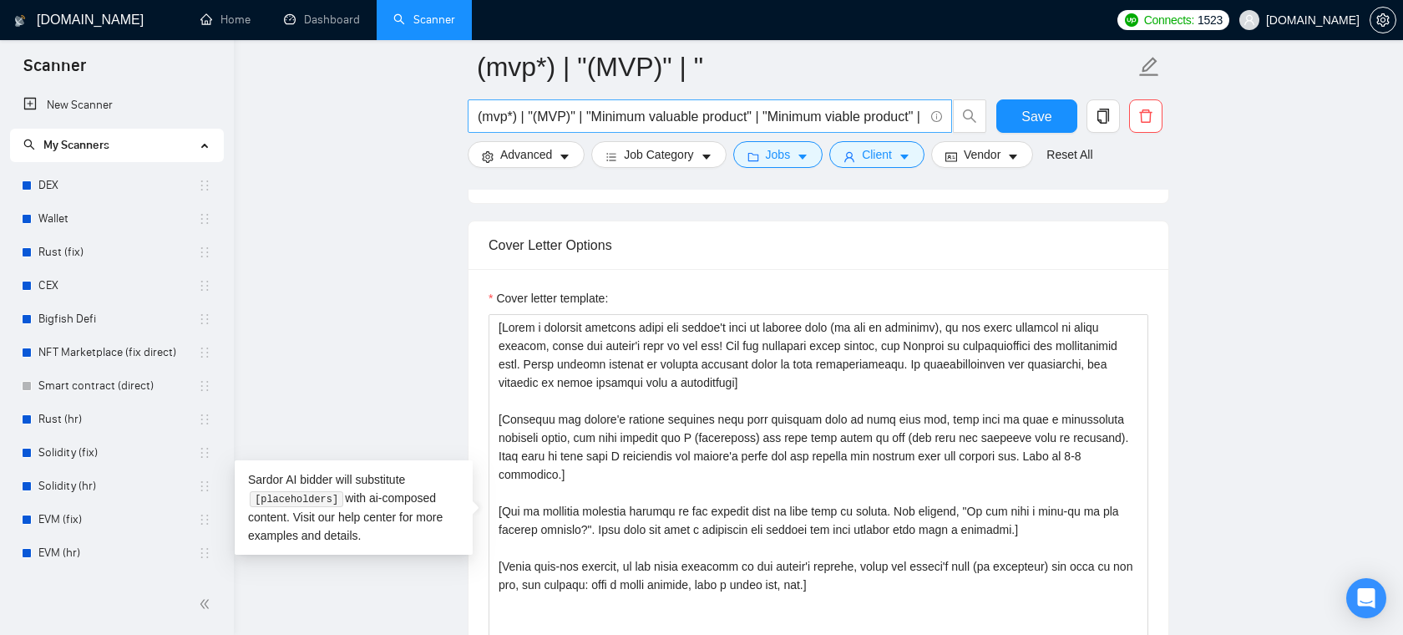
click at [678, 119] on input "(mvp*) | "(MVP)" | "Minimum valuable product" | "Minimum viable product" | star…" at bounding box center [701, 116] width 446 height 21
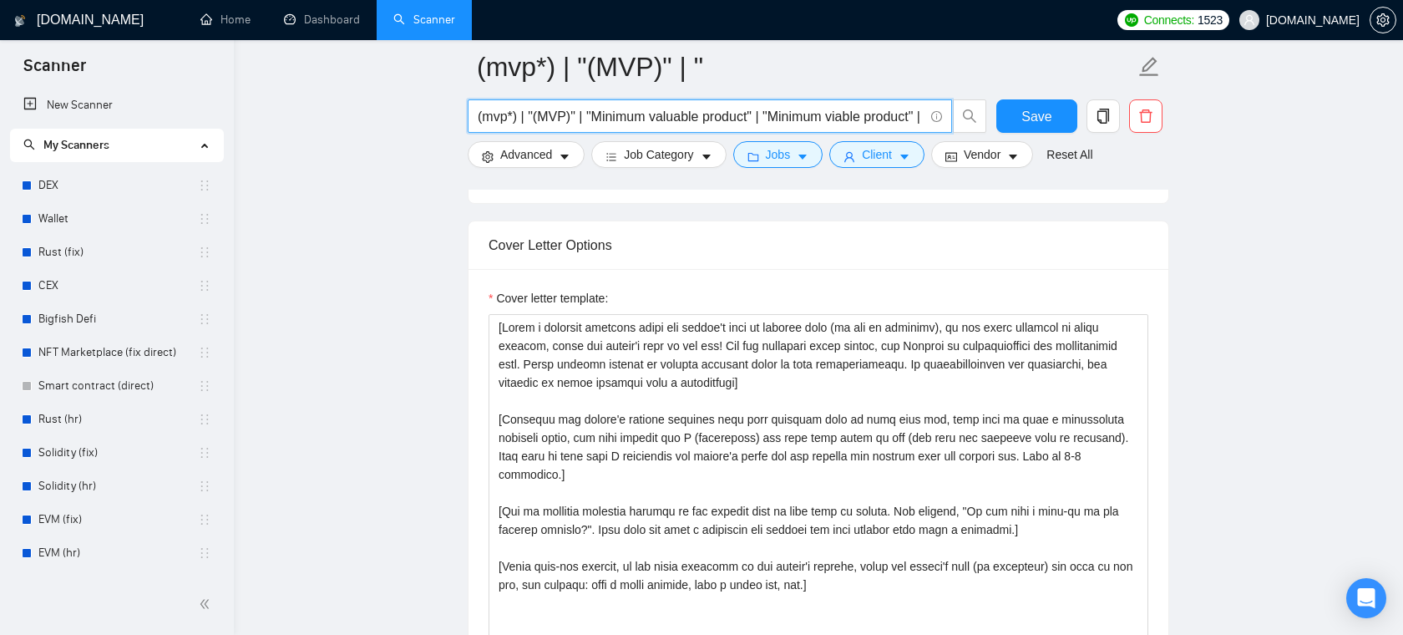
drag, startPoint x: 712, startPoint y: 119, endPoint x: 468, endPoint y: 111, distance: 243.9
click at [468, 111] on span "(mvp*) | "(MVP)" | "Minimum valuable product" | "Minimum viable product" | star…" at bounding box center [710, 115] width 484 height 33
click at [501, 115] on input "(mvp*) | "(MVP)" | "Minimum valuable product" | "Minimum viable product" | star…" at bounding box center [701, 116] width 446 height 21
click at [508, 119] on input "(mvp*) | "(MVP)" | "Minimum valuable product" | "Minimum viable product" | star…" at bounding box center [701, 116] width 446 height 21
drag, startPoint x: 516, startPoint y: 114, endPoint x: 507, endPoint y: 115, distance: 9.2
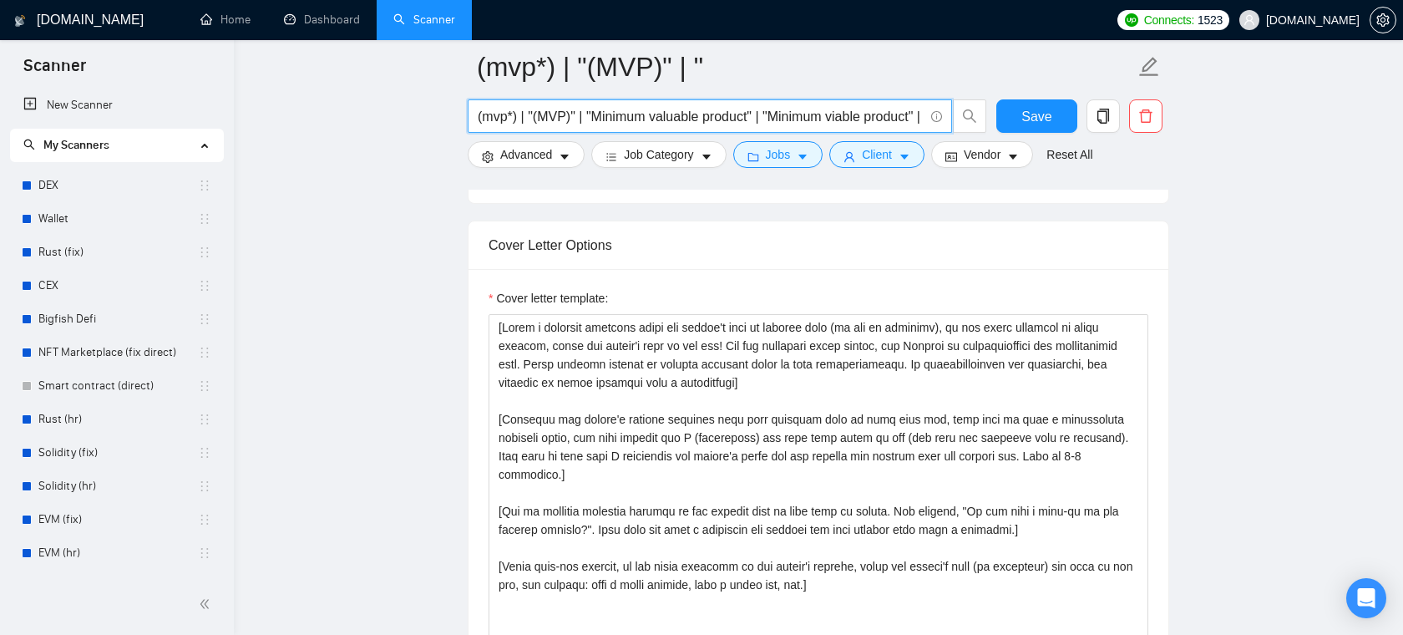
click at [507, 115] on input "(mvp*) | "(MVP)" | "Minimum valuable product" | "Minimum viable product" | star…" at bounding box center [701, 116] width 446 height 21
click at [589, 115] on input "(mvp*) | "(MVP)" | "Minimum valuable product" | "Minimum viable product" | star…" at bounding box center [701, 116] width 446 height 21
drag, startPoint x: 655, startPoint y: 118, endPoint x: 923, endPoint y: 121, distance: 268.0
click at [923, 121] on input "(mvp*) | "(MVP)" | "Minimum valuable product" | "Minimum viable product" | star…" at bounding box center [701, 116] width 446 height 21
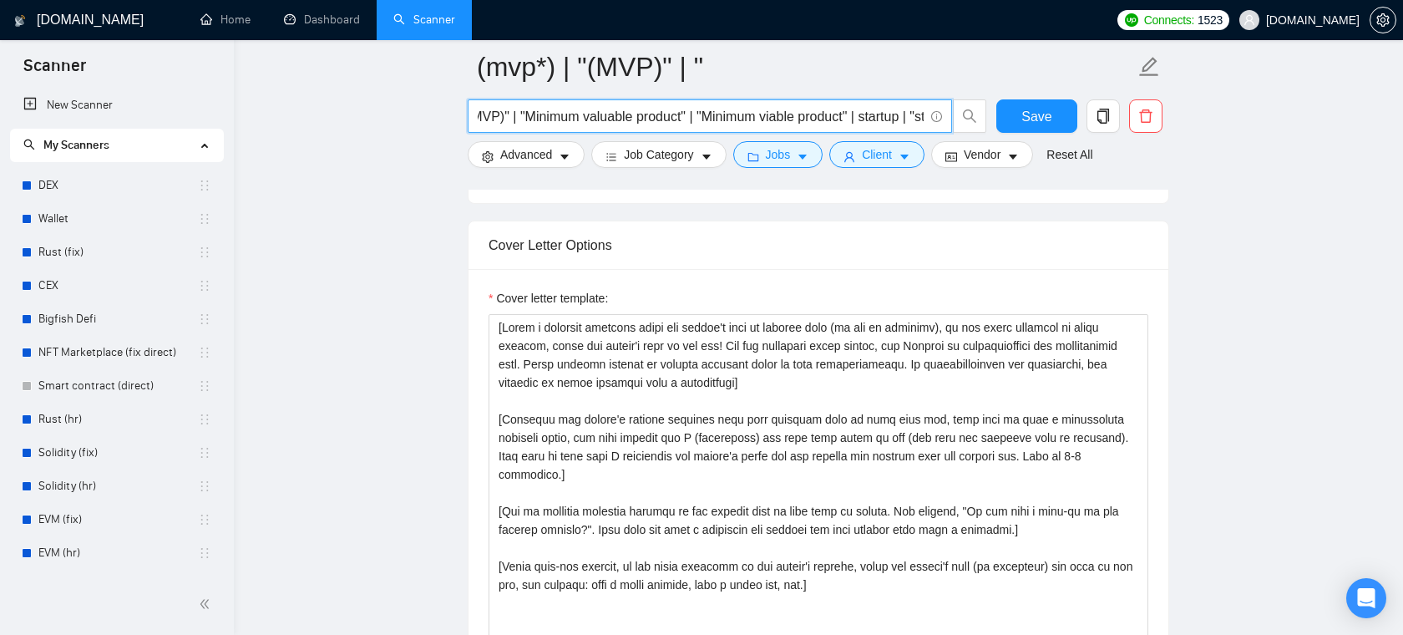
click at [892, 120] on input "(mvp*) | "(MVP)" | "Minimum valuable product" | "Minimum viable product" | star…" at bounding box center [701, 116] width 446 height 21
drag, startPoint x: 892, startPoint y: 120, endPoint x: 994, endPoint y: 120, distance: 101.9
click at [994, 120] on div "(mvp*) | "(MVP)" | "Minimum valuable product" | "Minimum viable product" | star…" at bounding box center [814, 120] width 701 height 42
click at [705, 118] on input "(mvp*) | "(MVP)" | "Minimum valuable product" | "Minimum viable product" | star…" at bounding box center [701, 116] width 446 height 21
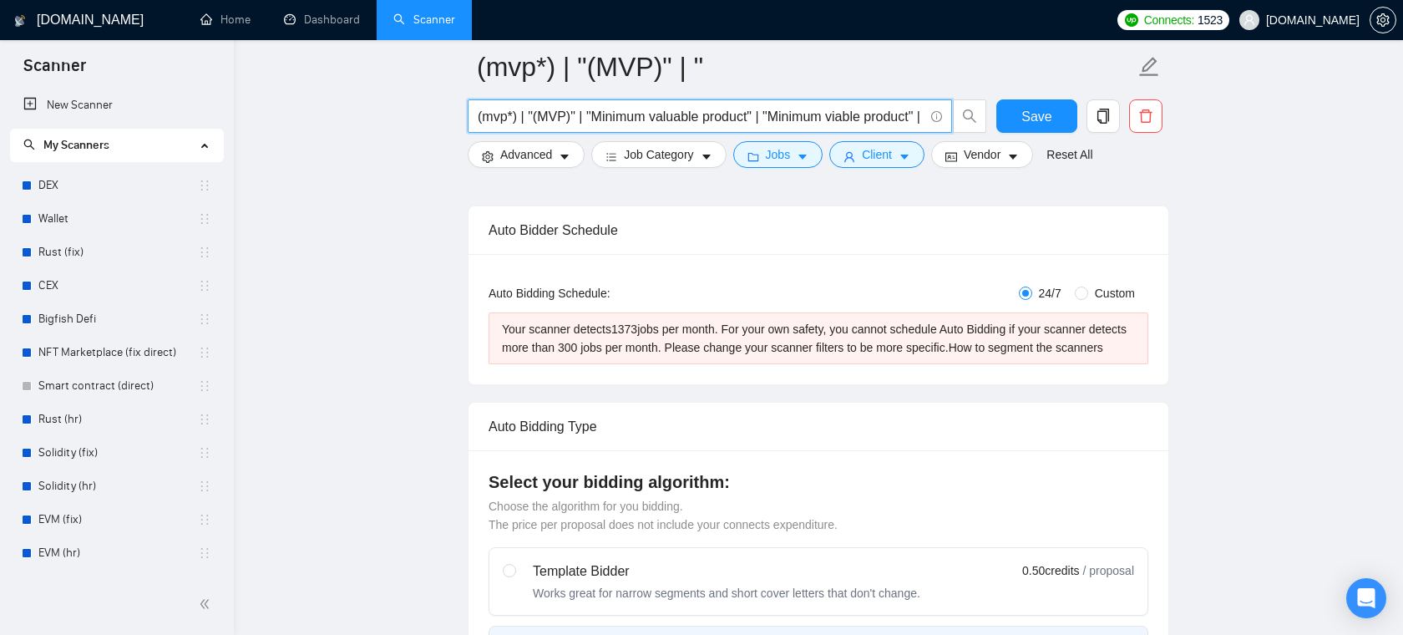
scroll to position [239, 0]
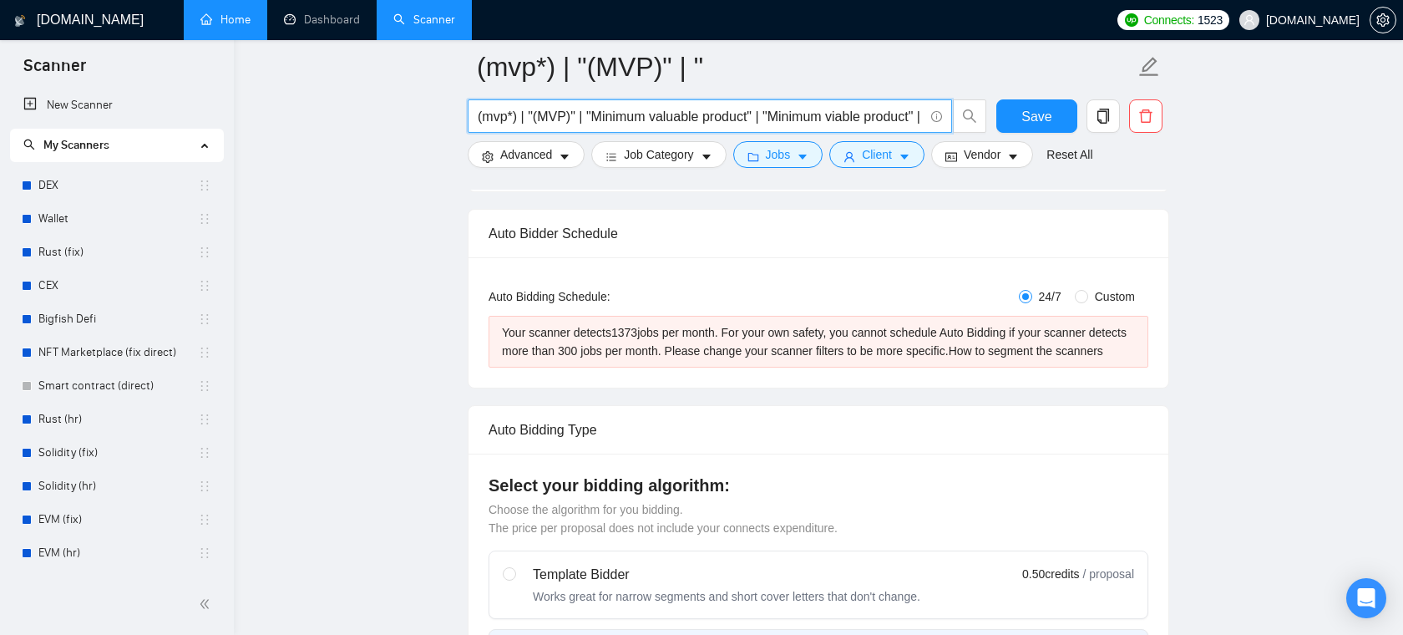
click at [214, 13] on link "Home" at bounding box center [225, 20] width 50 height 14
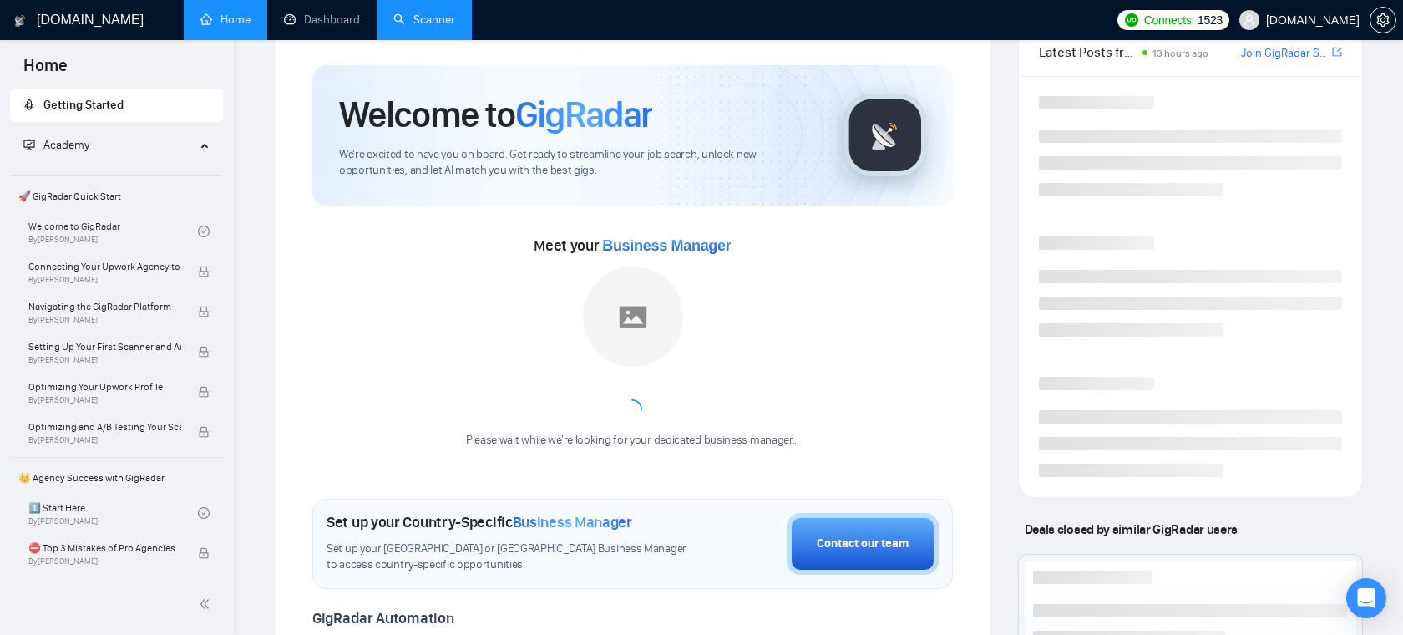
scroll to position [43, 0]
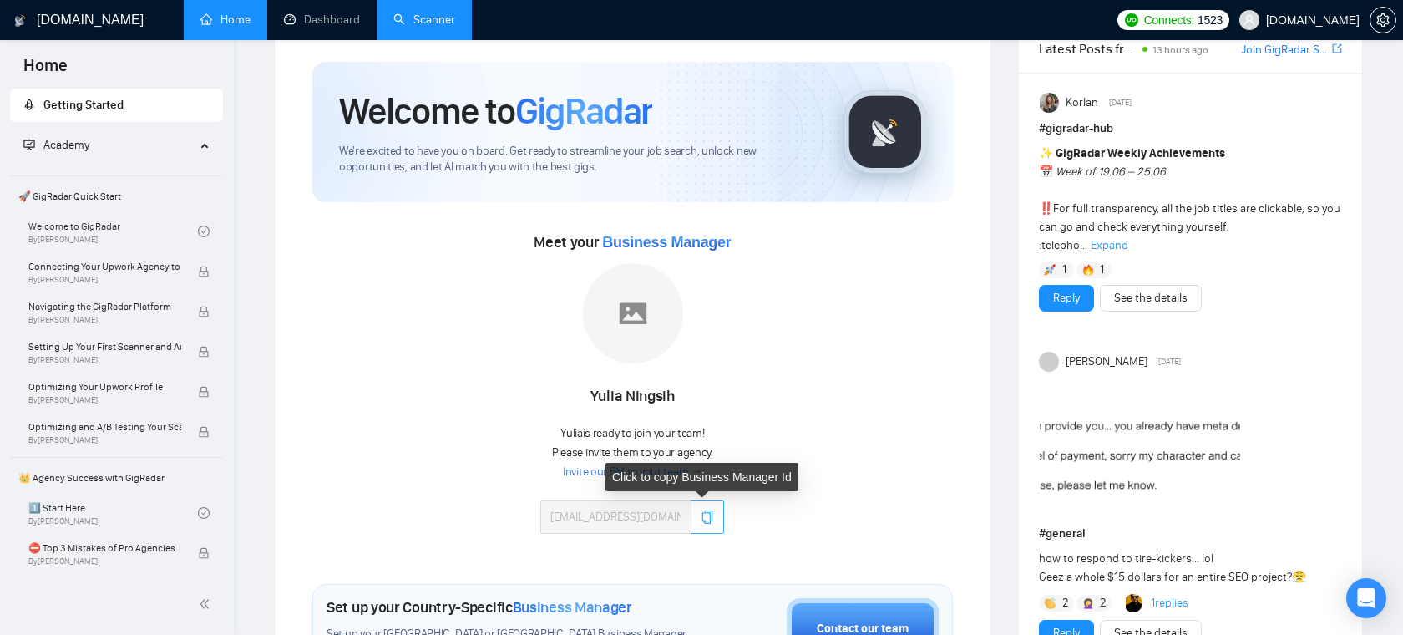
click at [702, 516] on icon "copy" at bounding box center [706, 516] width 13 height 13
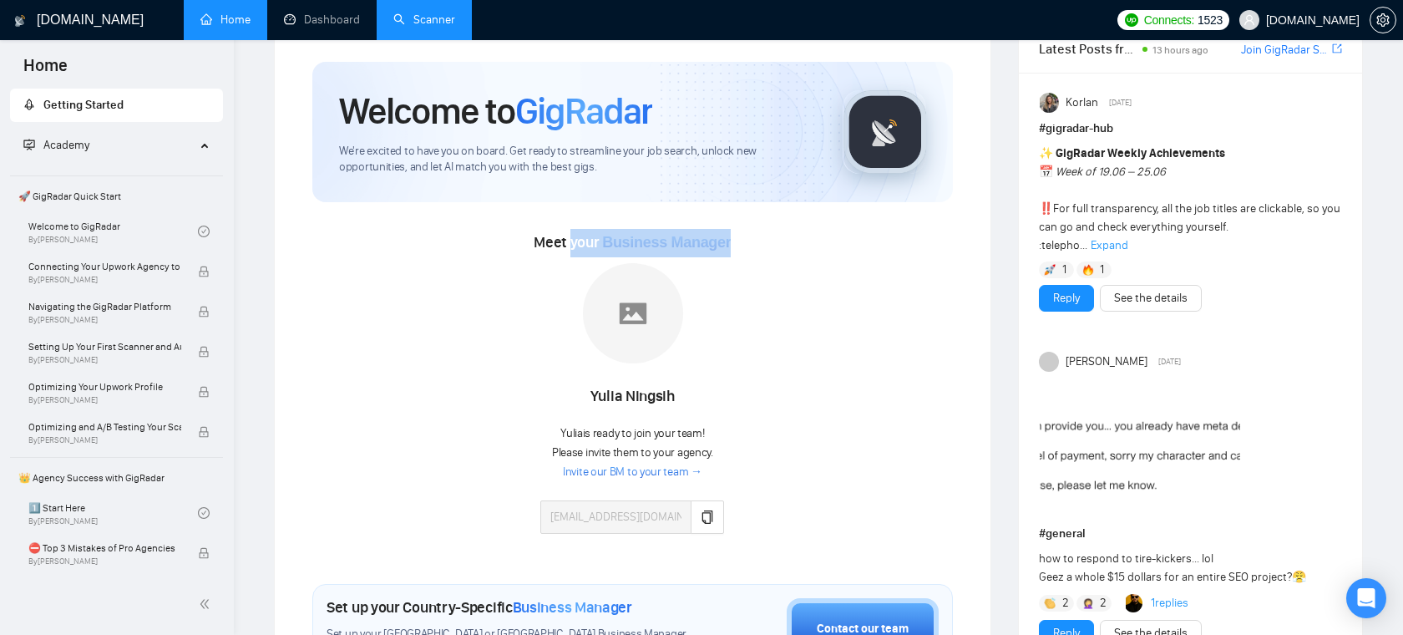
drag, startPoint x: 772, startPoint y: 255, endPoint x: 573, endPoint y: 255, distance: 199.5
click at [573, 255] on div "Meet your Business Manager [PERSON_NAME] [PERSON_NAME] is ready to join your te…" at bounding box center [632, 389] width 640 height 321
click at [548, 269] on div at bounding box center [632, 316] width 184 height 106
